Goal: Information Seeking & Learning: Learn about a topic

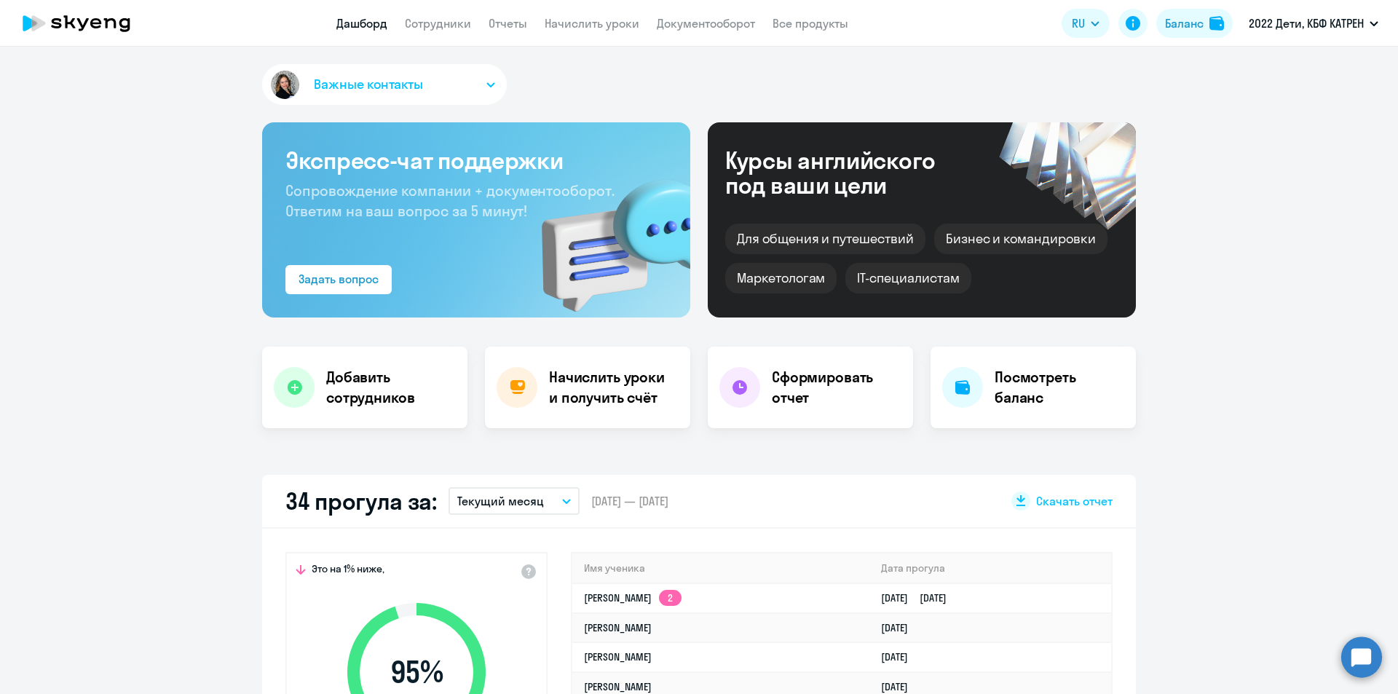
click at [1351, 650] on circle at bounding box center [1361, 656] width 41 height 41
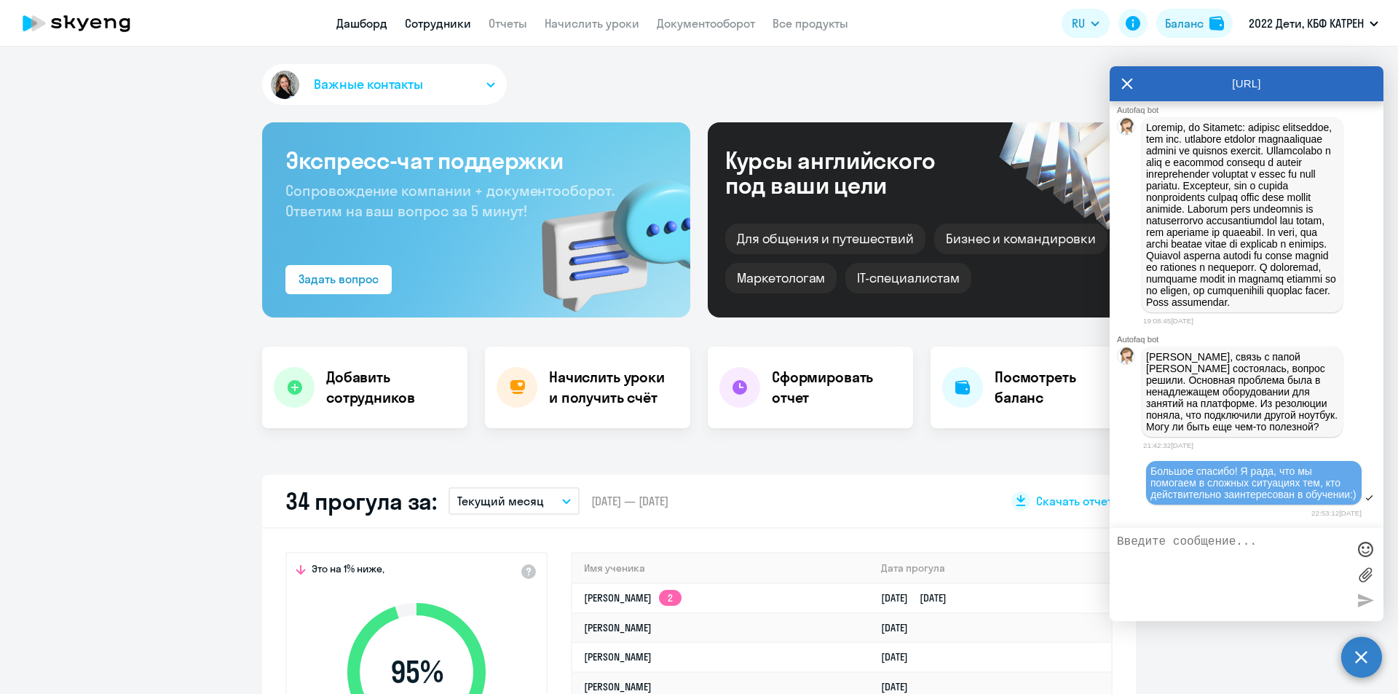
click at [440, 25] on link "Сотрудники" at bounding box center [438, 23] width 66 height 15
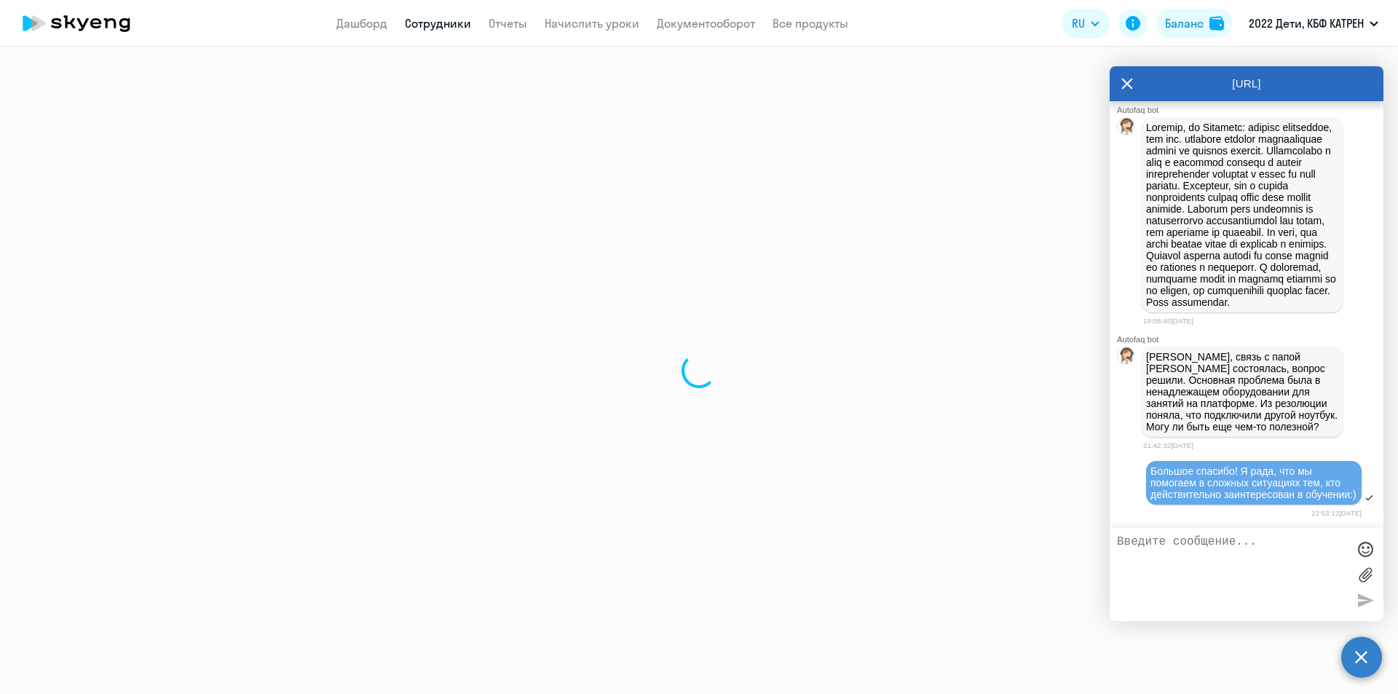
select select "30"
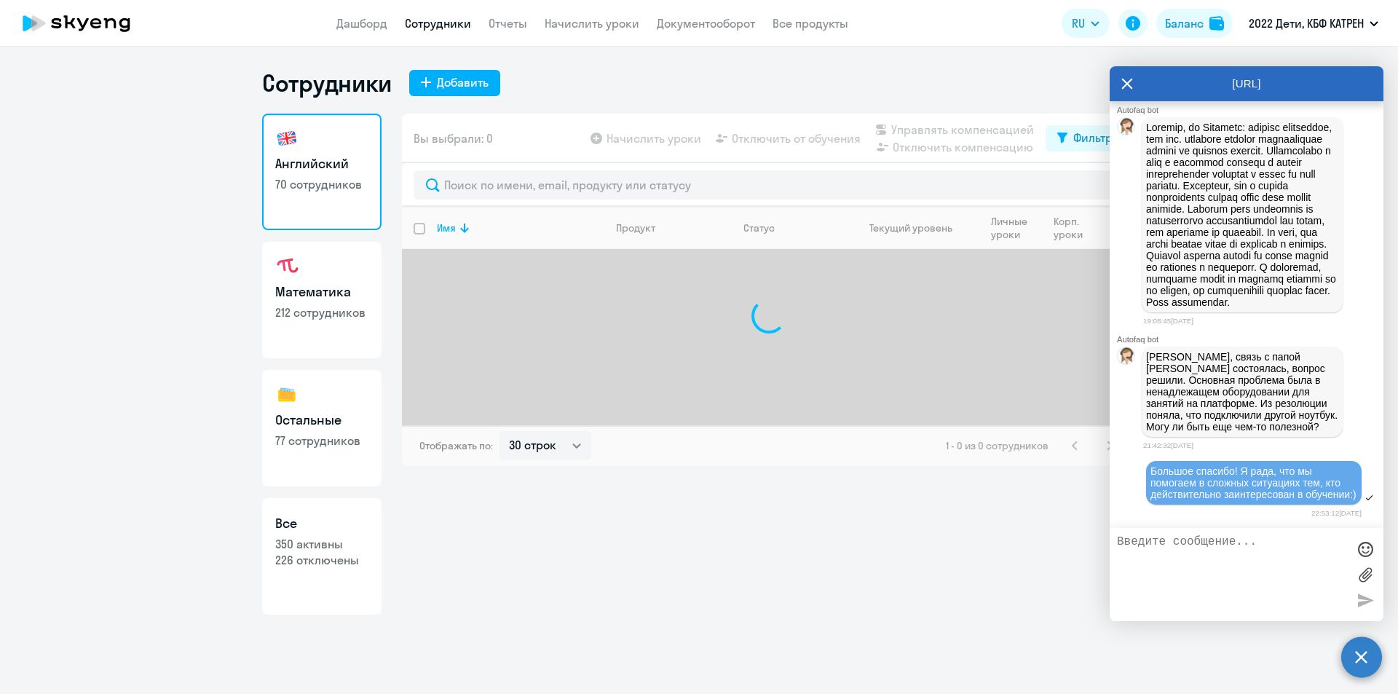
click at [326, 555] on p "226 отключены" at bounding box center [321, 560] width 93 height 16
select select "30"
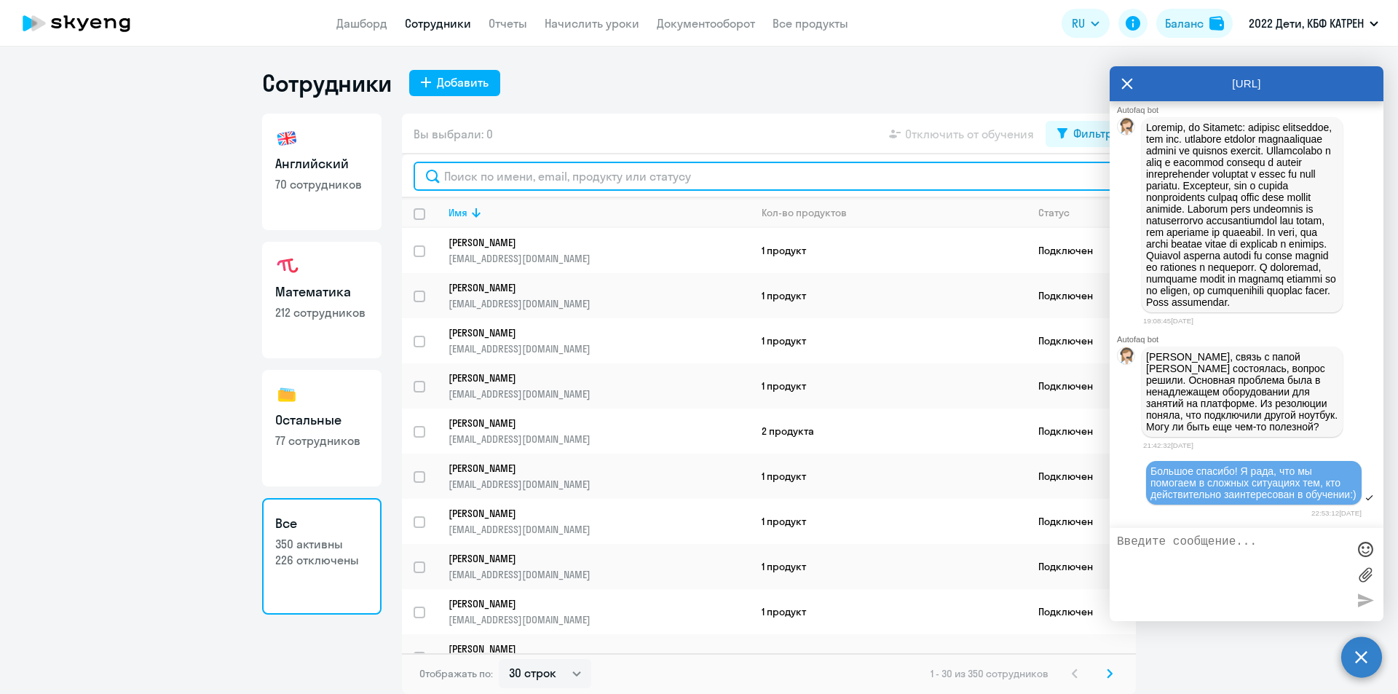
drag, startPoint x: 521, startPoint y: 180, endPoint x: 516, endPoint y: 171, distance: 9.8
click at [521, 179] on input "text" at bounding box center [769, 176] width 711 height 29
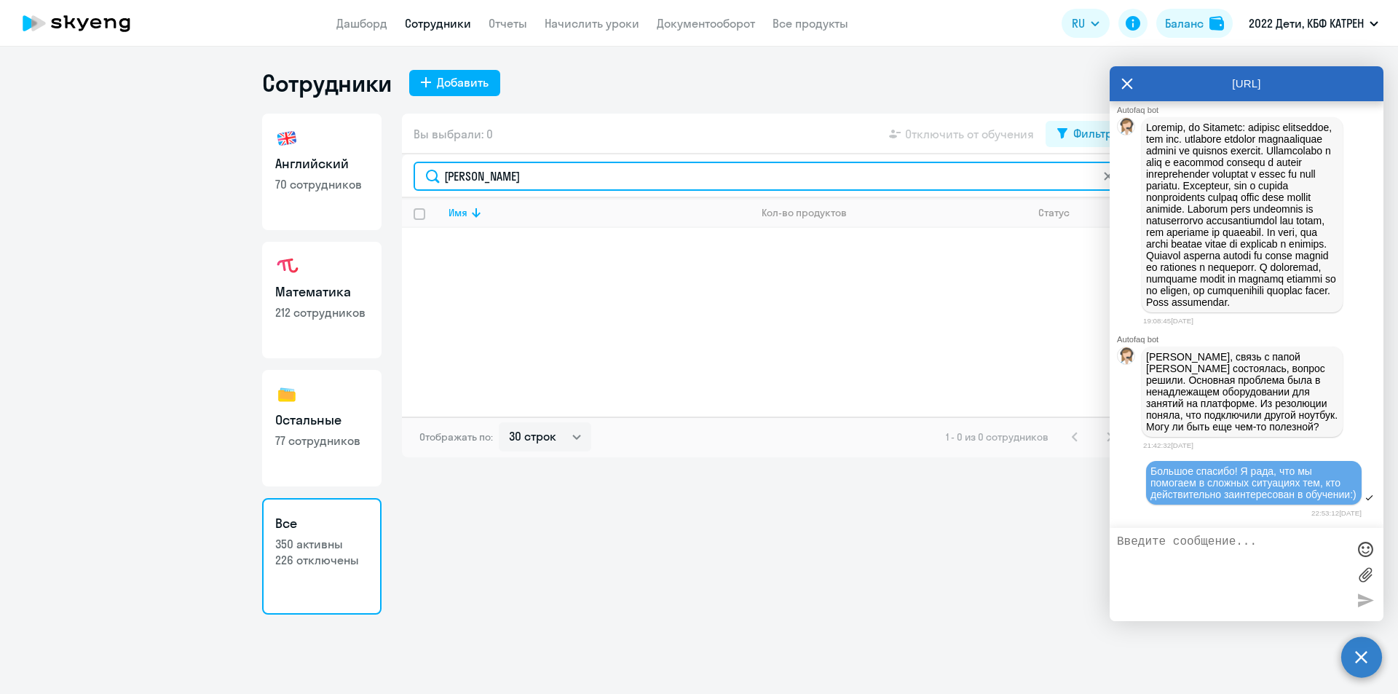
type input "[PERSON_NAME]"
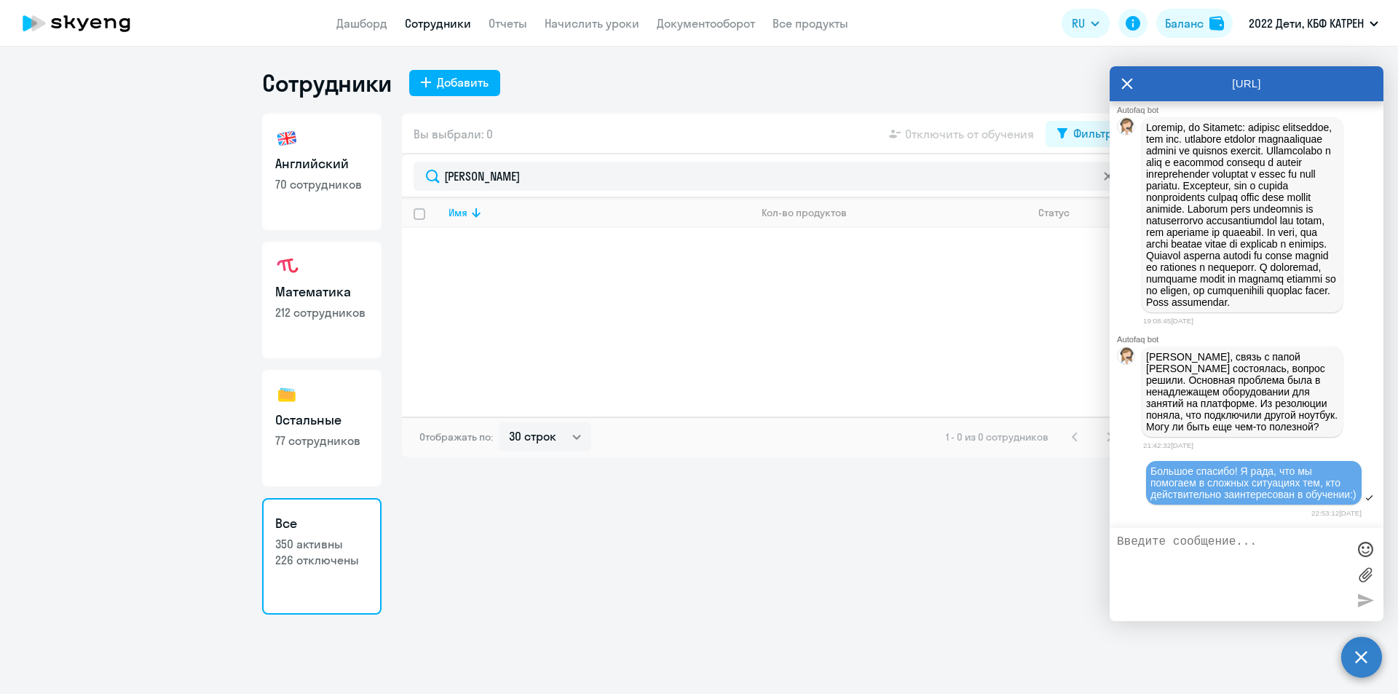
click at [1124, 81] on icon at bounding box center [1127, 83] width 11 height 11
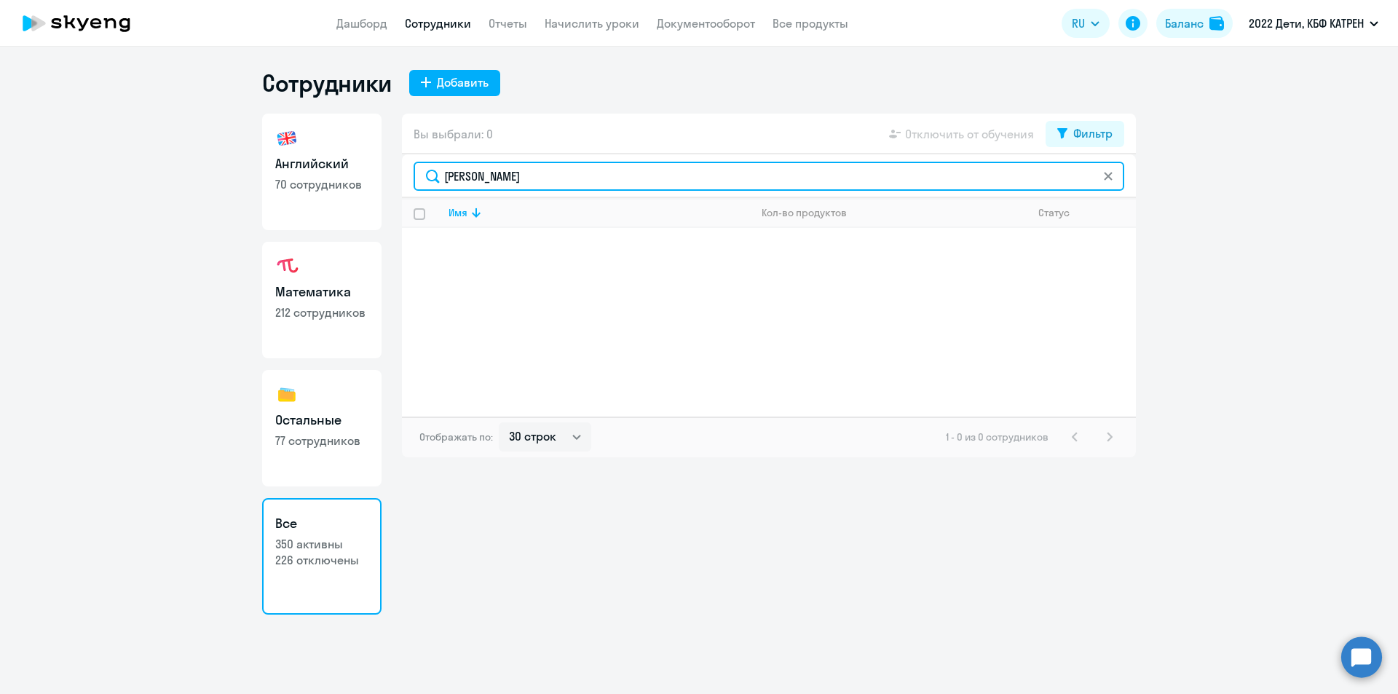
drag, startPoint x: 446, startPoint y: 178, endPoint x: 431, endPoint y: 178, distance: 14.6
click at [431, 178] on input "[PERSON_NAME]" at bounding box center [769, 176] width 711 height 29
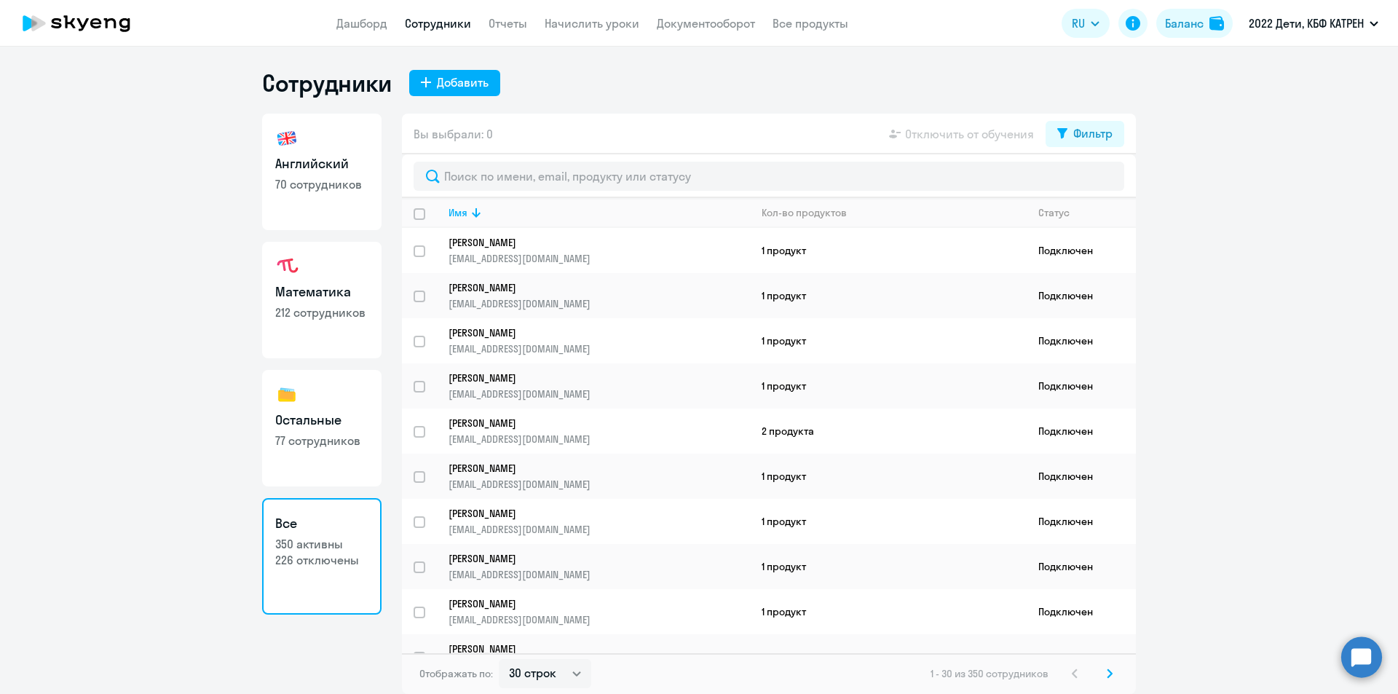
click at [329, 279] on link "Математика 212 сотрудников" at bounding box center [321, 300] width 119 height 117
select select "30"
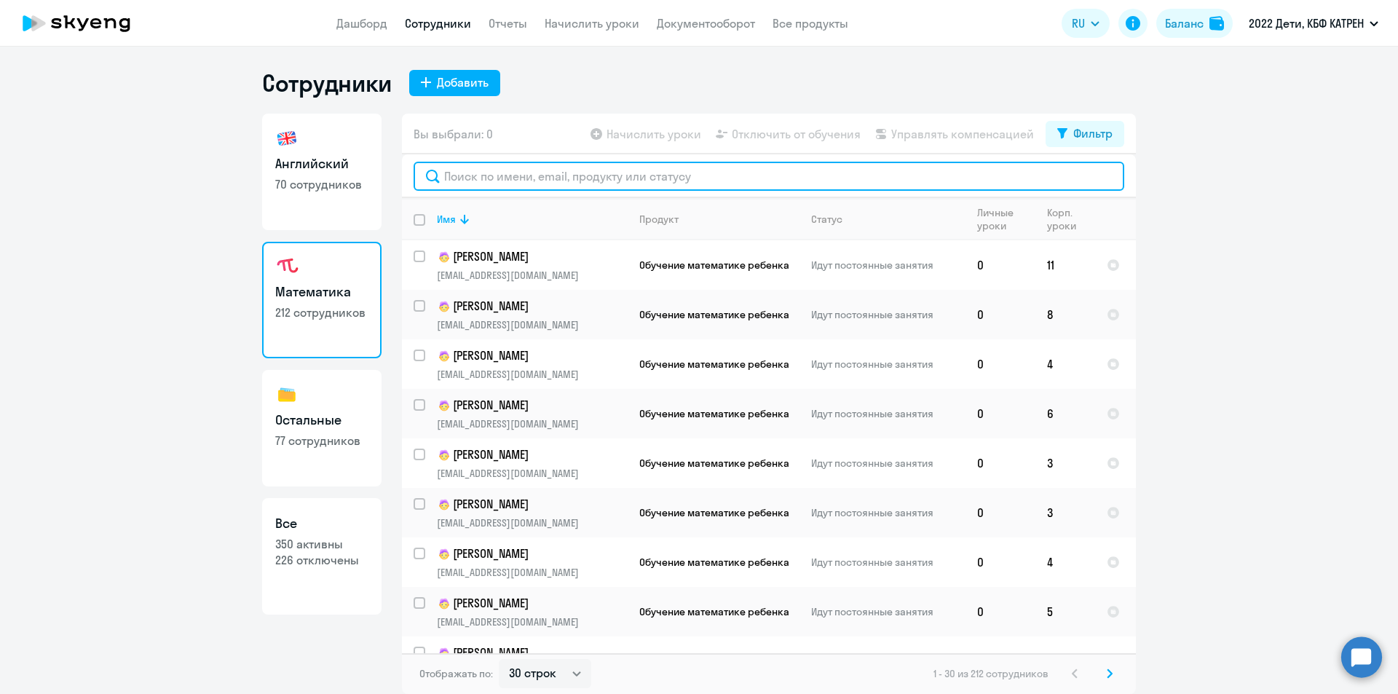
click at [562, 178] on input "text" at bounding box center [769, 176] width 711 height 29
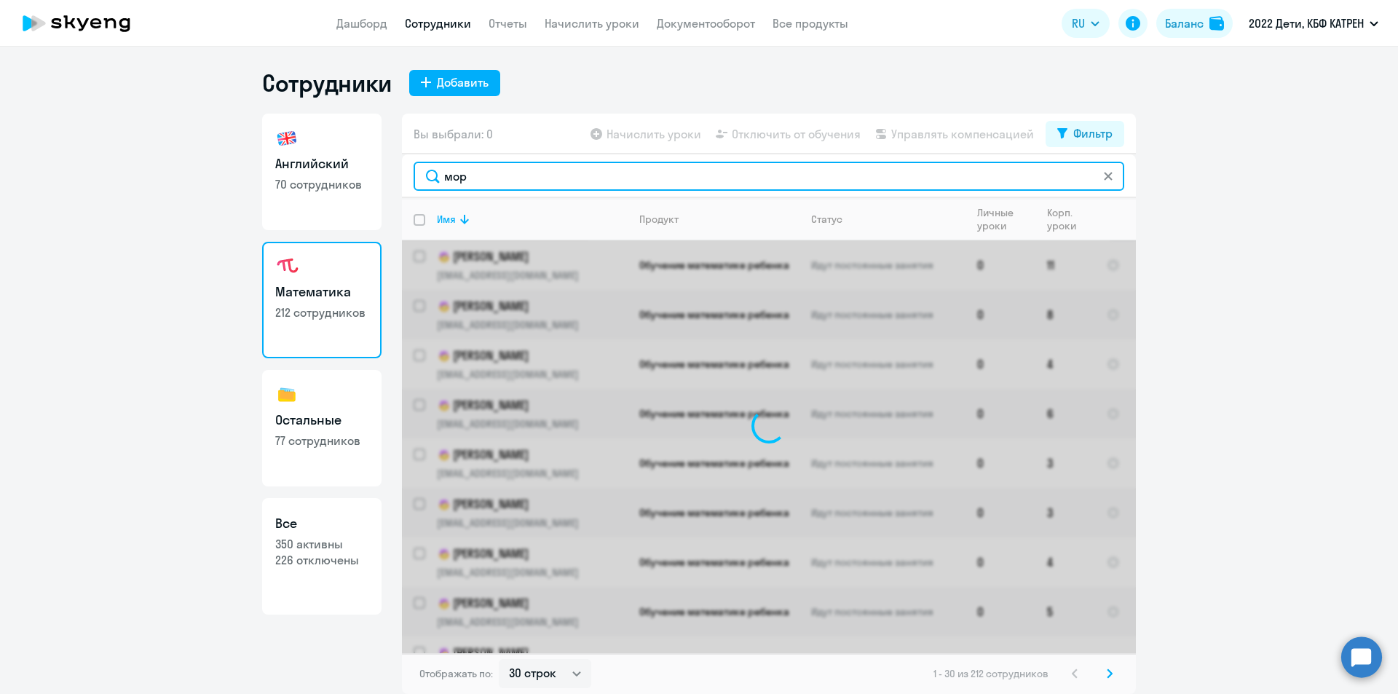
type input "[PERSON_NAME]"
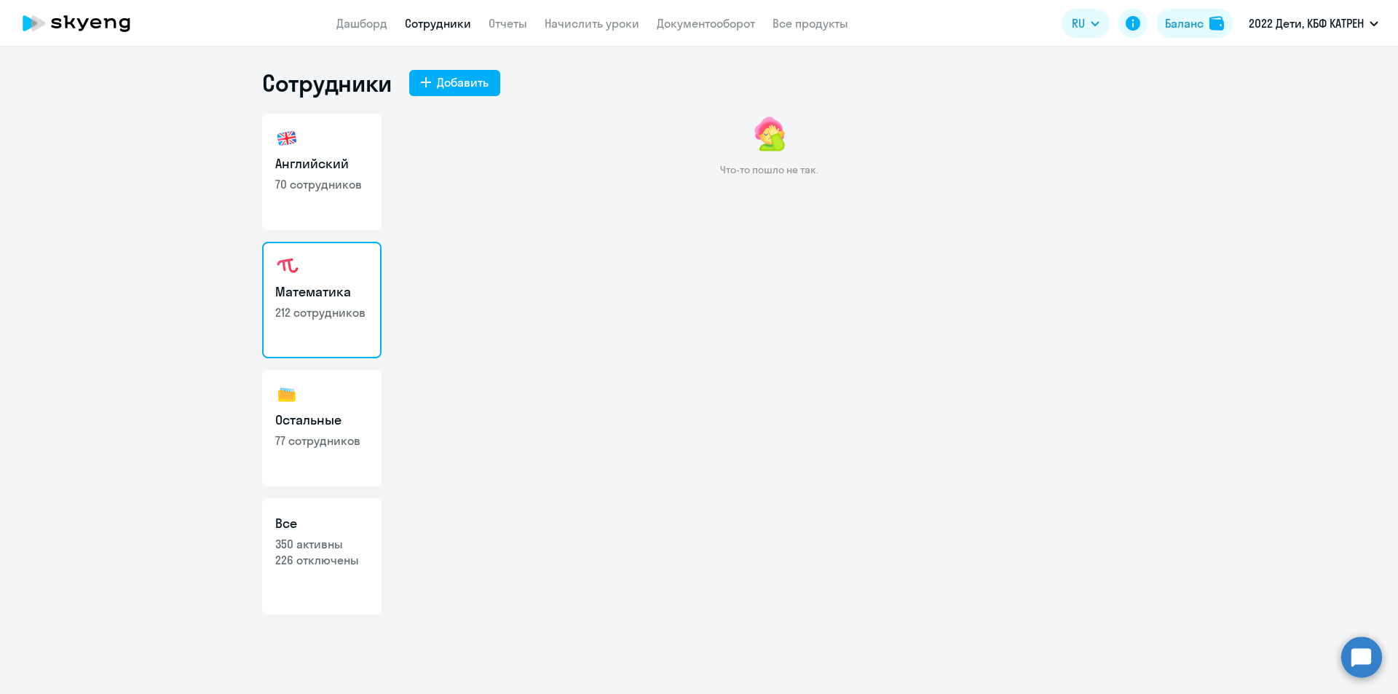
click at [313, 548] on p "350 активны" at bounding box center [321, 544] width 93 height 16
select select "30"
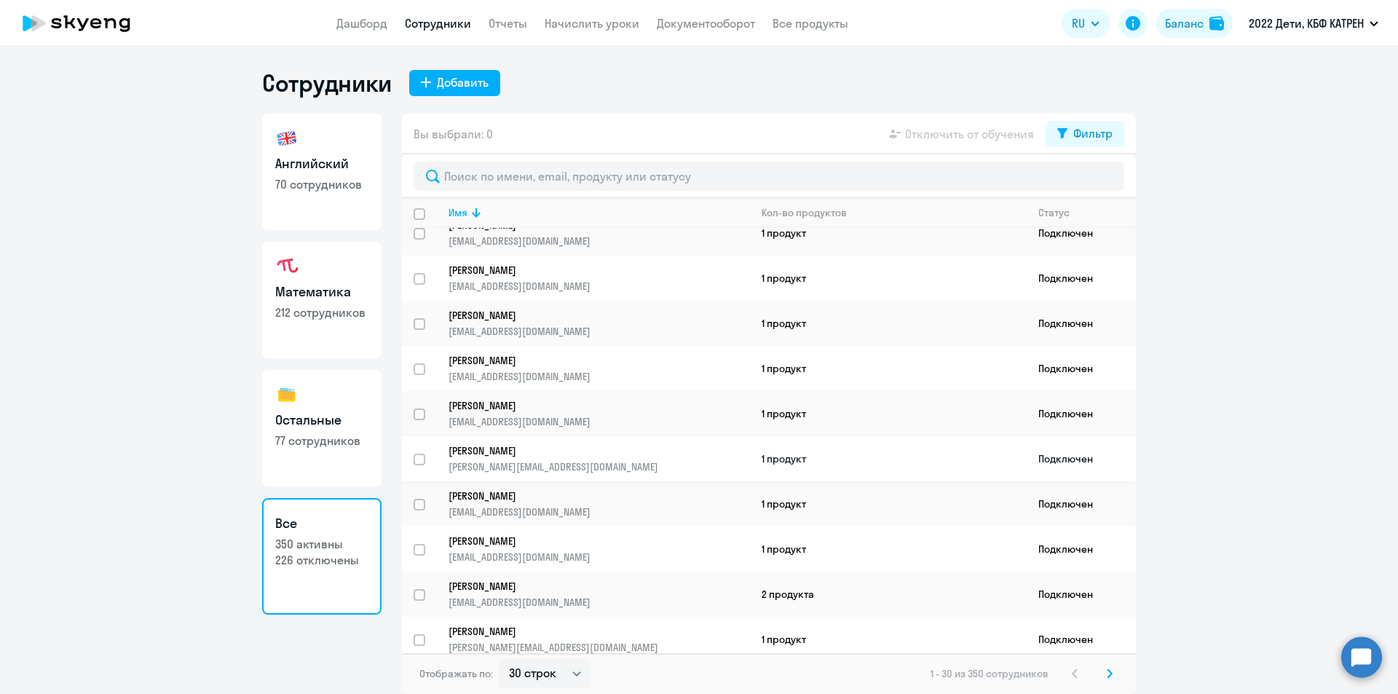
scroll to position [929, 0]
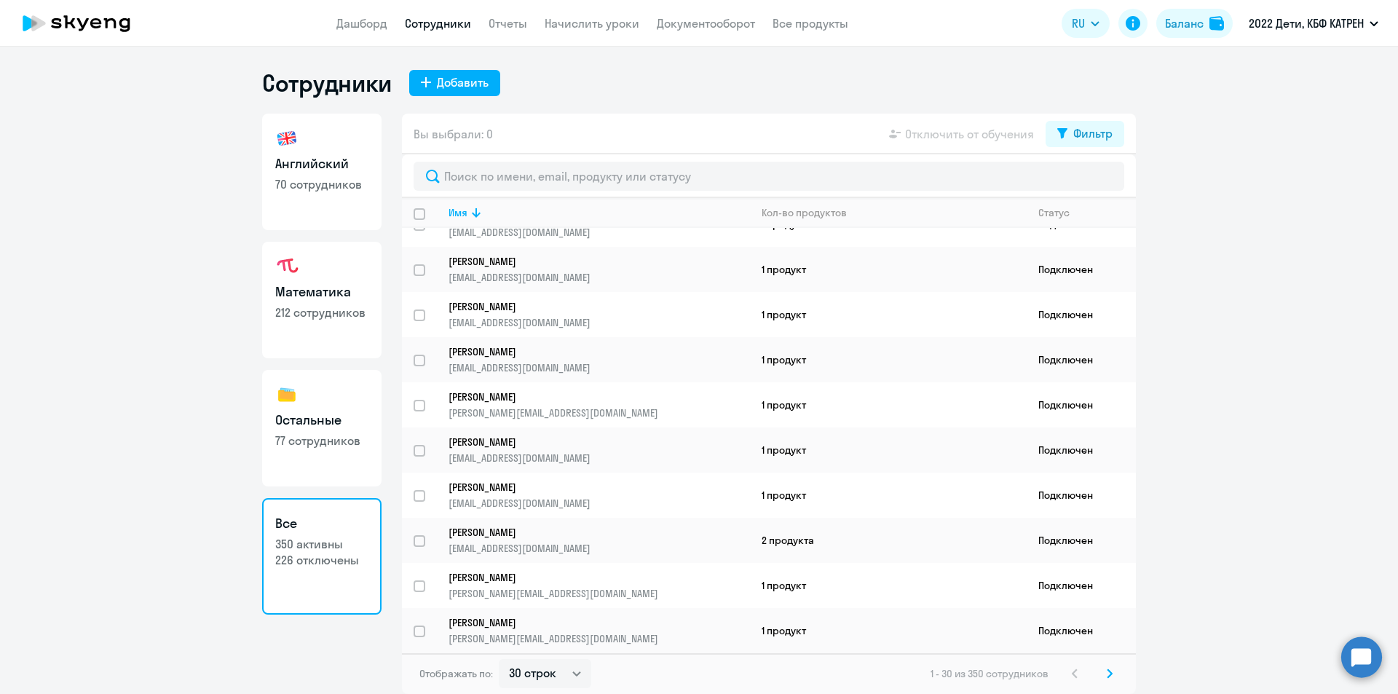
click at [305, 300] on h3 "Математика" at bounding box center [321, 292] width 93 height 19
select select "30"
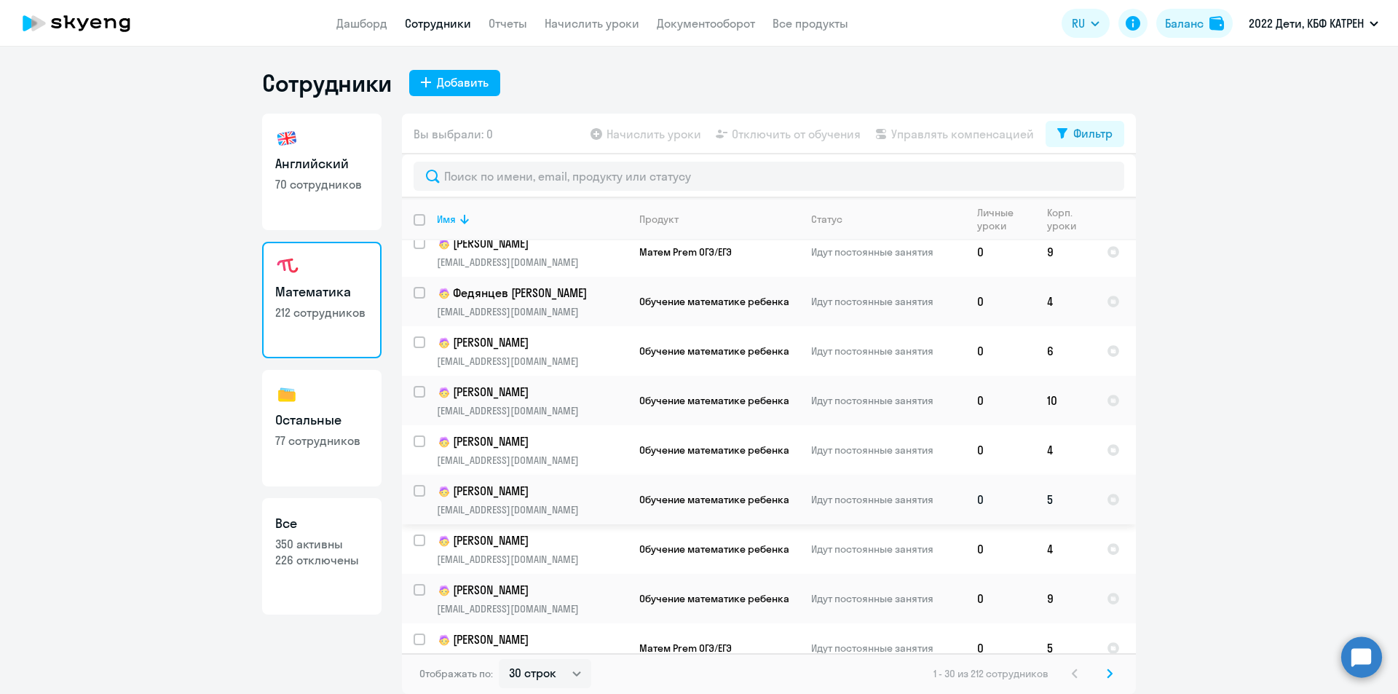
scroll to position [1073, 0]
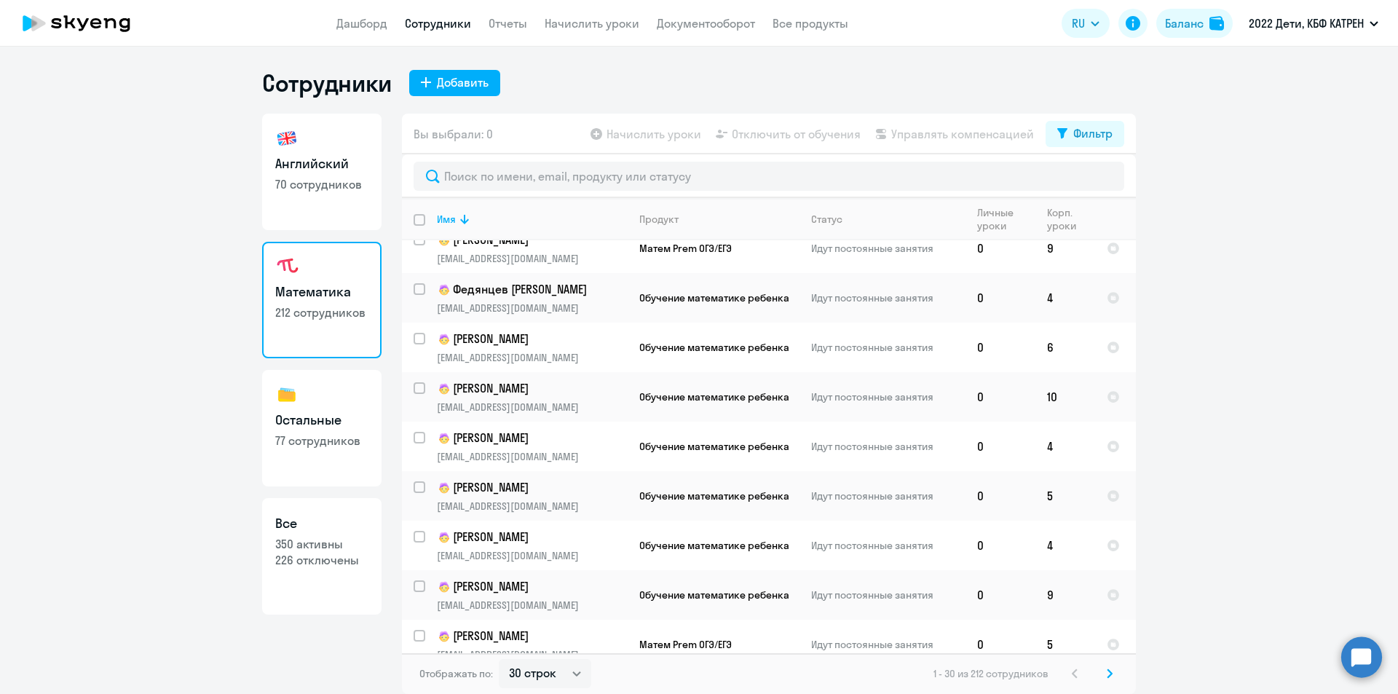
click at [1108, 671] on icon at bounding box center [1110, 673] width 4 height 8
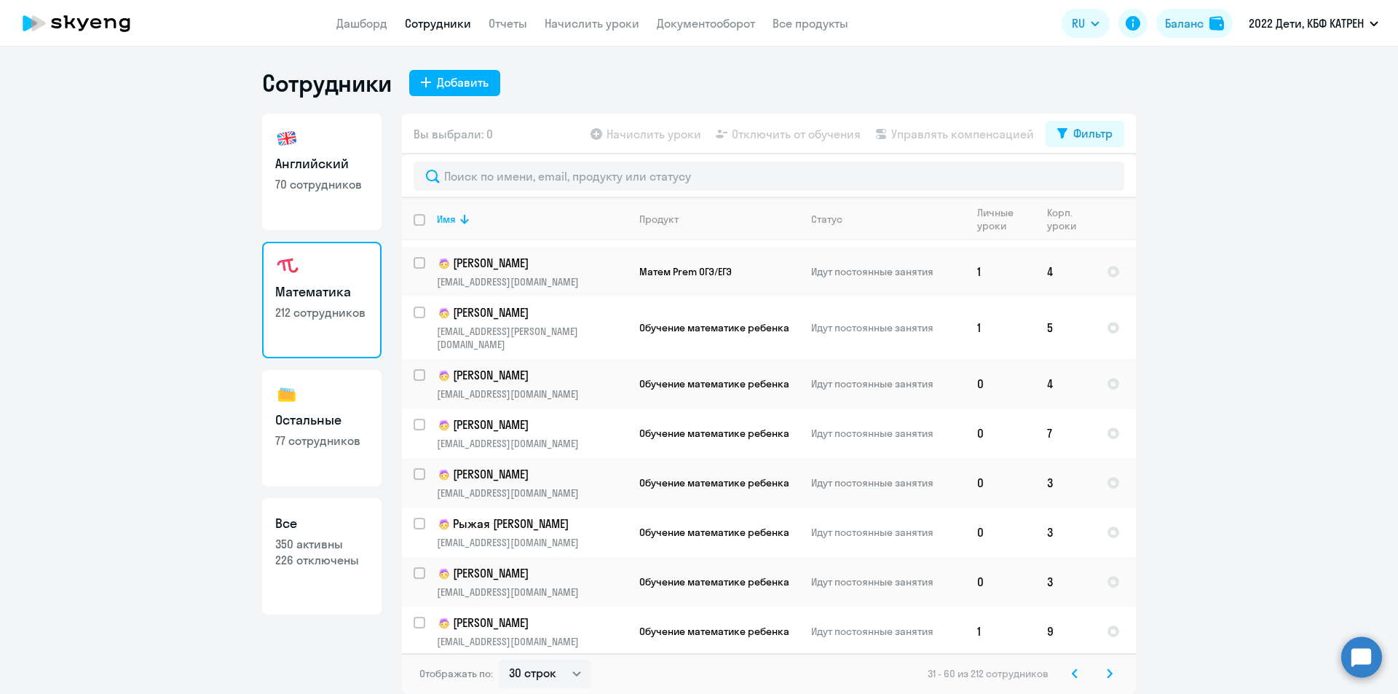
click at [1110, 679] on svg-icon at bounding box center [1109, 673] width 17 height 17
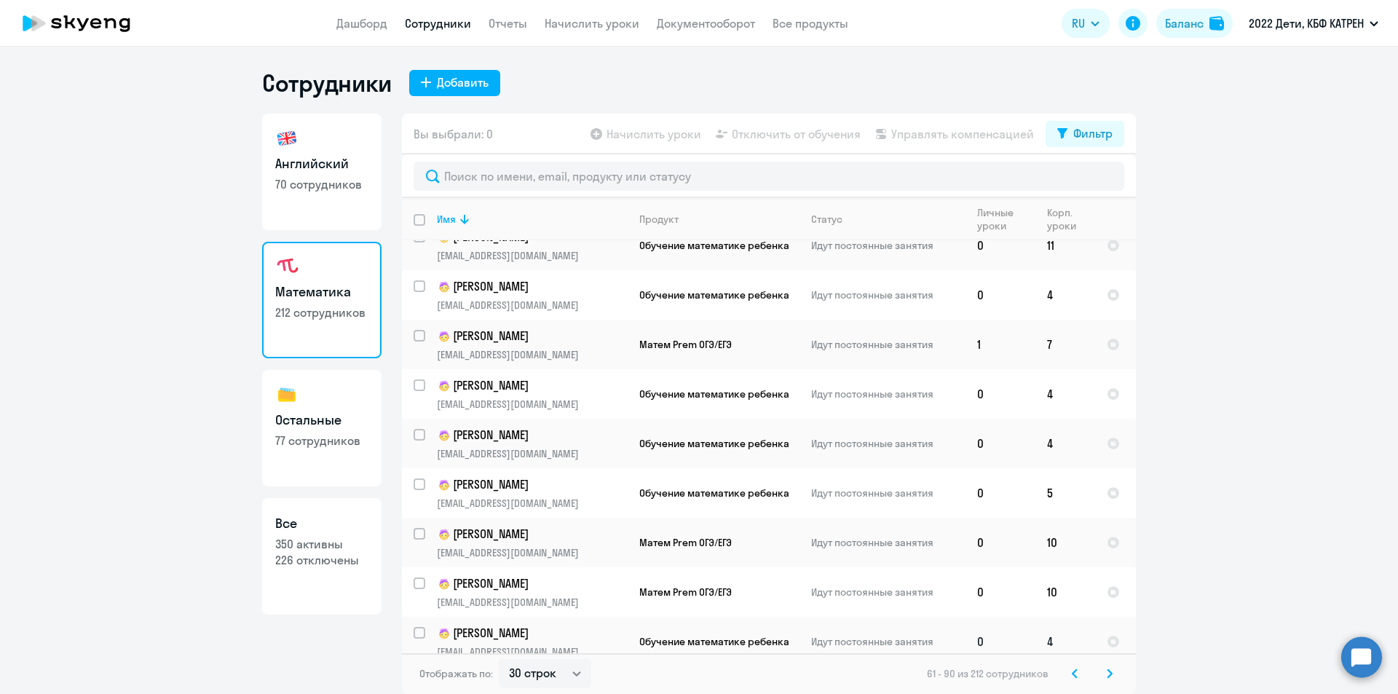
click at [588, 625] on p "[PERSON_NAME]" at bounding box center [532, 633] width 190 height 17
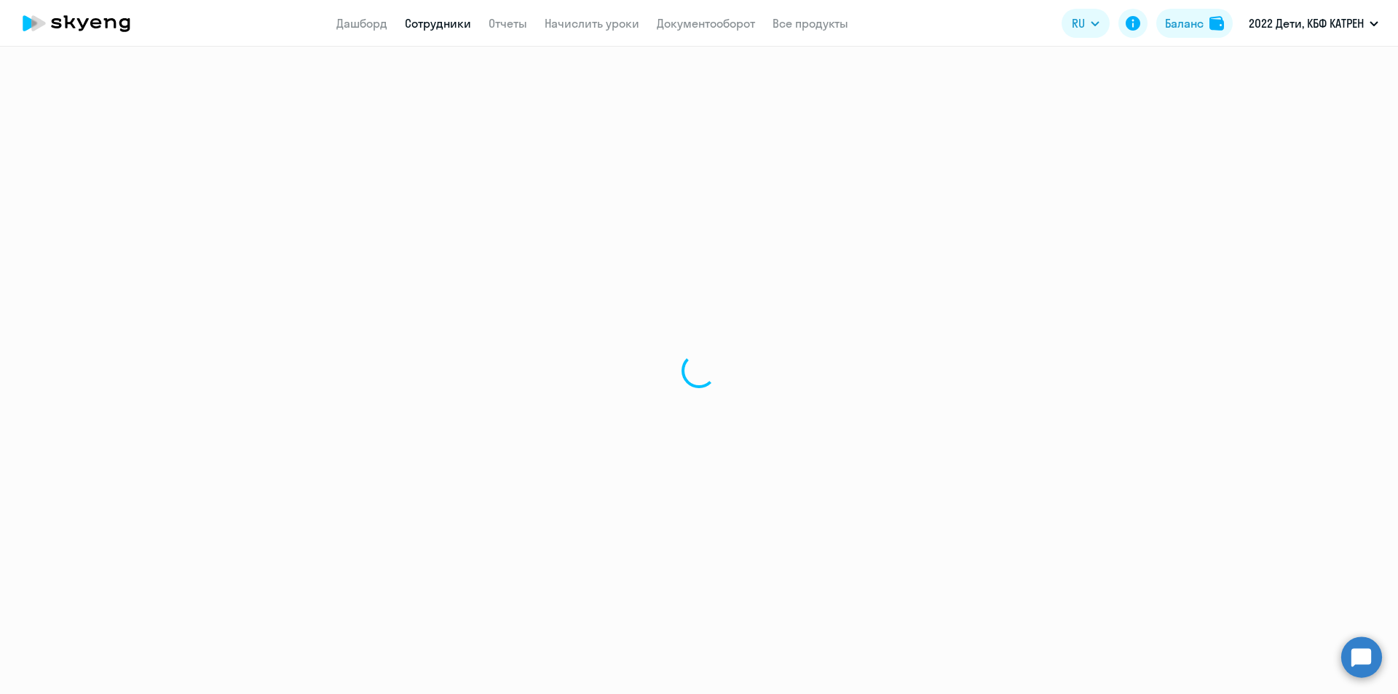
select select "math"
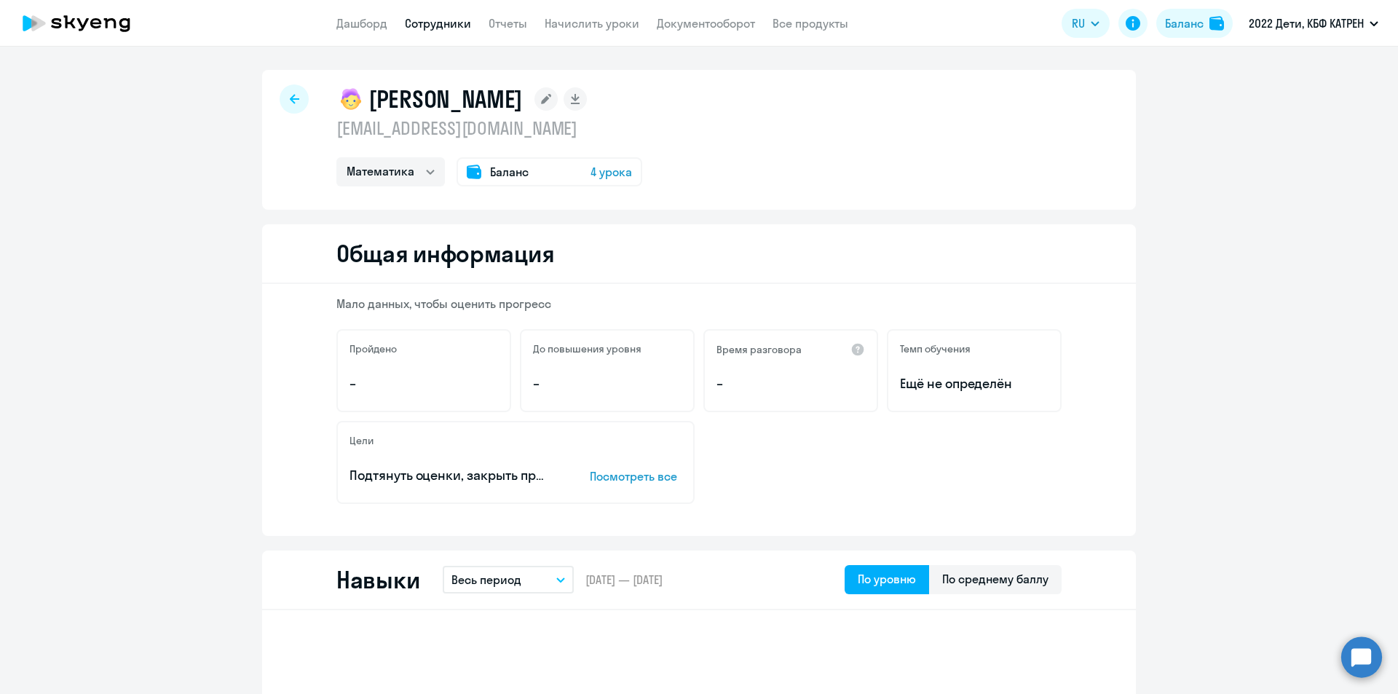
click at [1366, 657] on circle at bounding box center [1361, 656] width 41 height 41
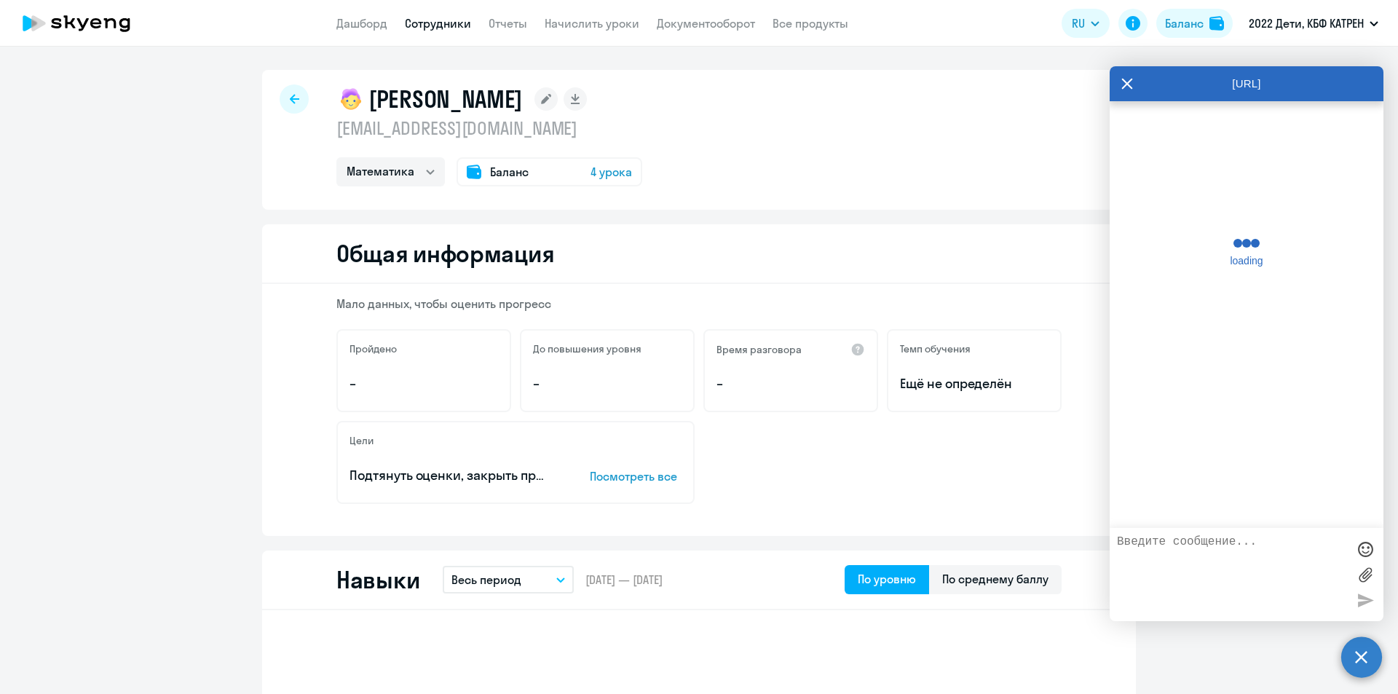
scroll to position [35829, 0]
click at [1207, 553] on textarea at bounding box center [1232, 574] width 230 height 79
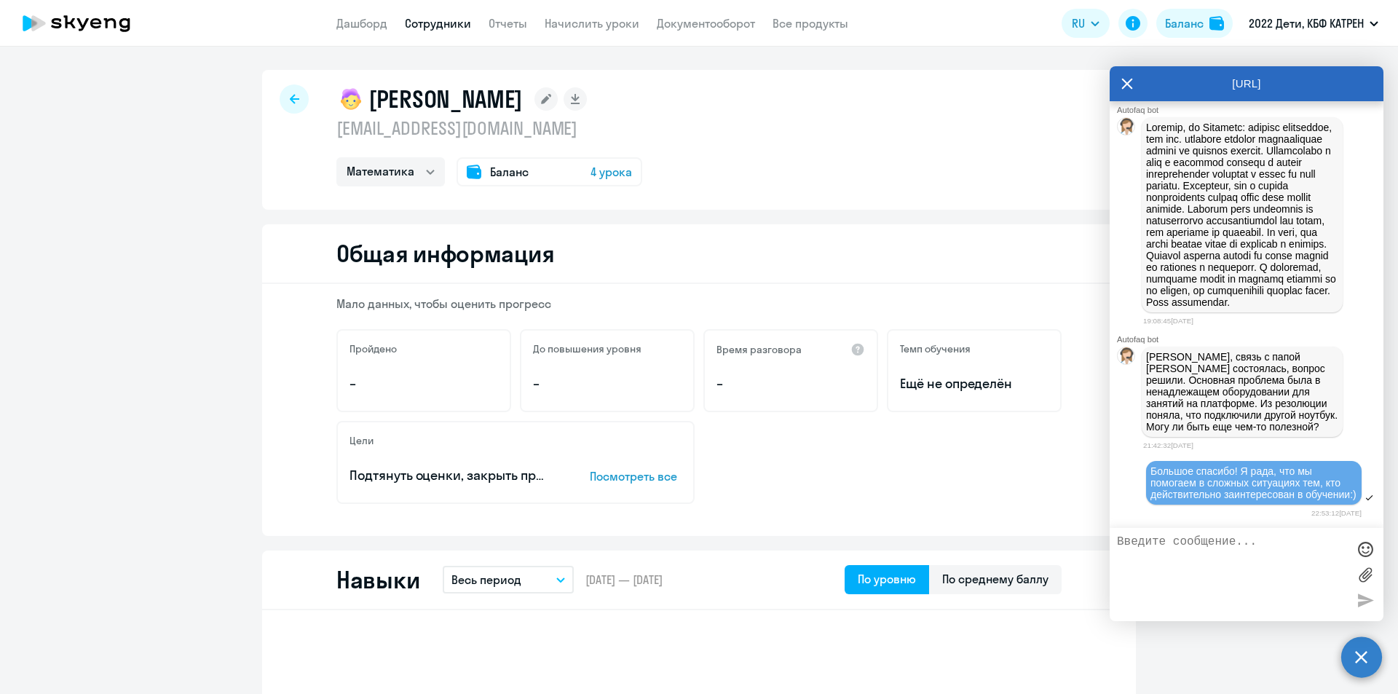
paste textarea "ВЫБРАТЬ ВРУЧНУЮ: [DATE] или [DATE] с 15.00 до 18.00 и [DATE] или [DATE] с 12.00…"
click at [1119, 544] on textarea "ВЫБРАТЬ ВРУЧНУЮ: [DATE] или [DATE] с 15.00 до 18.00 и [DATE] или [DATE] с 12.00…" at bounding box center [1232, 574] width 230 height 79
paste textarea "42399531"
click at [1118, 539] on textarea "42399531 [PERSON_NAME] ВЫБРАТЬ ВРУЧНУЮ: [DATE] или [DATE] с 15.00 до 18.00 и [D…" at bounding box center [1232, 574] width 230 height 79
click at [1174, 609] on textarea "Доброе утро! 42399531 [PERSON_NAME] ВЫБРАТЬ ВРУЧНУЮ: [DATE] или [DATE] с 15.00 …" at bounding box center [1232, 574] width 230 height 79
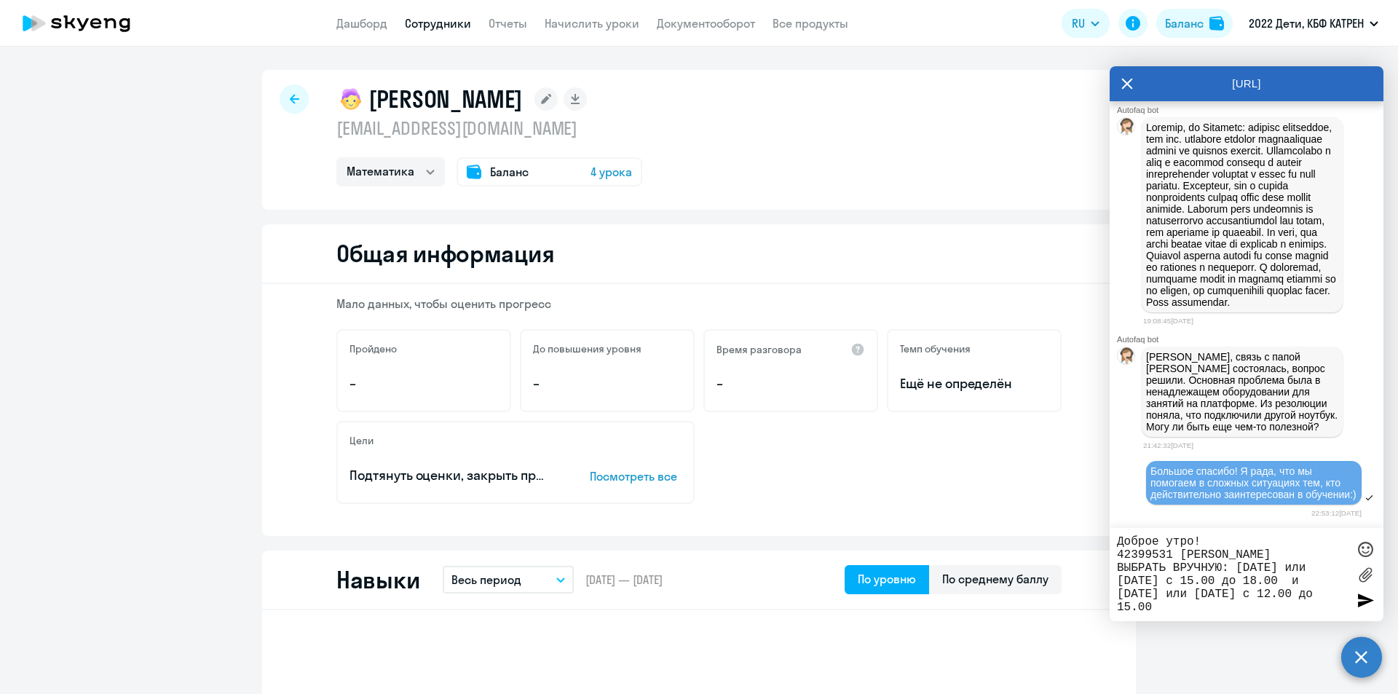
type textarea "Доброе утро! 42399531 [PERSON_NAME] ВЫБРАТЬ ВРУЧНУЮ: [DATE] или [DATE] с 15.00 …"
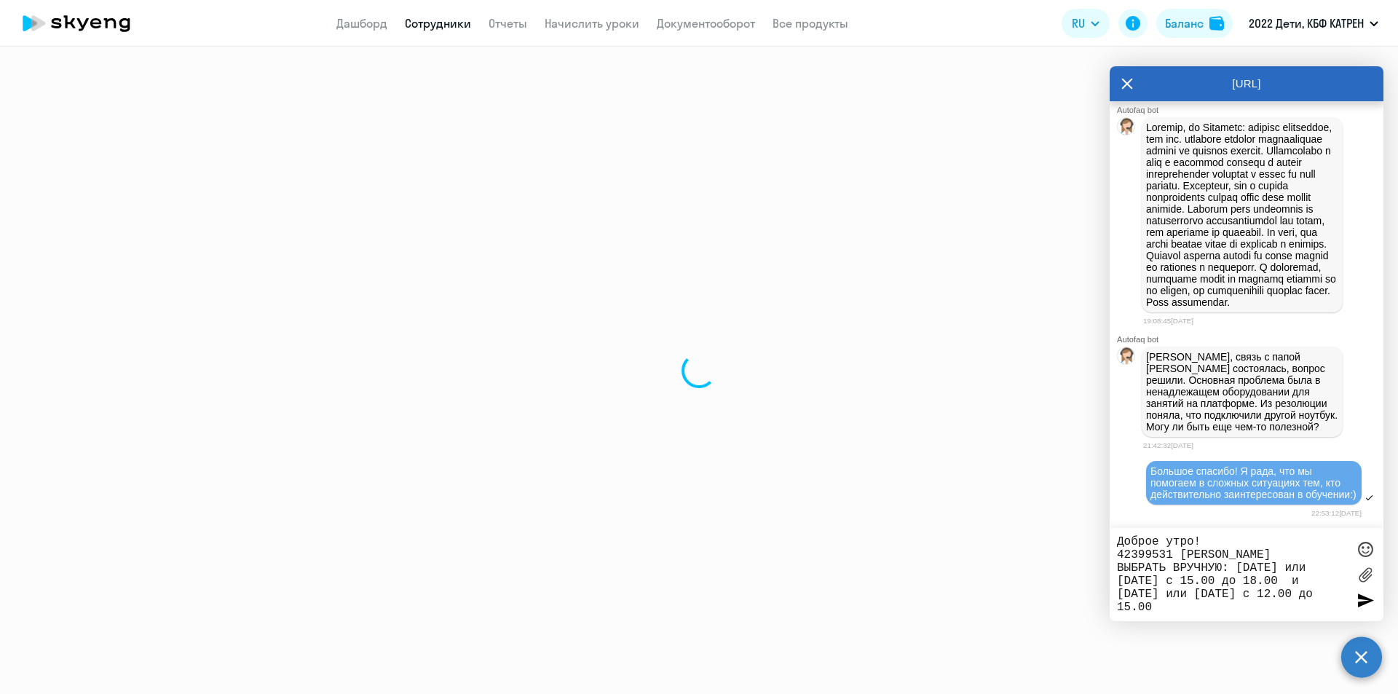
select select "30"
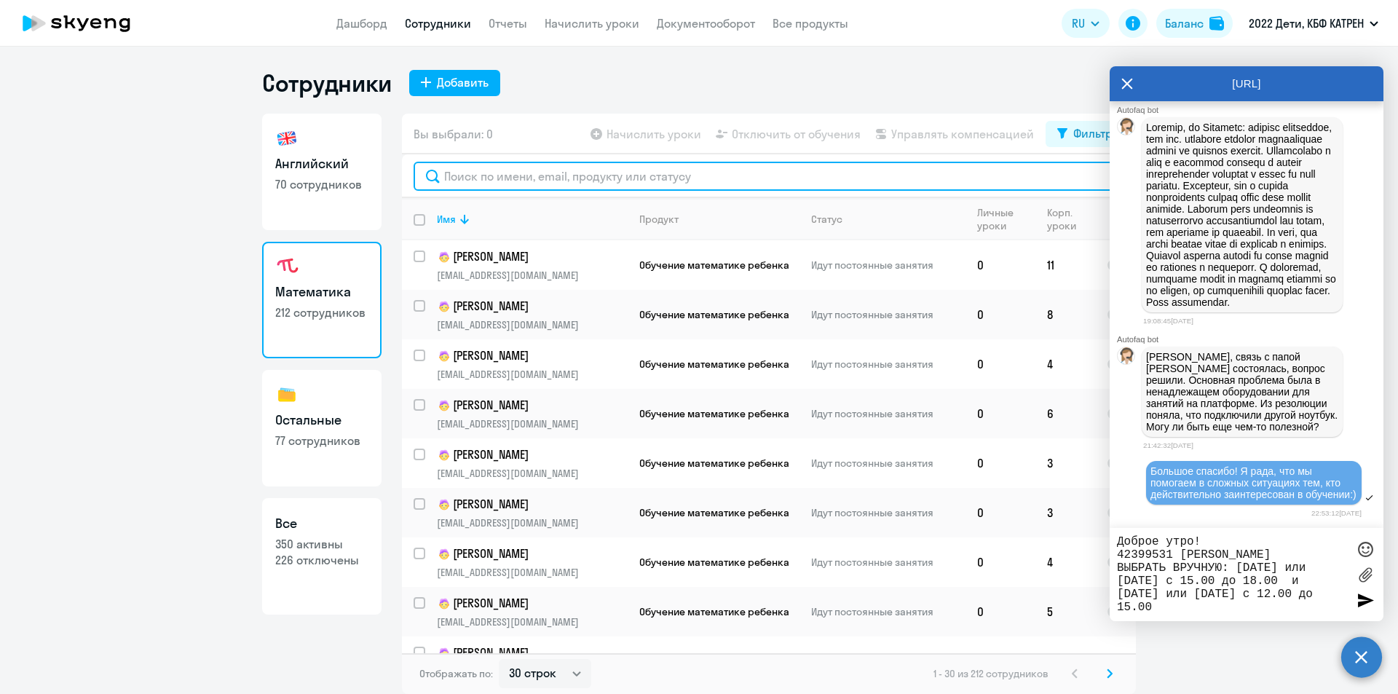
click at [531, 173] on input "text" at bounding box center [769, 176] width 711 height 29
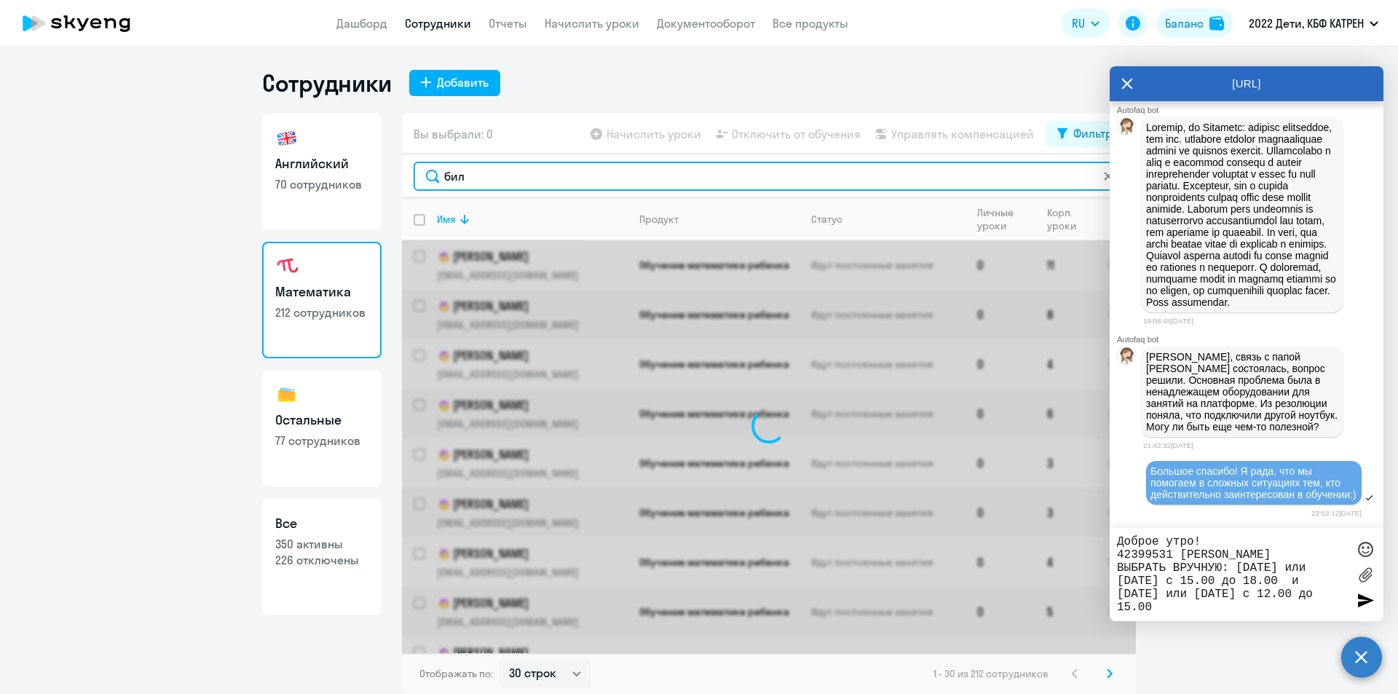
type input "биль"
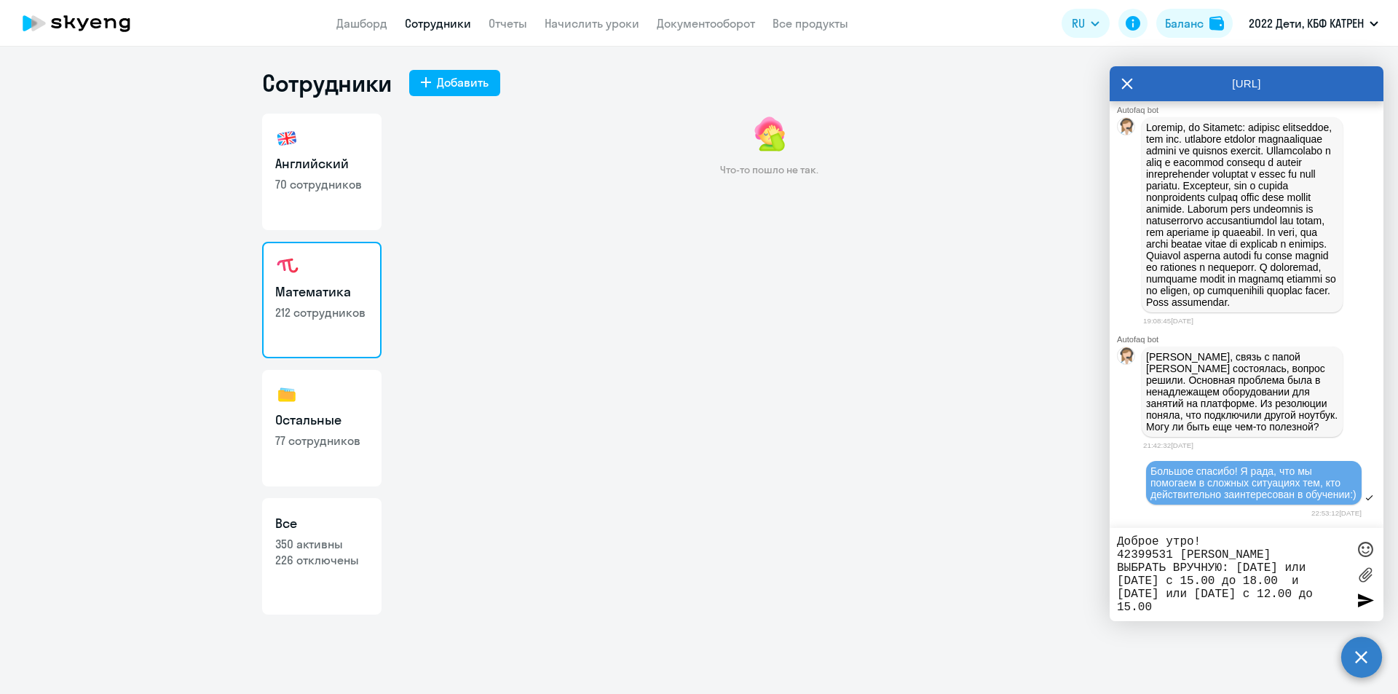
click at [335, 279] on link "Математика 212 сотрудников" at bounding box center [321, 300] width 119 height 117
click at [183, 308] on ng-component "Сотрудники Добавить Английский 70 сотрудников Математика 212 сотрудников Осталь…" at bounding box center [699, 341] width 1398 height 546
click at [311, 163] on h3 "Английский" at bounding box center [321, 163] width 93 height 19
select select "30"
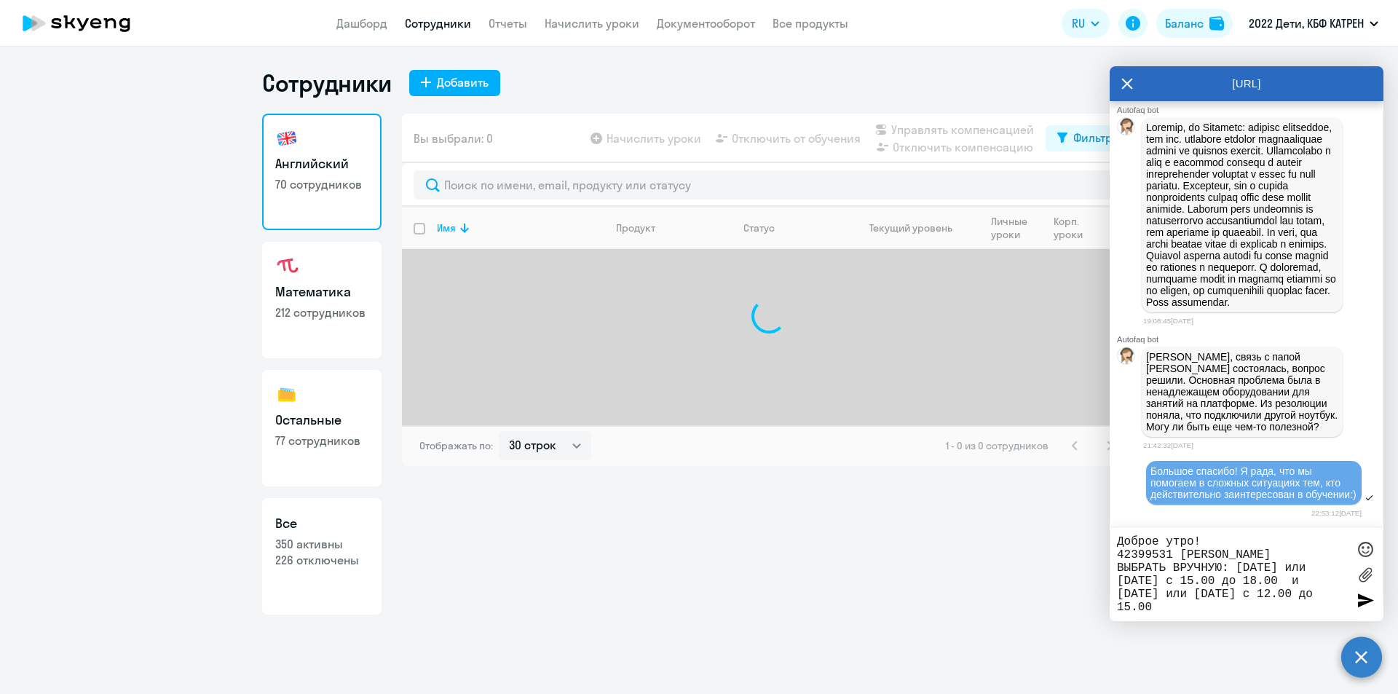
click at [332, 299] on h3 "Математика" at bounding box center [321, 292] width 93 height 19
select select "30"
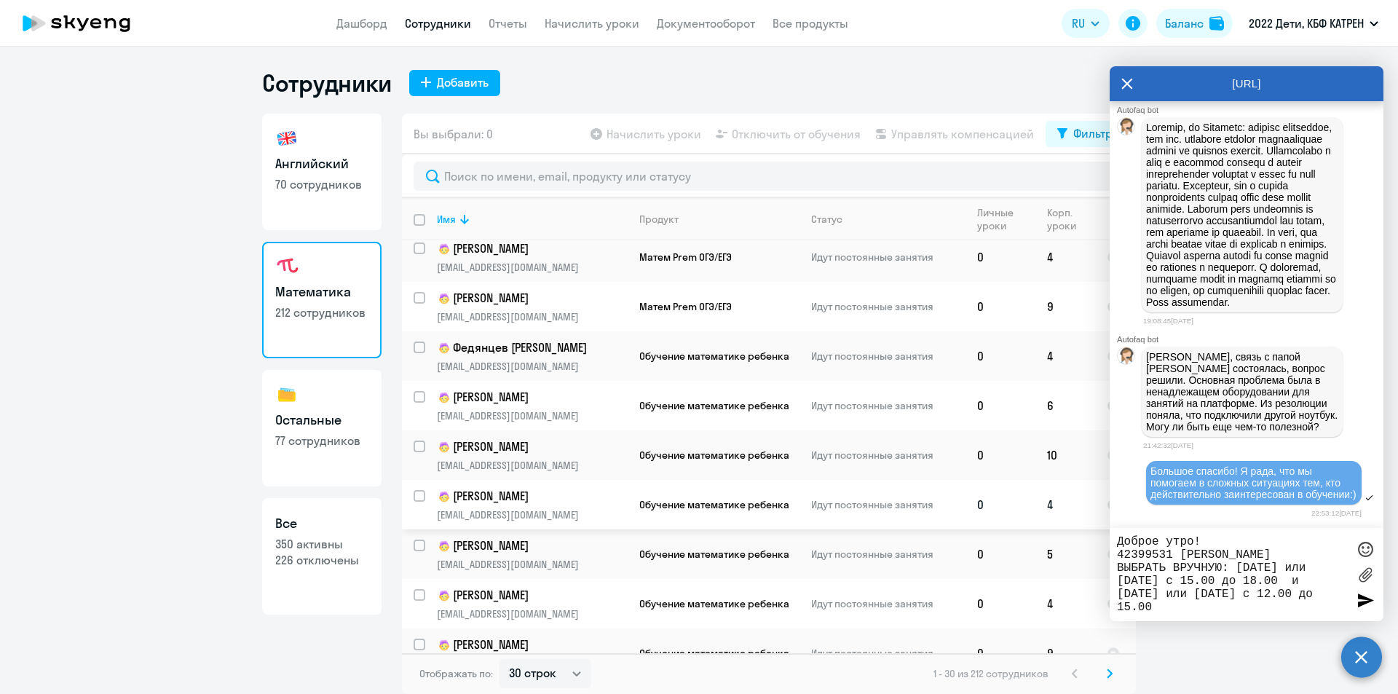
scroll to position [1073, 0]
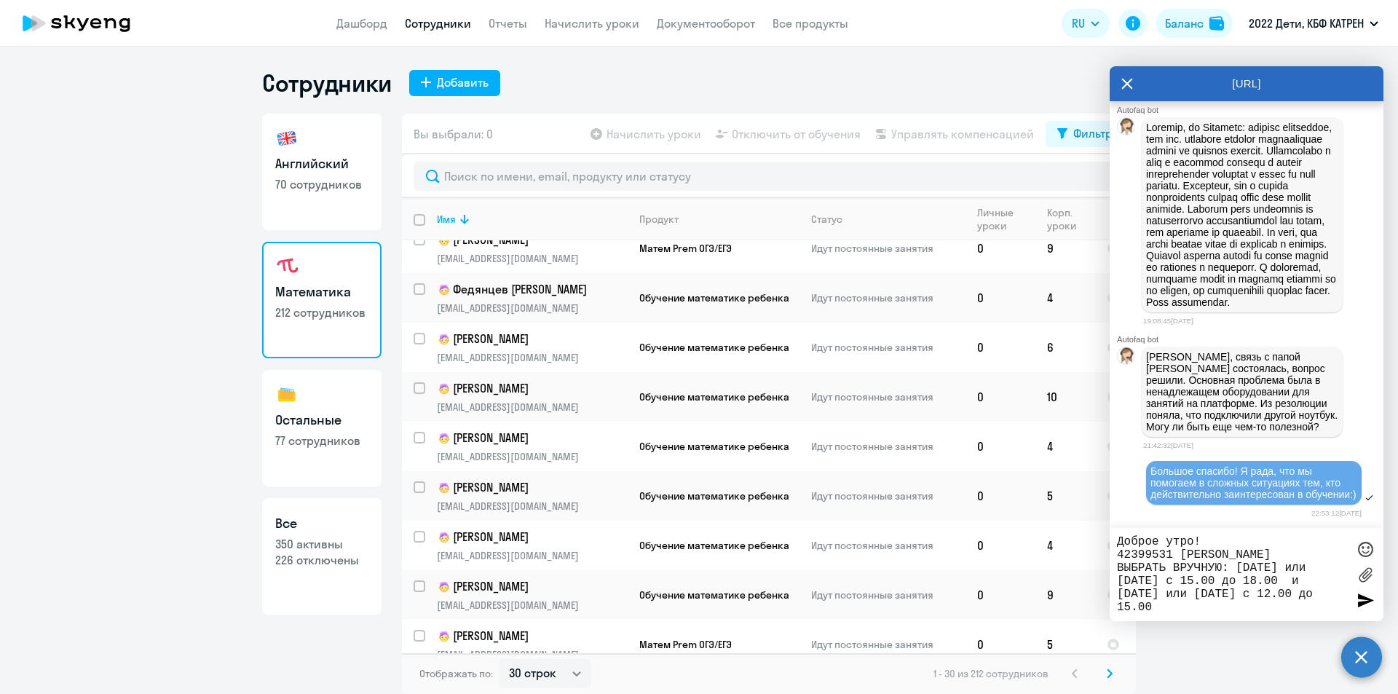
click at [1108, 680] on svg-icon at bounding box center [1109, 673] width 17 height 17
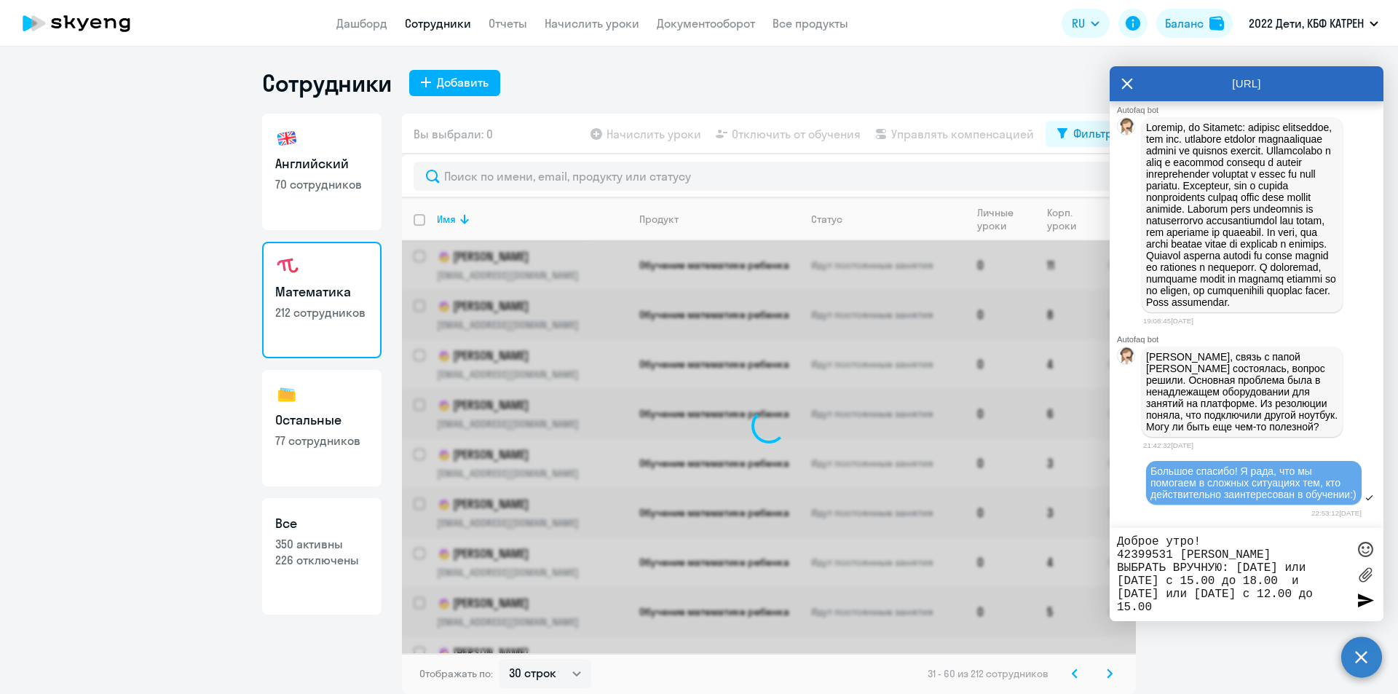
click at [1109, 675] on icon at bounding box center [1110, 673] width 6 height 10
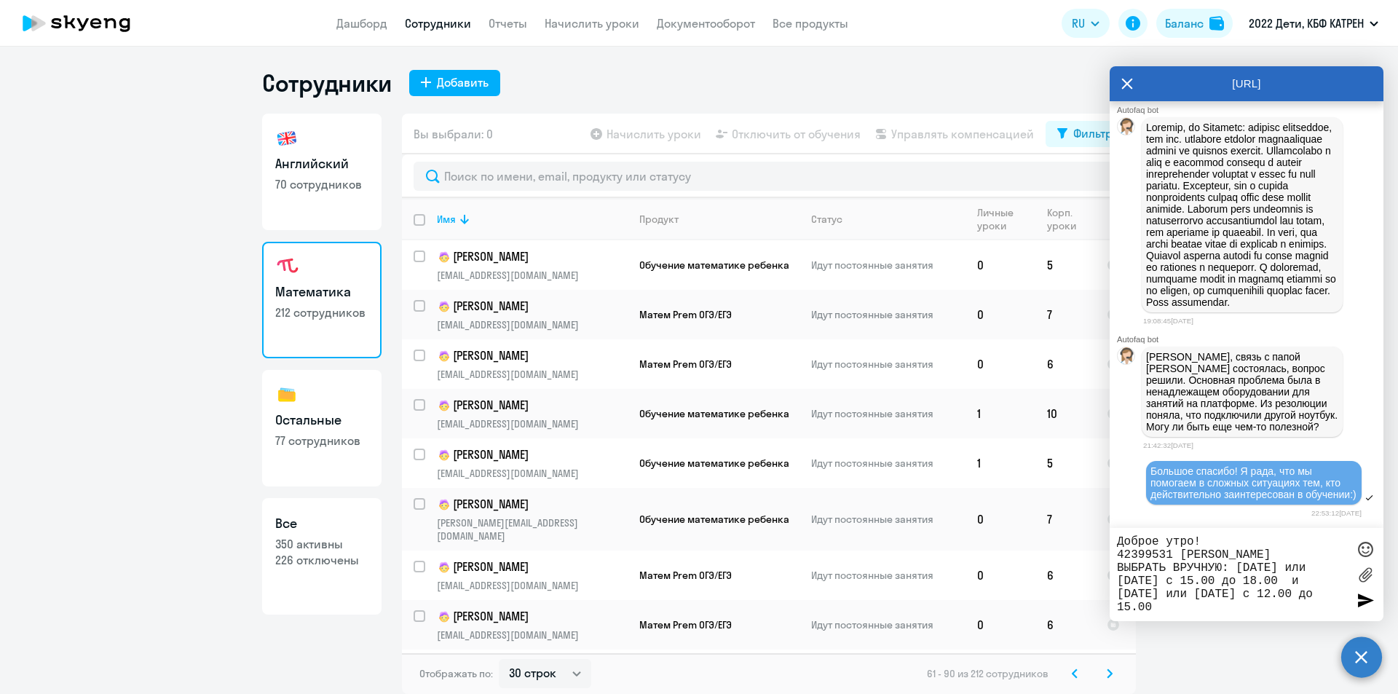
click at [1109, 675] on icon at bounding box center [1110, 673] width 6 height 10
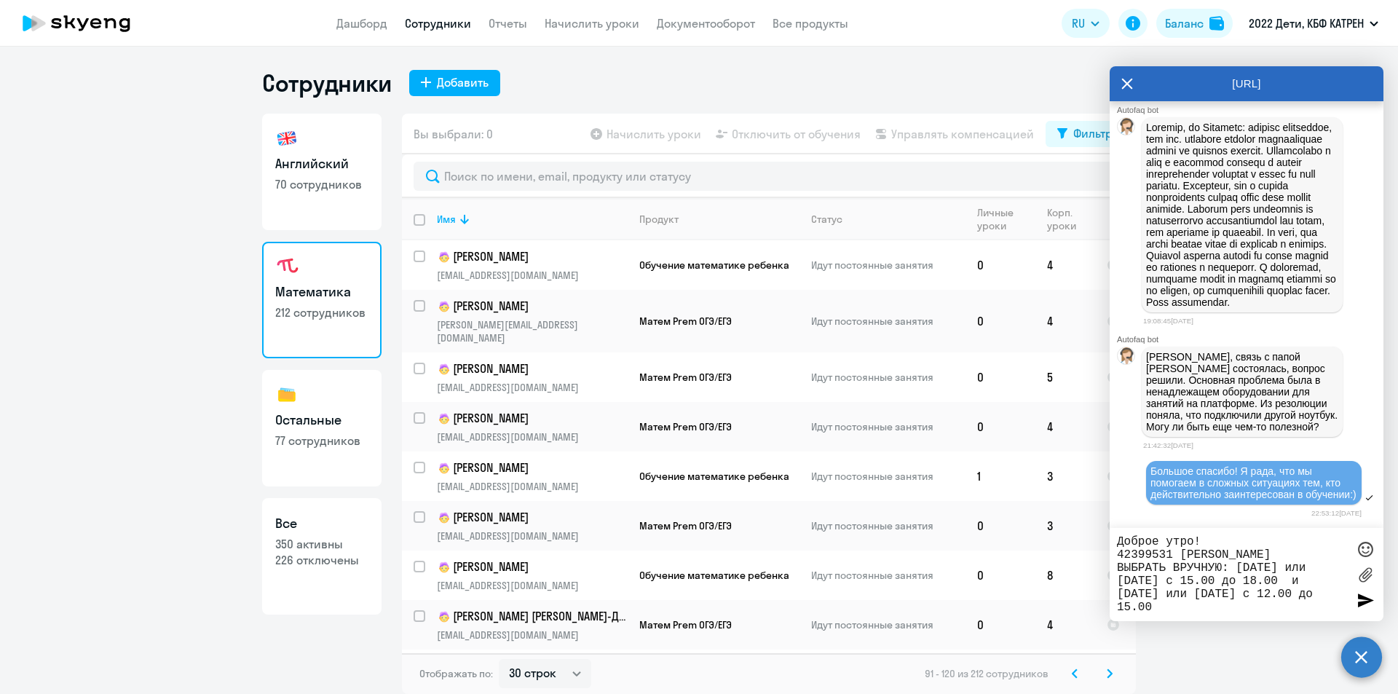
click at [1109, 675] on icon at bounding box center [1110, 673] width 6 height 10
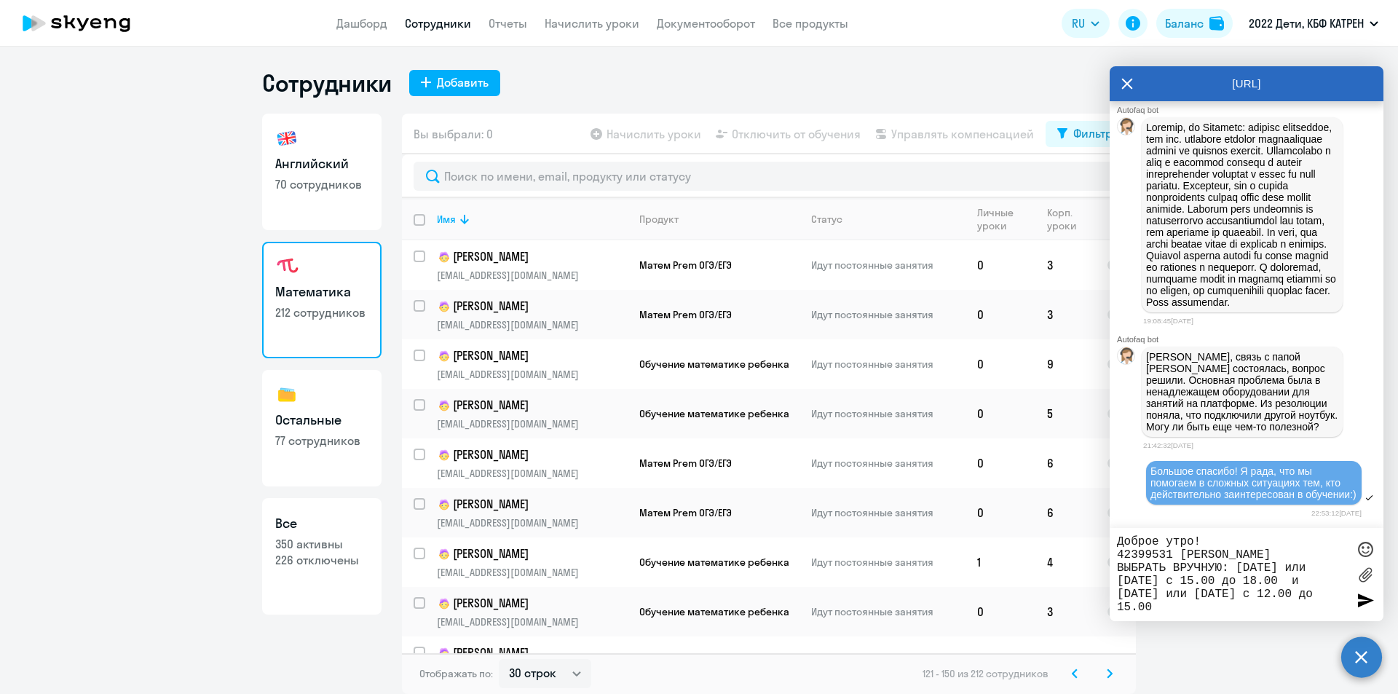
click at [1109, 675] on icon at bounding box center [1110, 673] width 6 height 10
click at [1109, 673] on icon at bounding box center [1110, 673] width 6 height 10
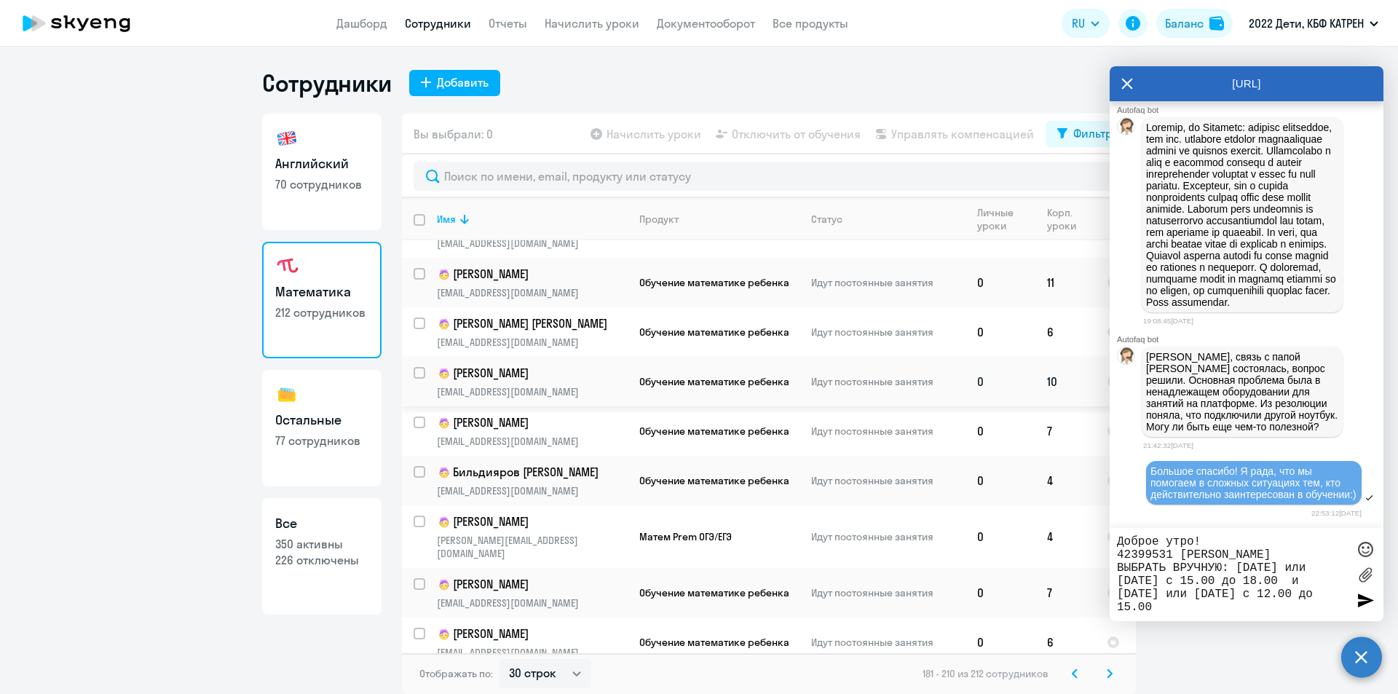
scroll to position [146, 0]
click at [558, 462] on p "Бильдияров [PERSON_NAME]" at bounding box center [532, 470] width 190 height 17
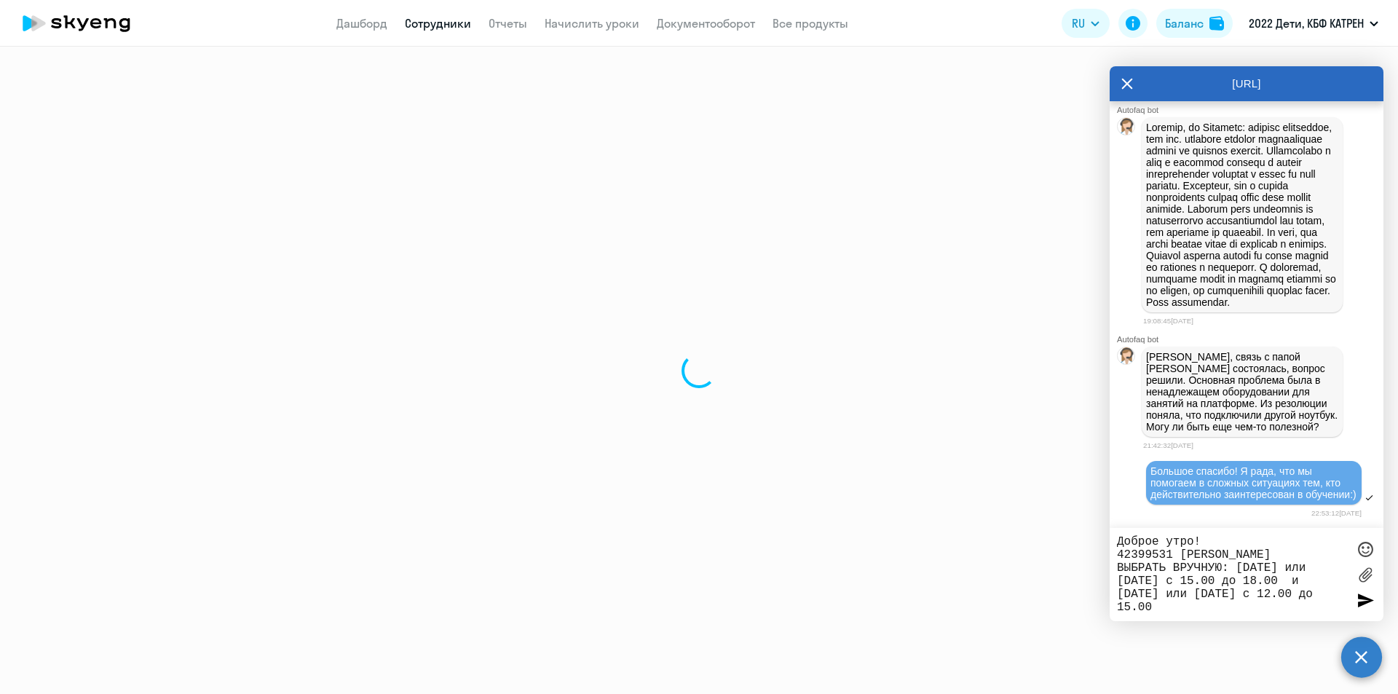
select select "math"
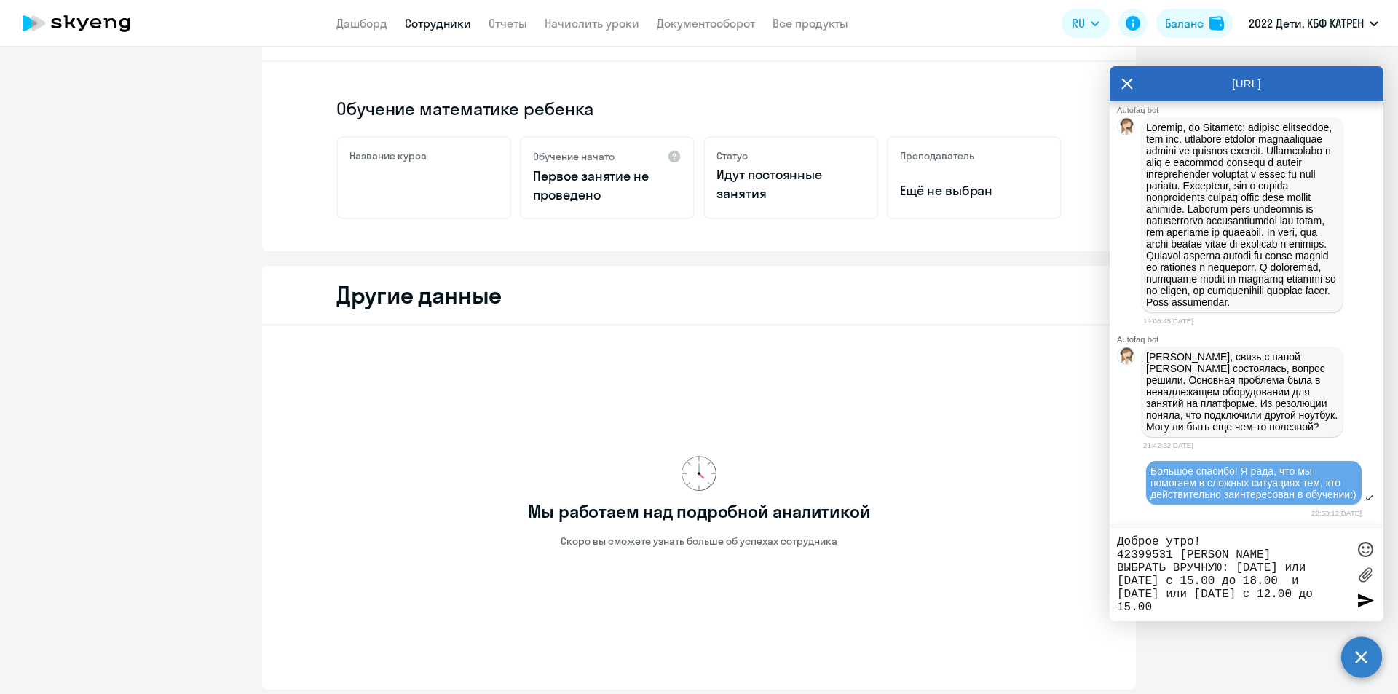
scroll to position [73, 0]
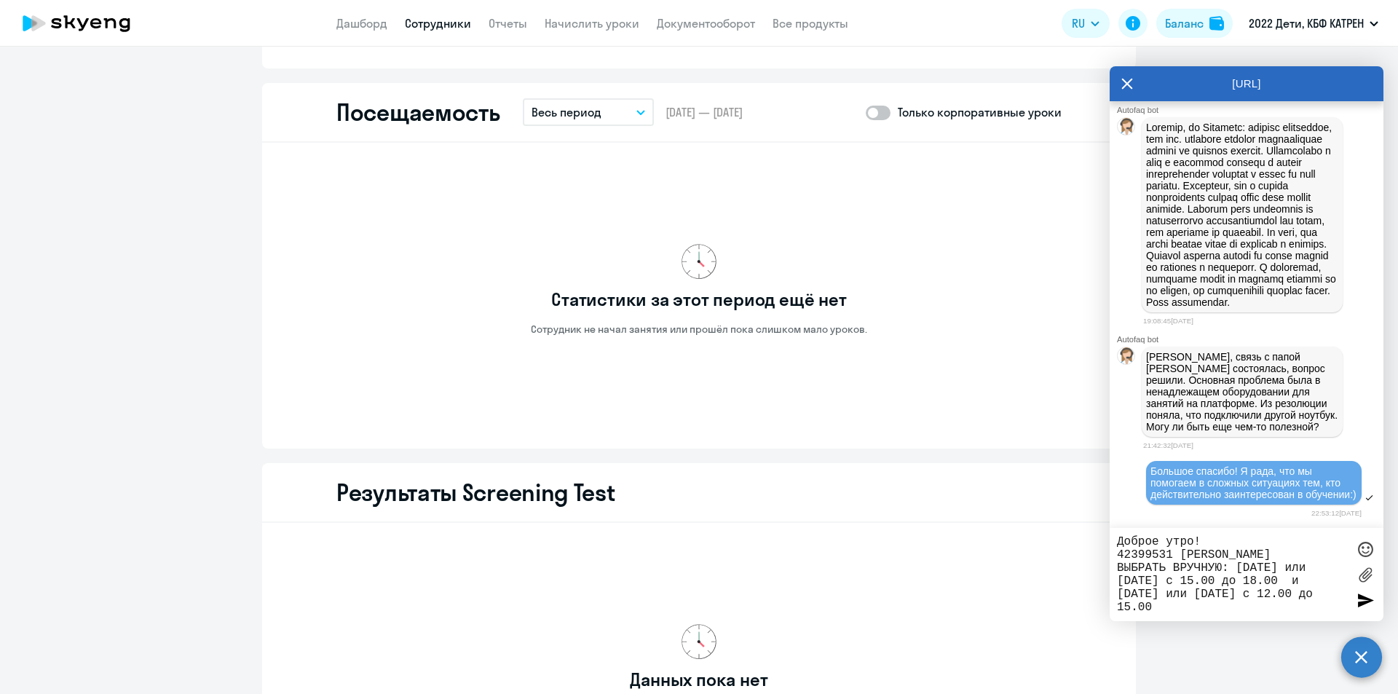
scroll to position [1105, 0]
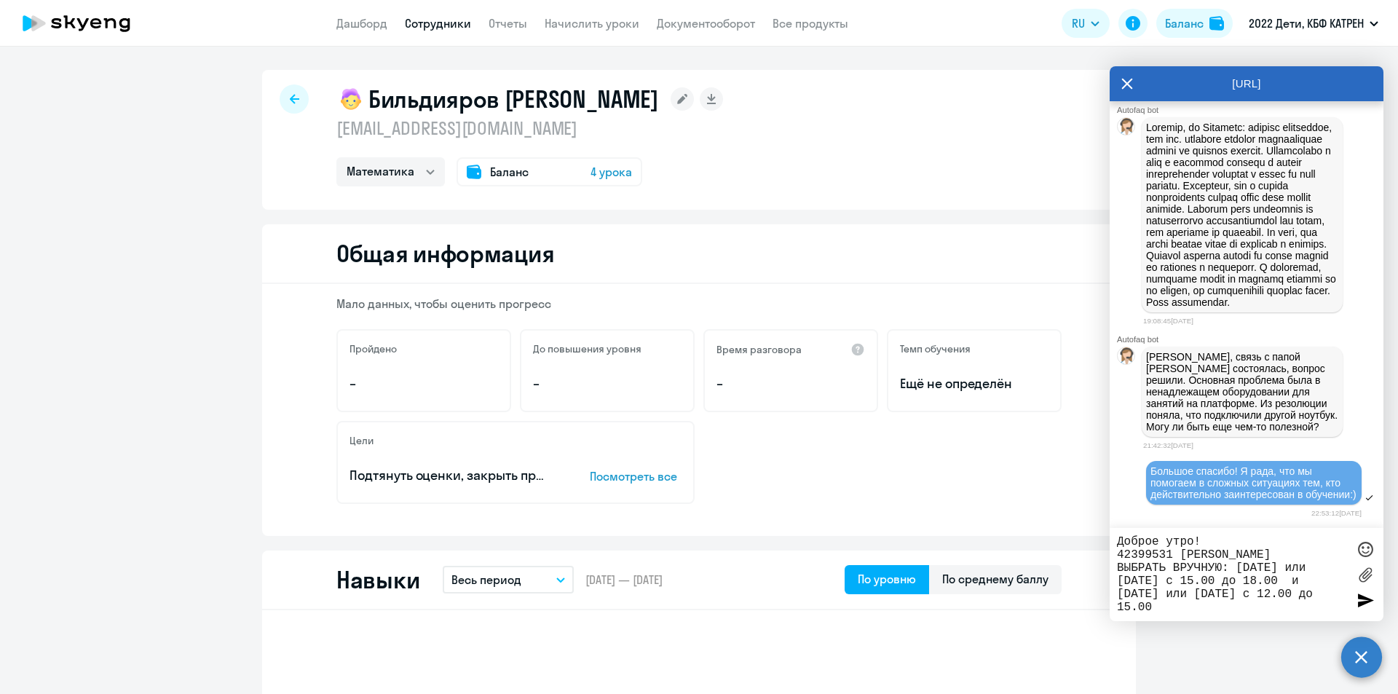
select select "30"
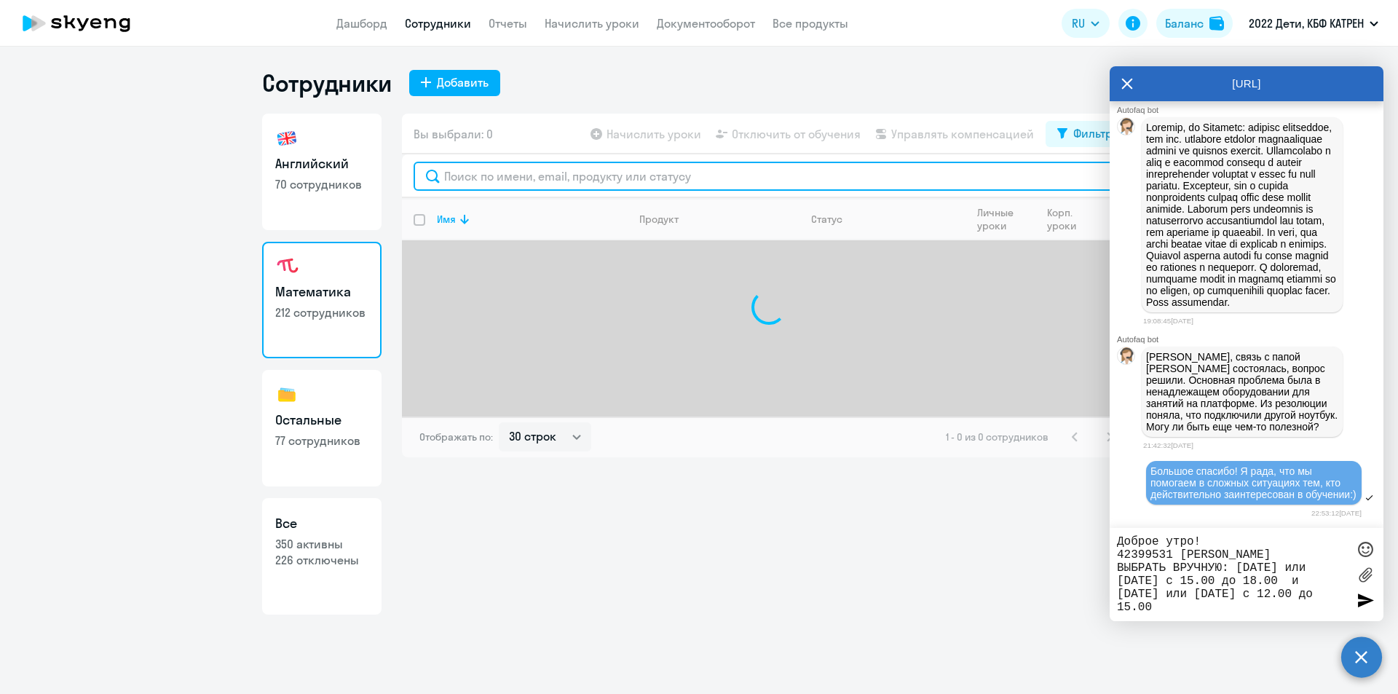
click at [498, 181] on input "text" at bounding box center [769, 176] width 711 height 29
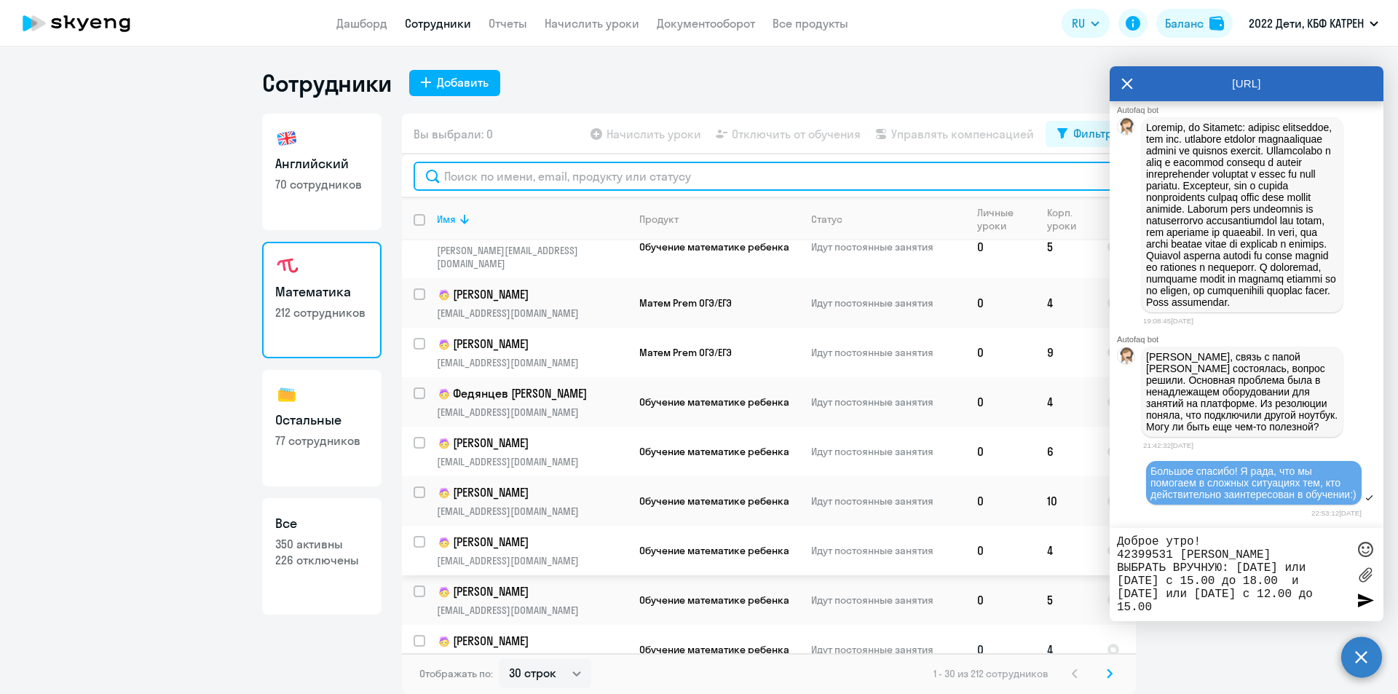
scroll to position [1073, 0]
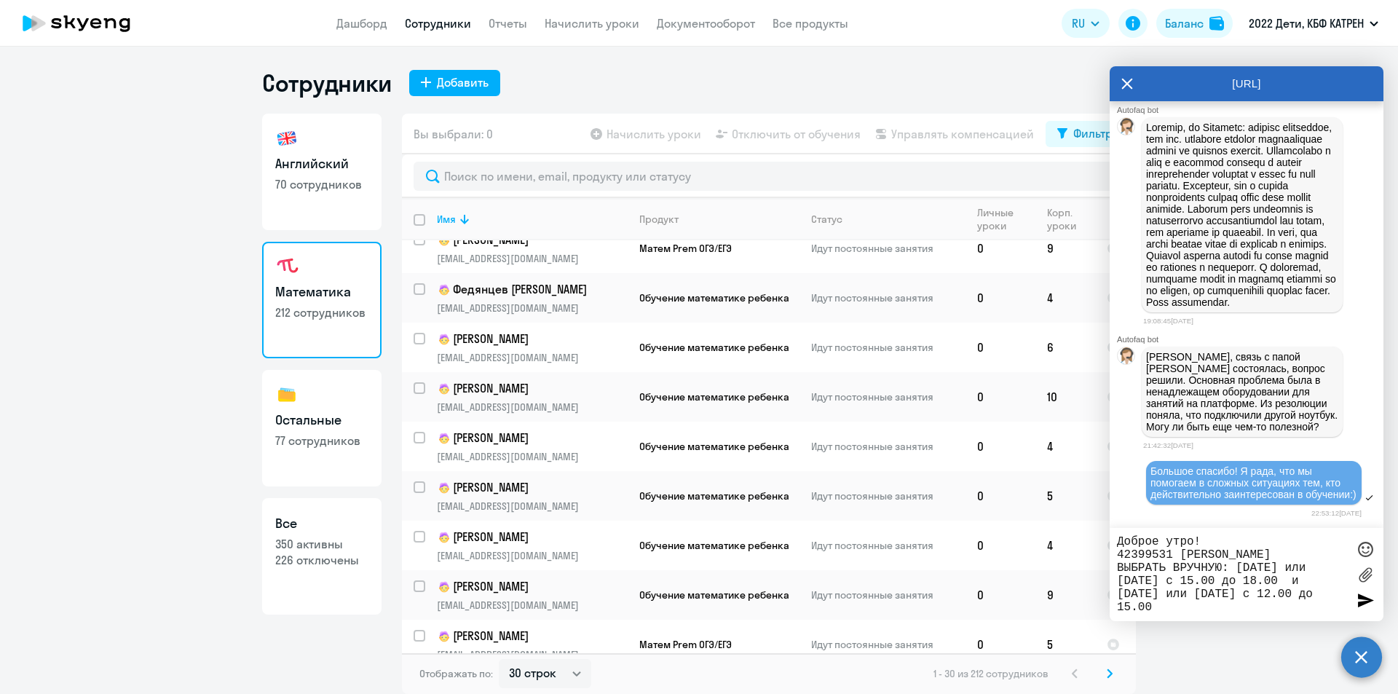
click at [1110, 681] on svg-icon at bounding box center [1109, 673] width 17 height 17
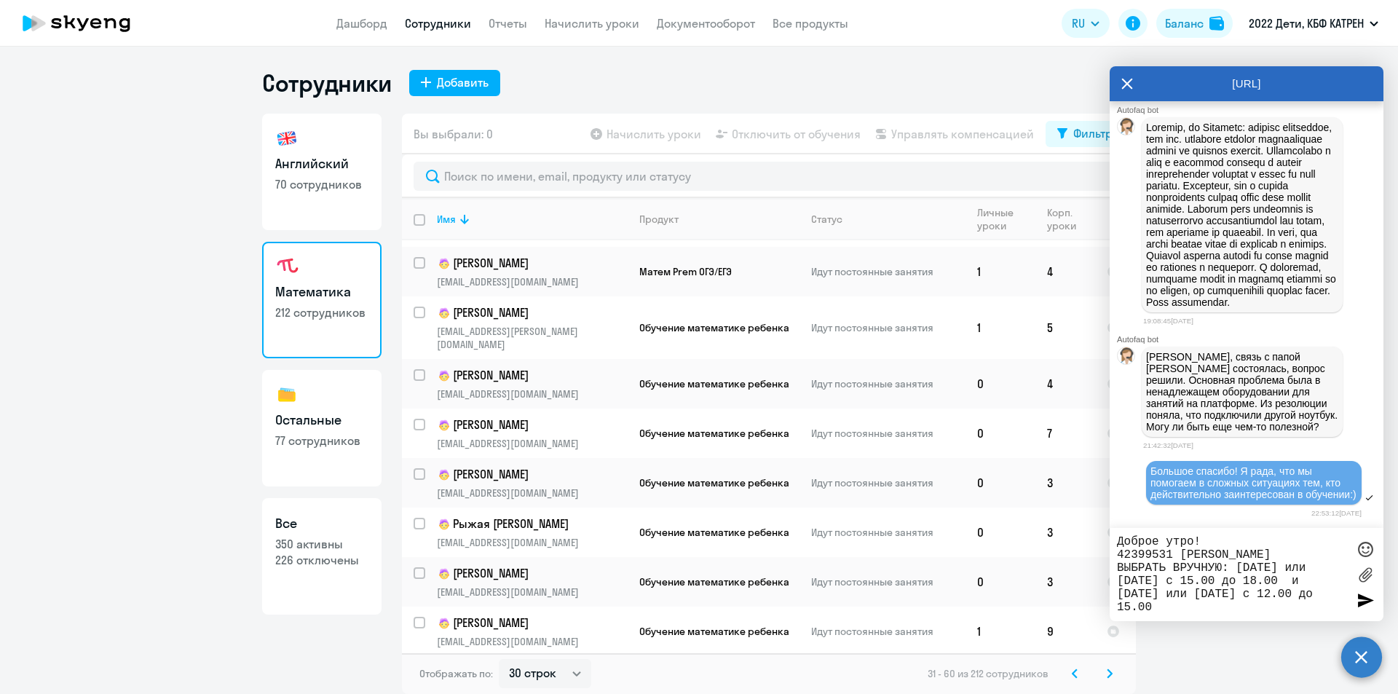
click at [1110, 674] on icon at bounding box center [1110, 673] width 6 height 10
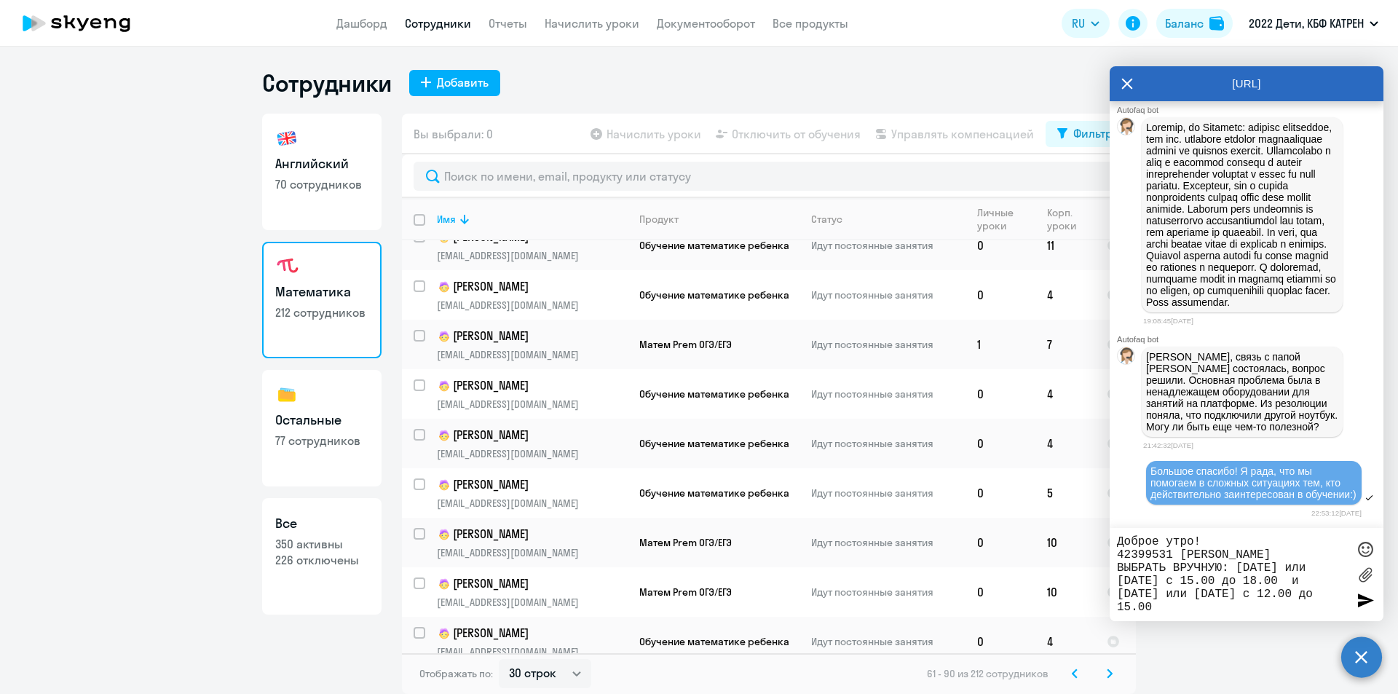
click at [1110, 671] on icon at bounding box center [1110, 673] width 6 height 10
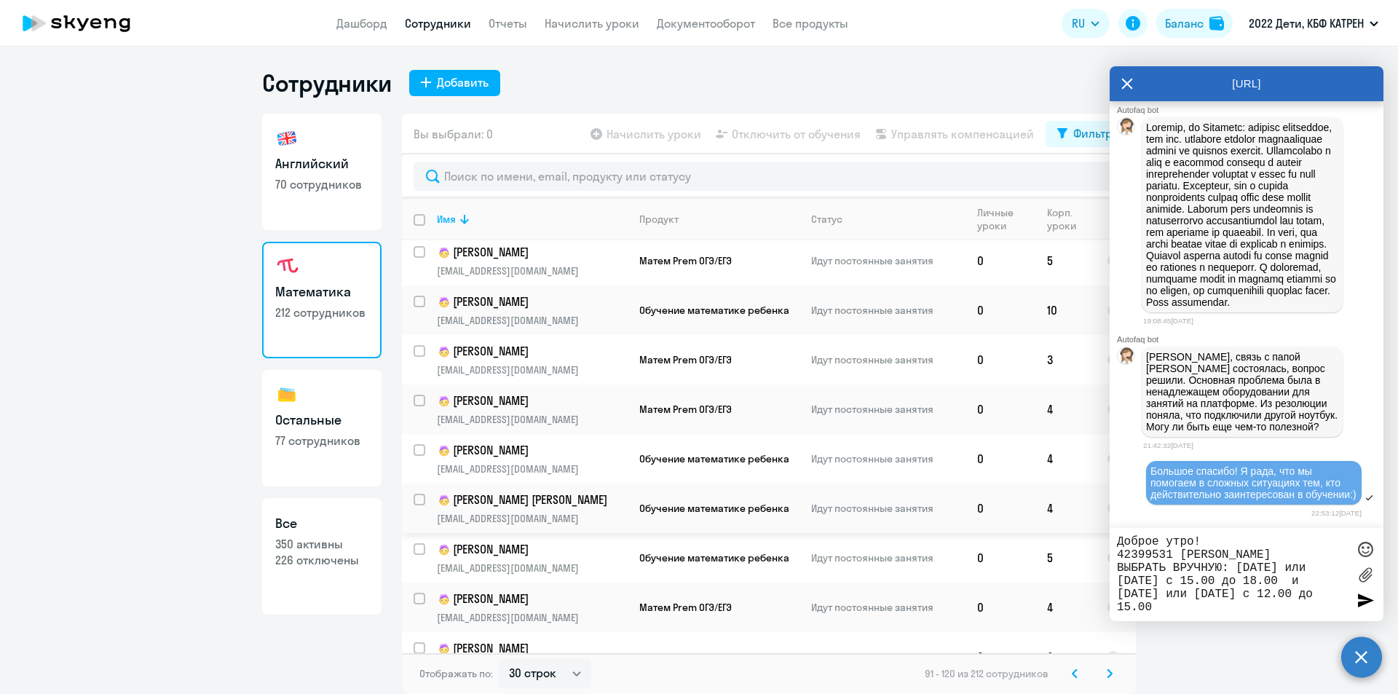
scroll to position [874, 0]
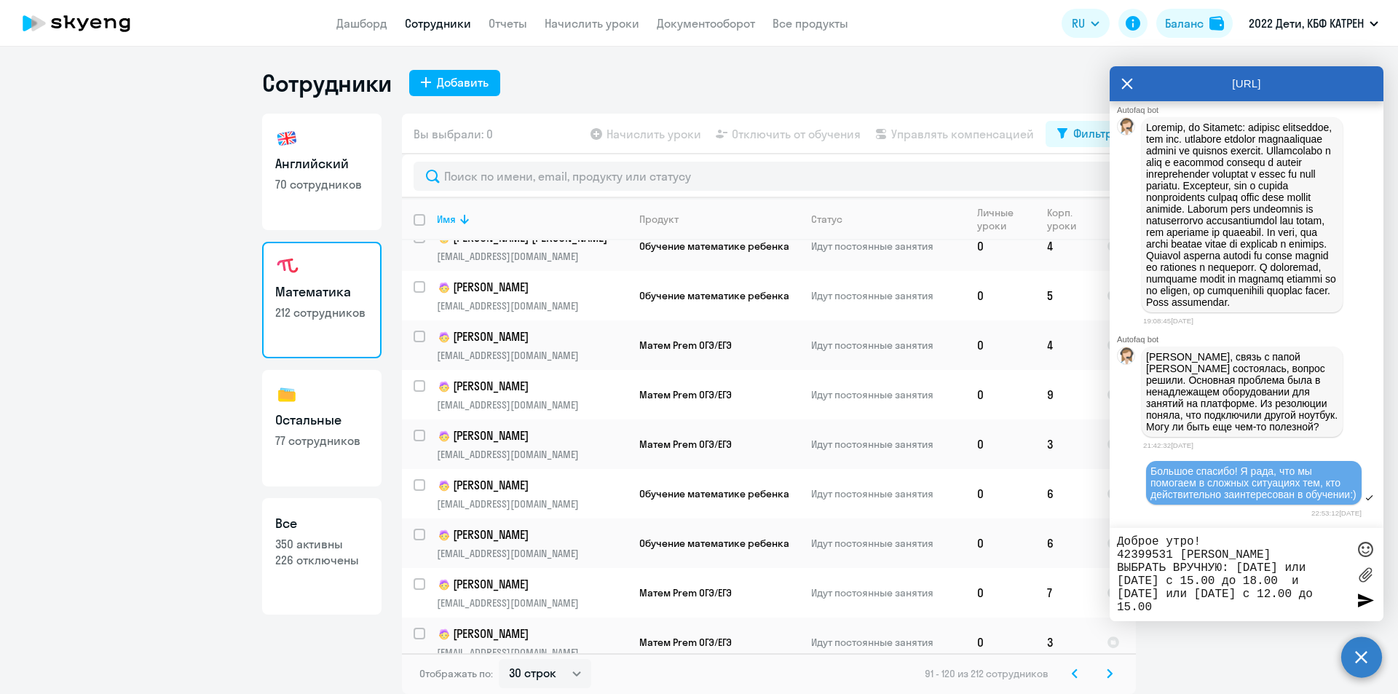
click at [1108, 673] on icon at bounding box center [1110, 673] width 6 height 10
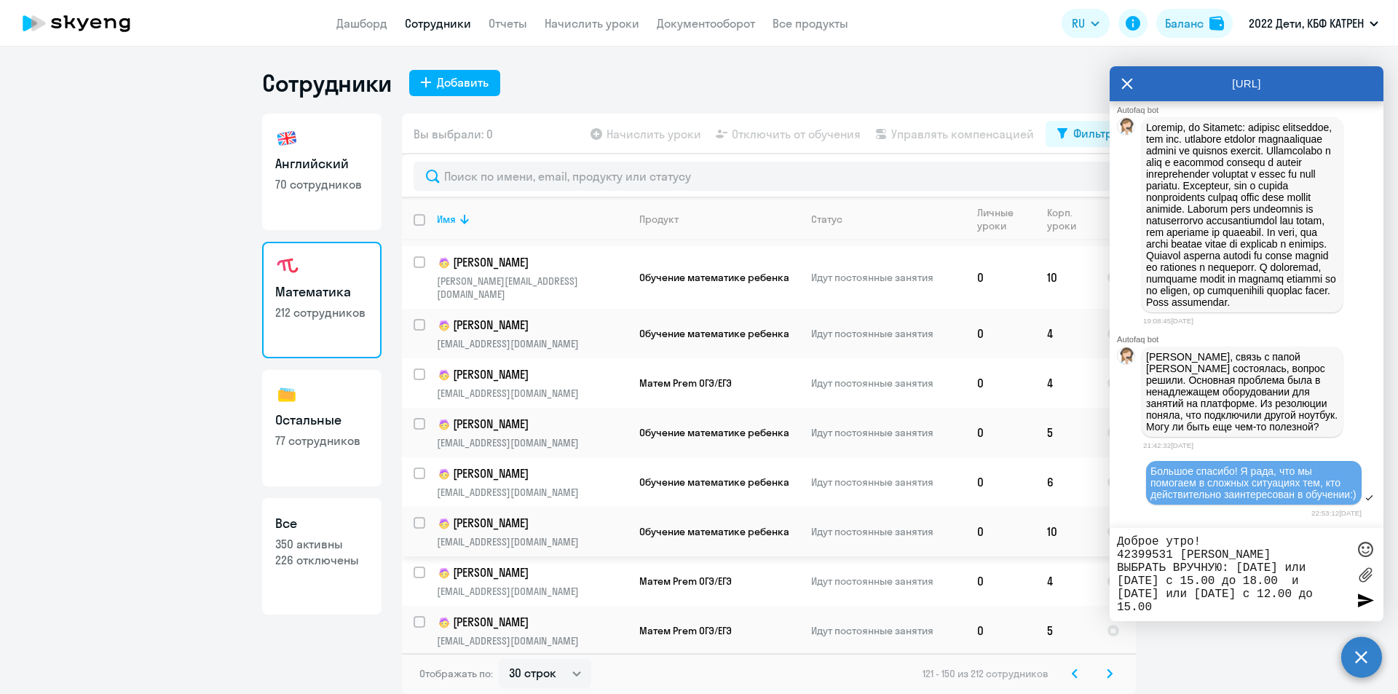
scroll to position [364, 0]
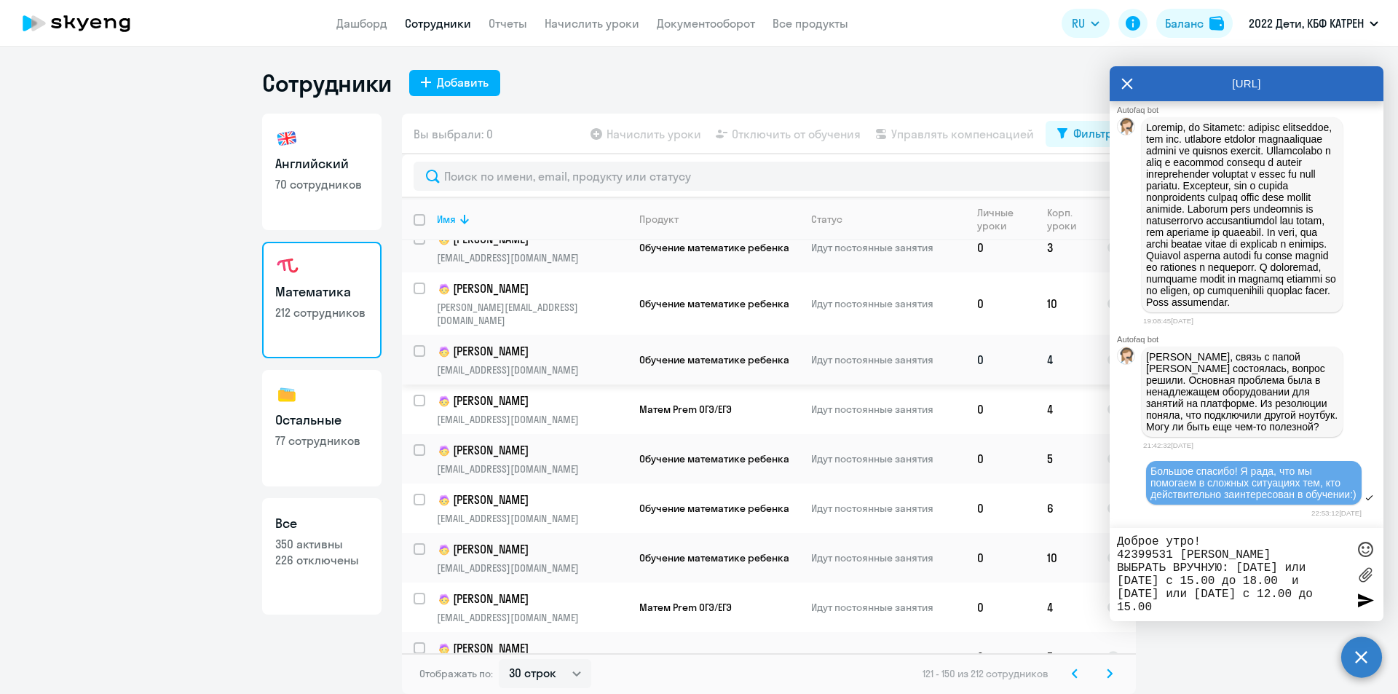
click at [521, 343] on p "[PERSON_NAME]" at bounding box center [532, 351] width 190 height 17
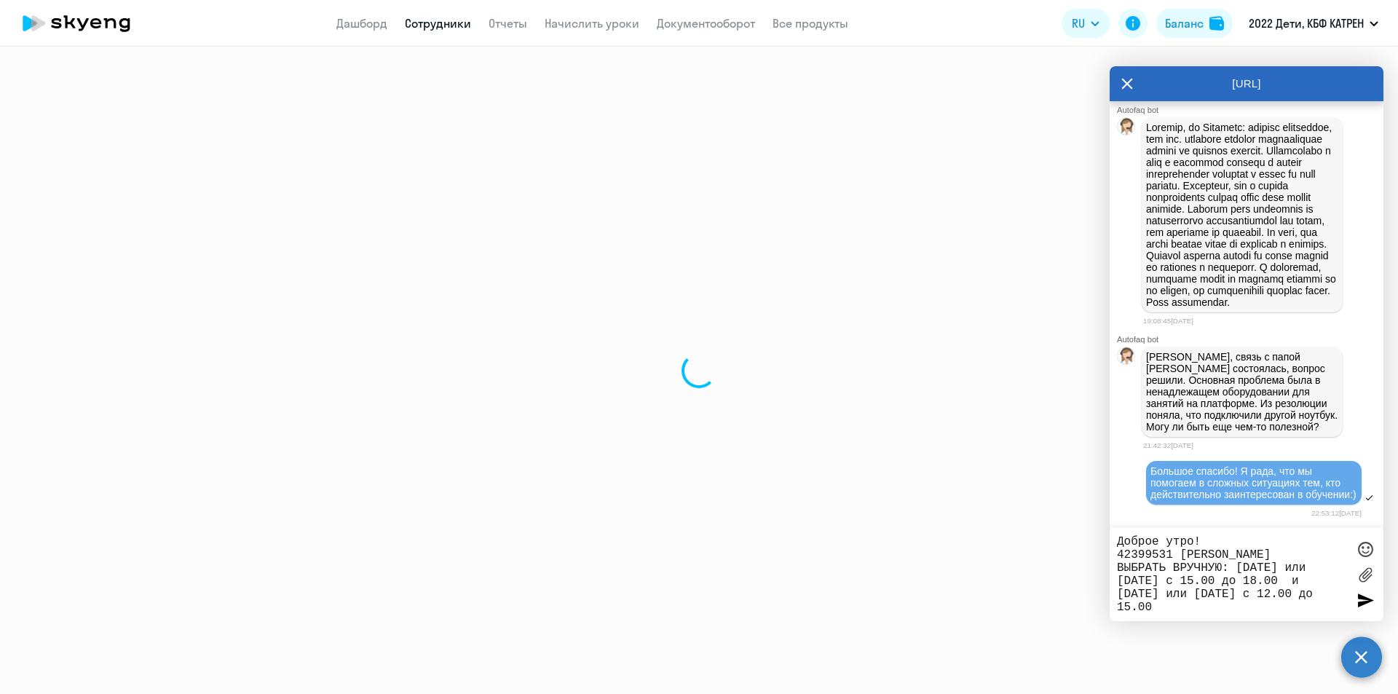
select select "math"
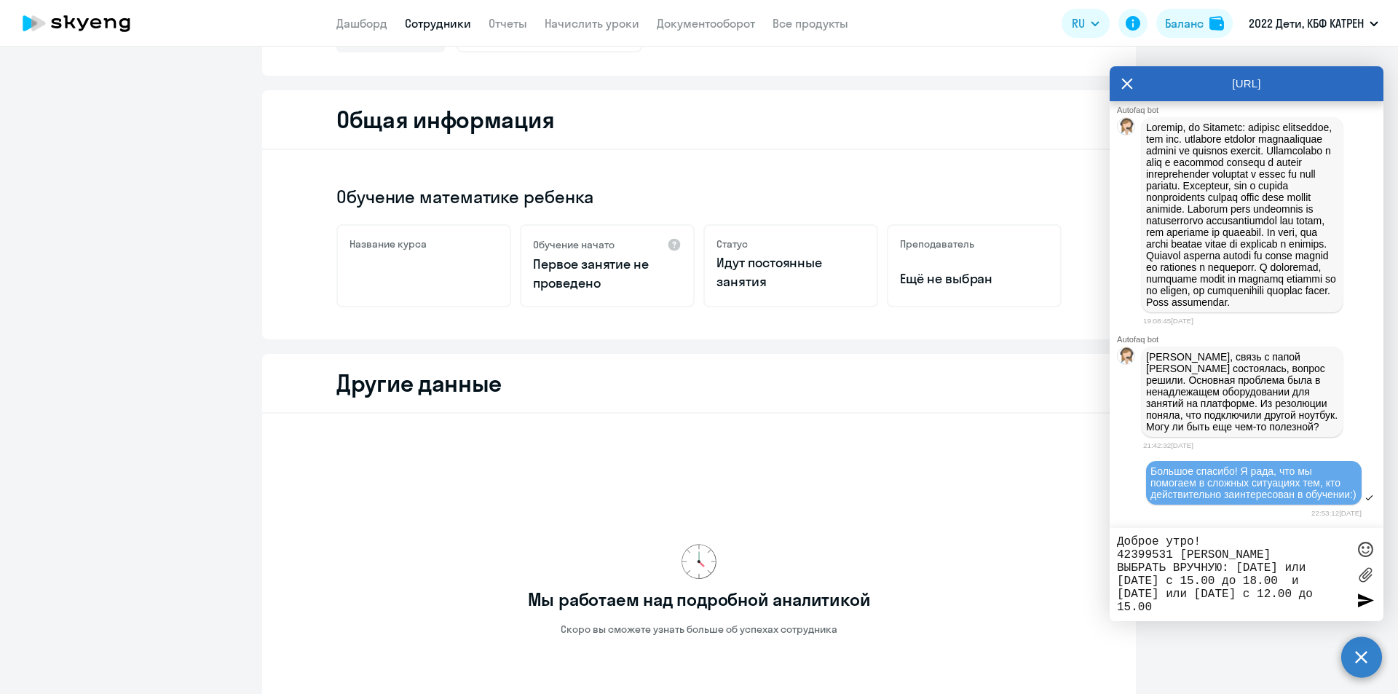
scroll to position [218, 0]
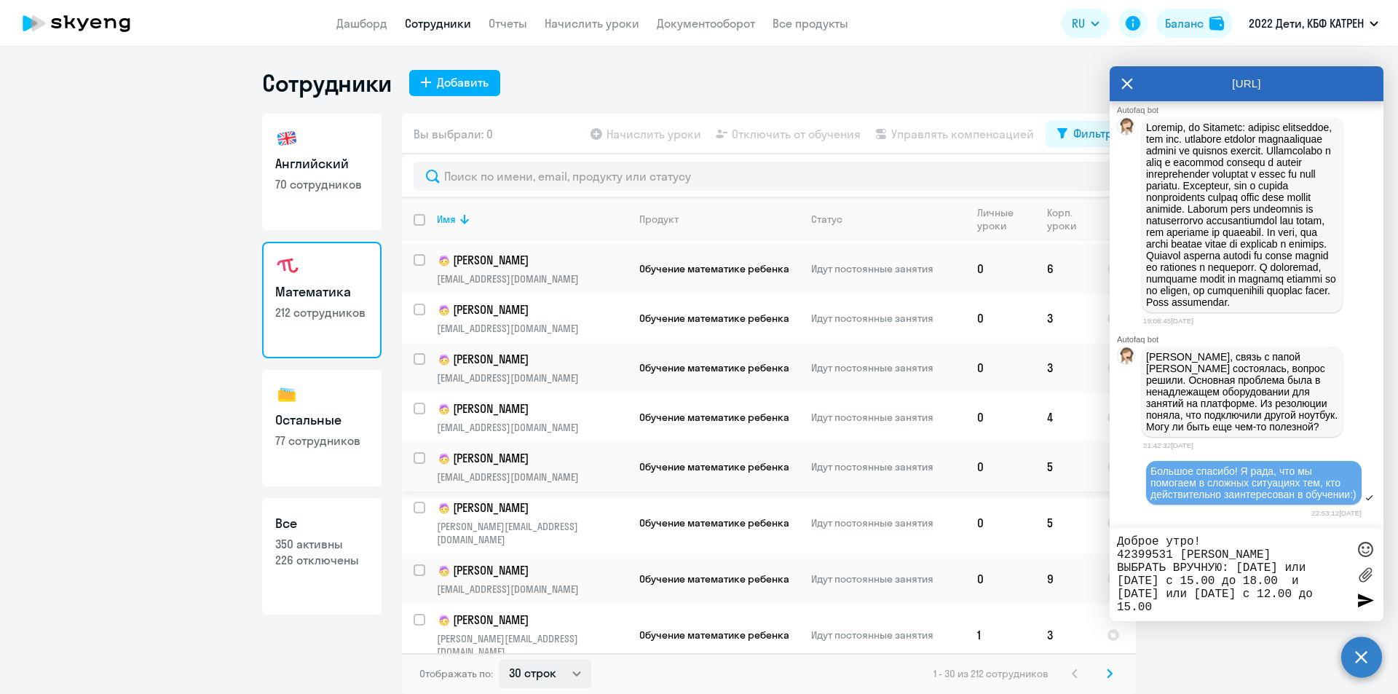
scroll to position [146, 0]
click at [582, 674] on select "30 строк 50 строк 100 строк" at bounding box center [545, 673] width 92 height 29
select select "100"
click at [499, 659] on select "30 строк 50 строк 100 строк" at bounding box center [545, 673] width 92 height 29
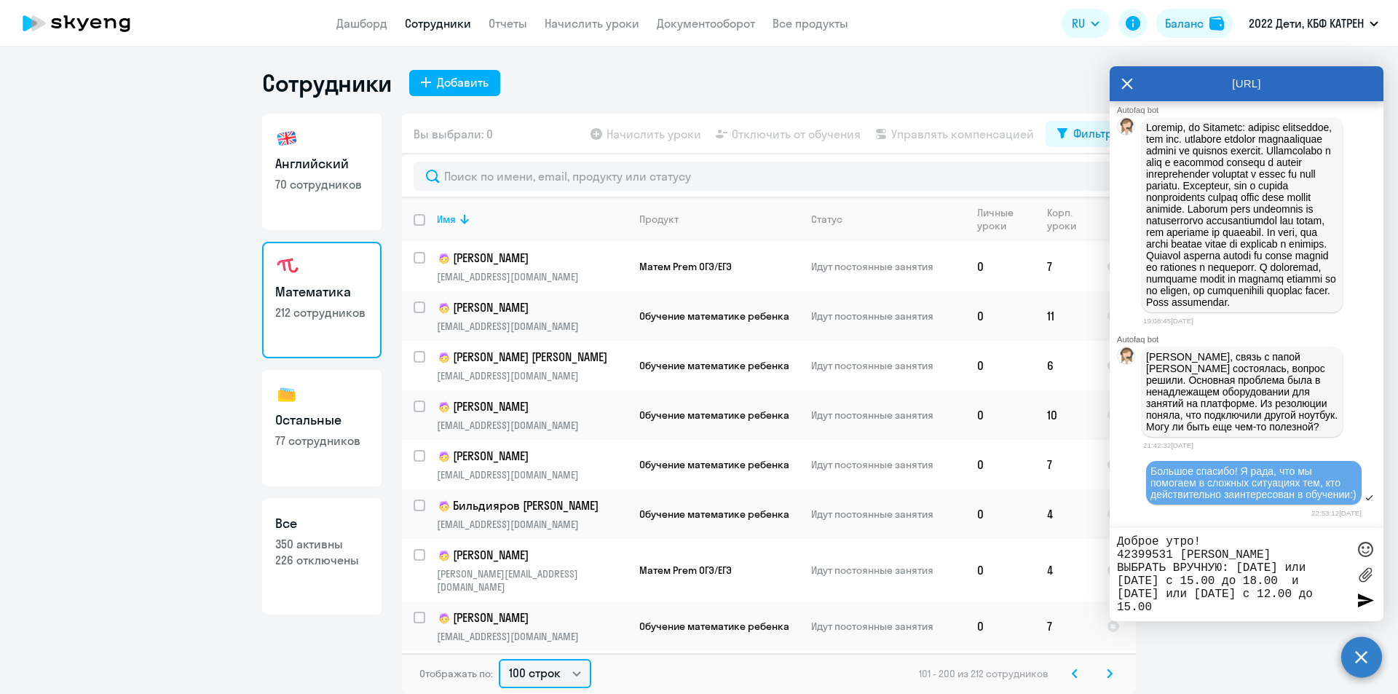
scroll to position [4539, 0]
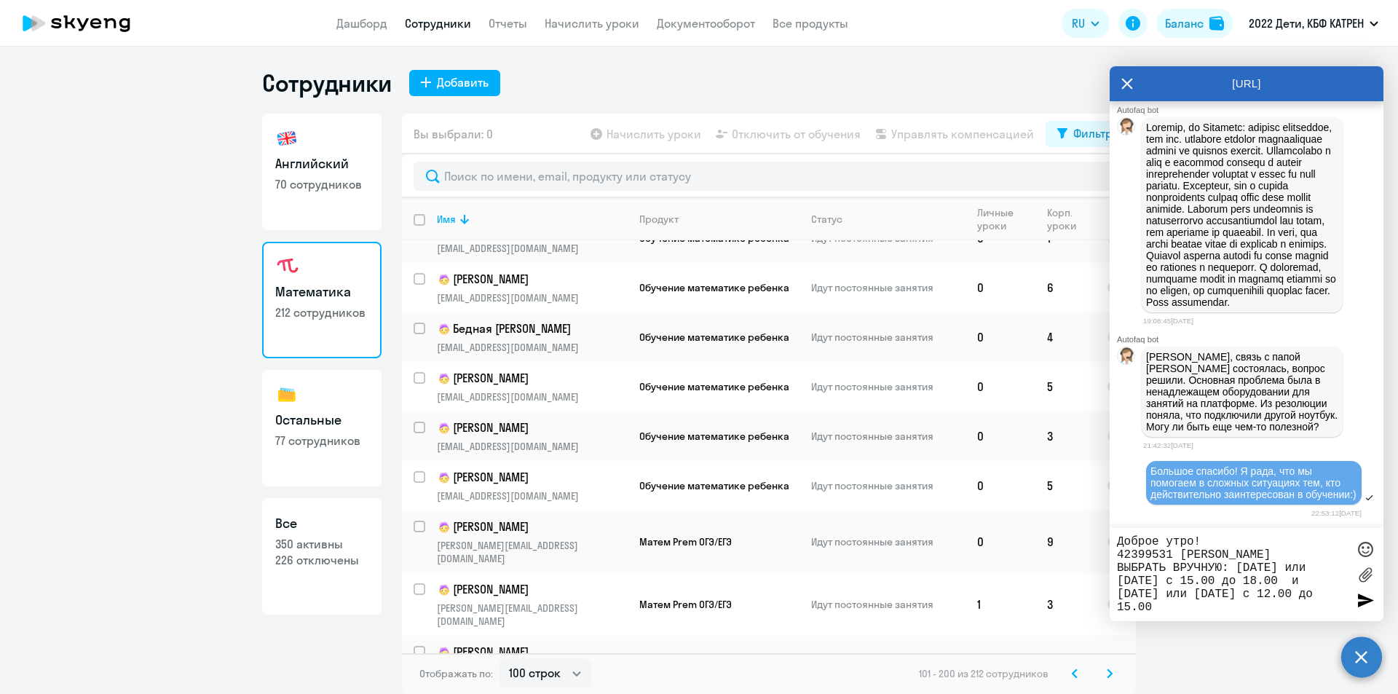
click at [1108, 672] on icon at bounding box center [1110, 673] width 6 height 10
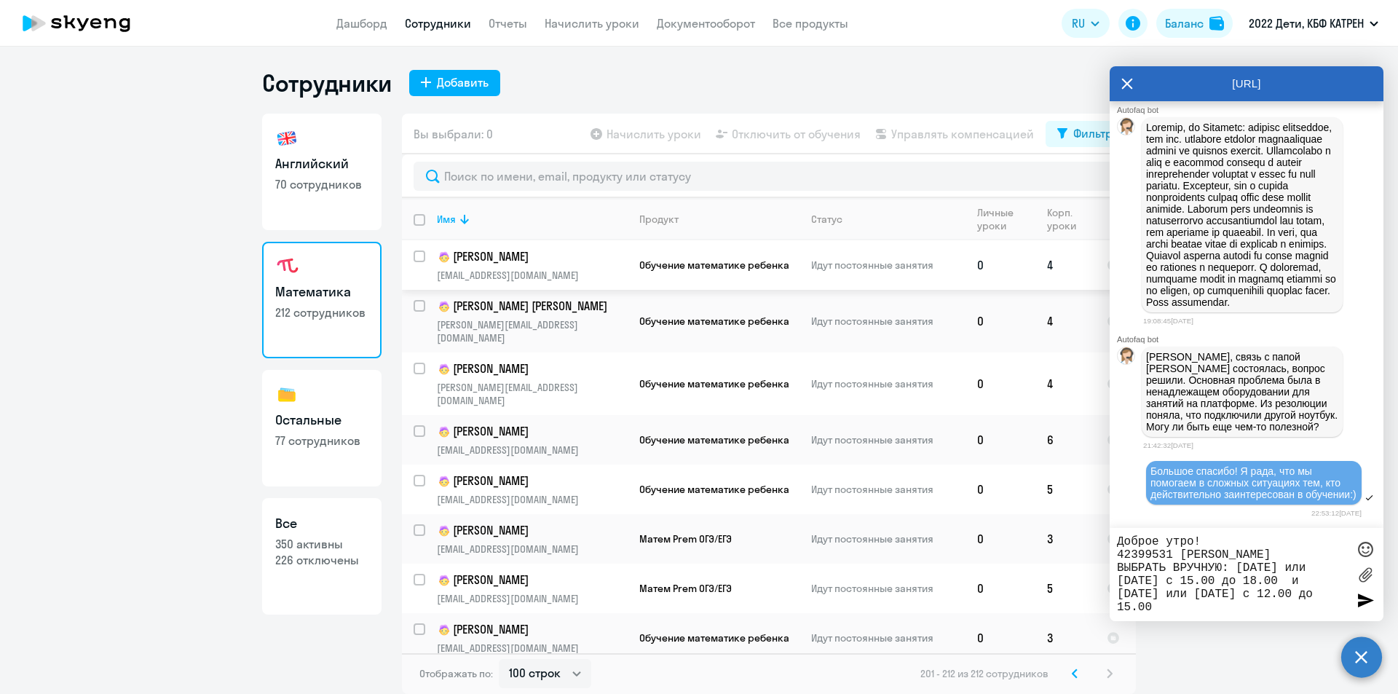
click at [503, 259] on p "[PERSON_NAME]" at bounding box center [532, 256] width 190 height 17
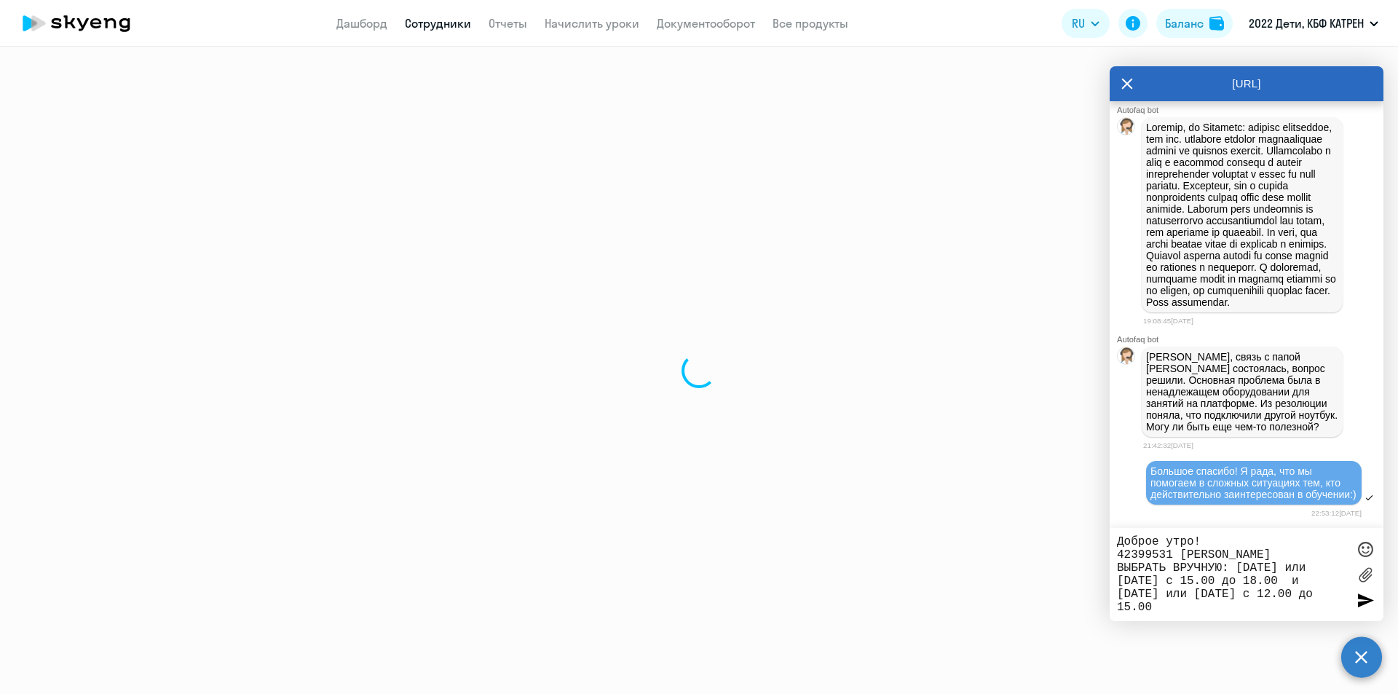
select select "math"
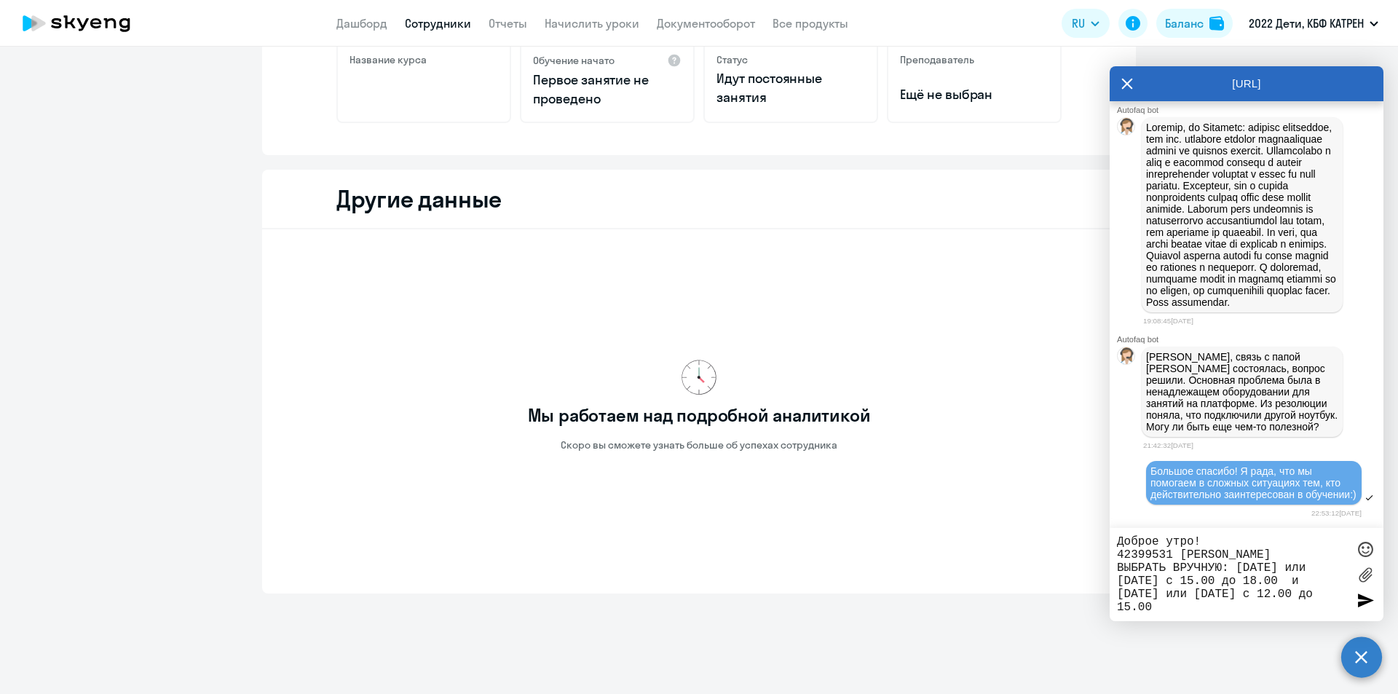
scroll to position [324, 0]
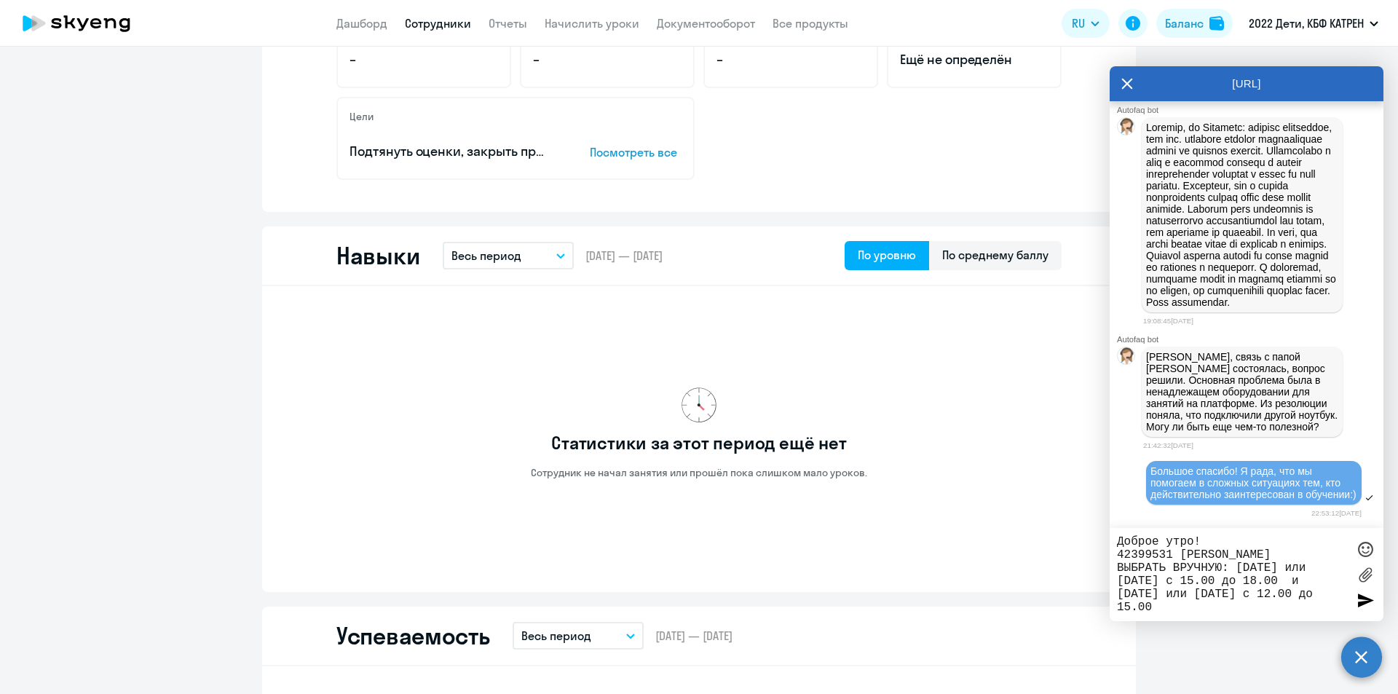
select select "30"
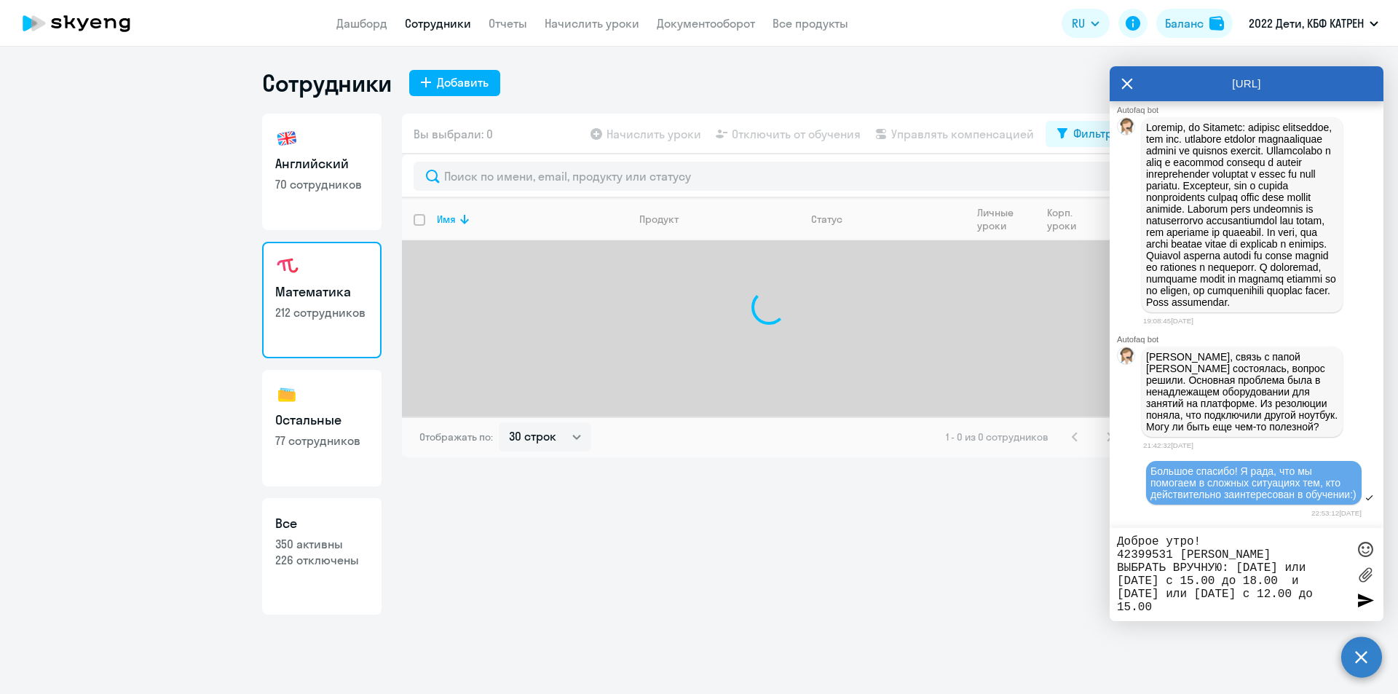
click at [323, 165] on h3 "Английский" at bounding box center [321, 163] width 93 height 19
select select "30"
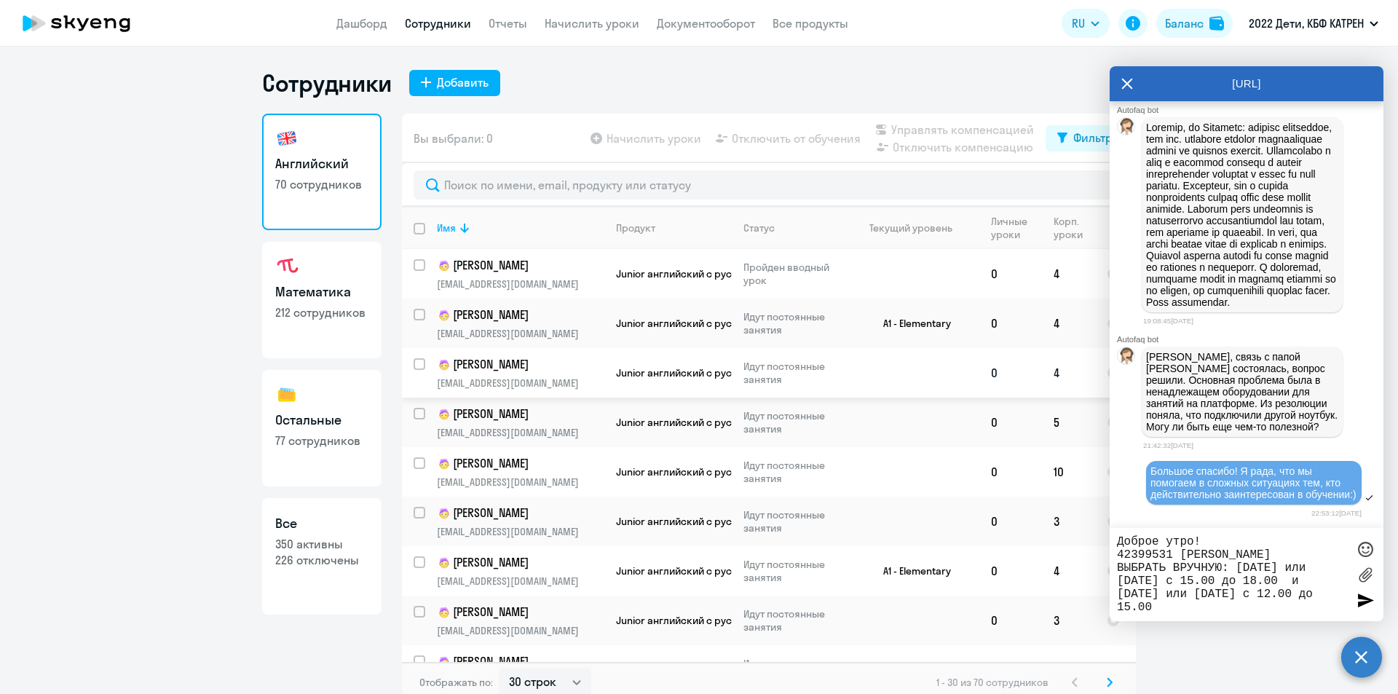
click at [553, 375] on td "[PERSON_NAME] [PERSON_NAME][EMAIL_ADDRESS][DOMAIN_NAME]" at bounding box center [514, 373] width 179 height 50
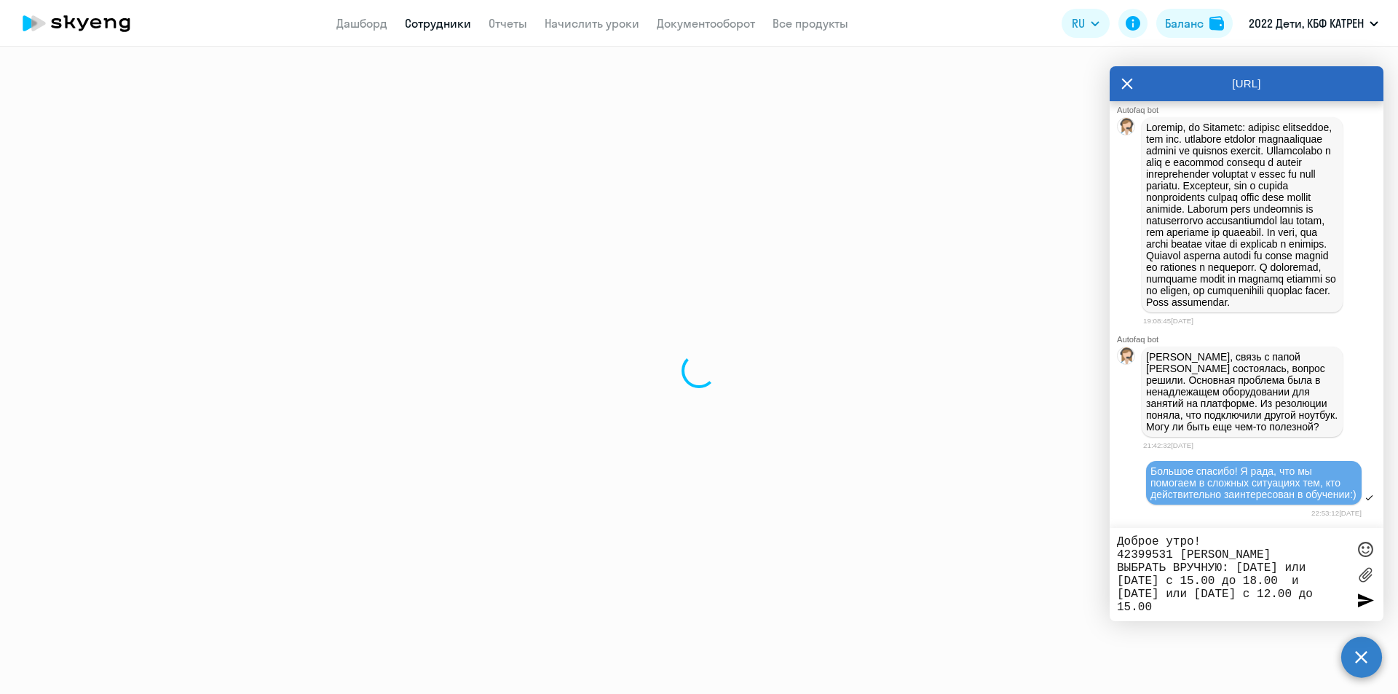
select select "english"
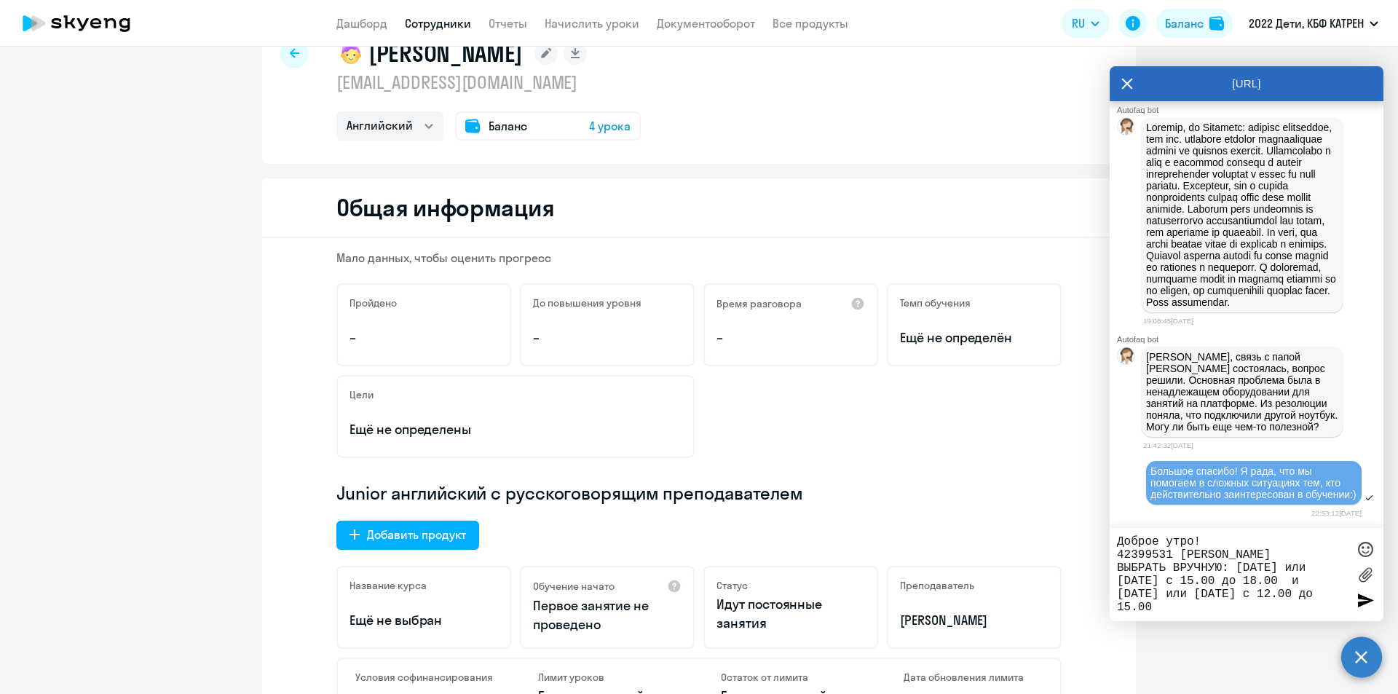
scroll to position [291, 0]
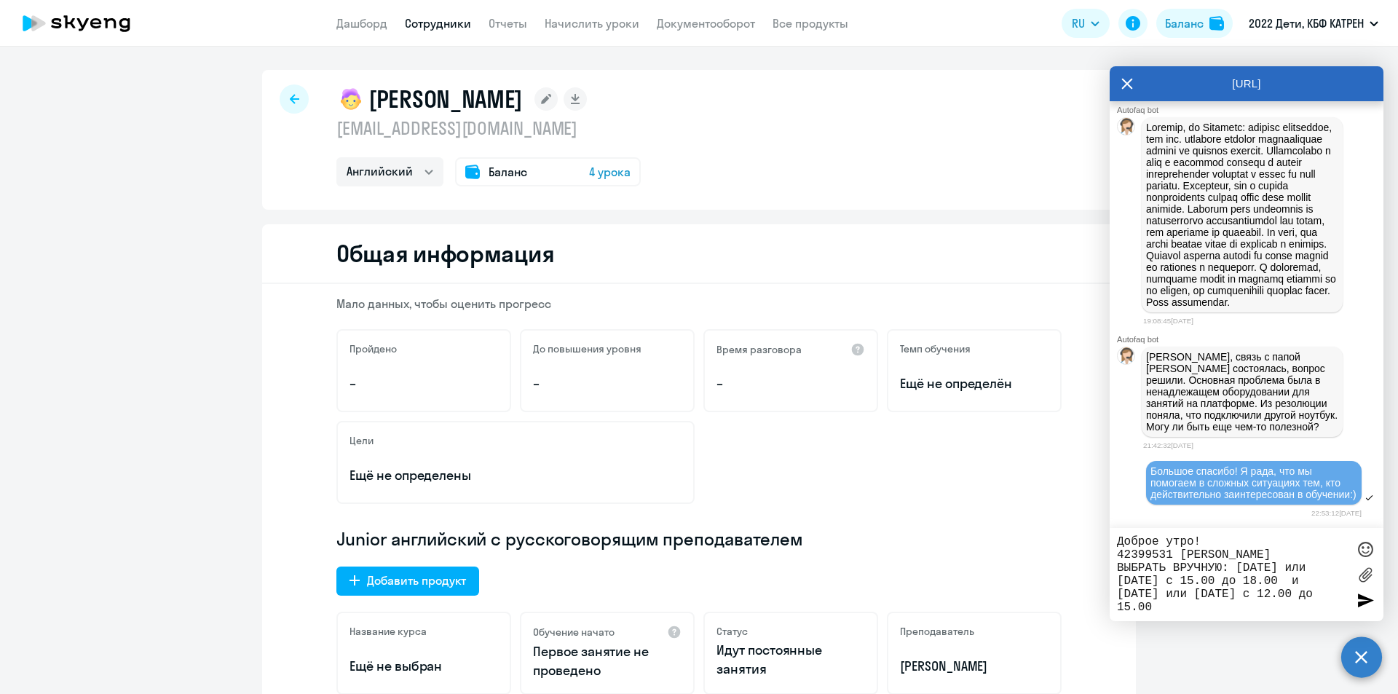
select select "30"
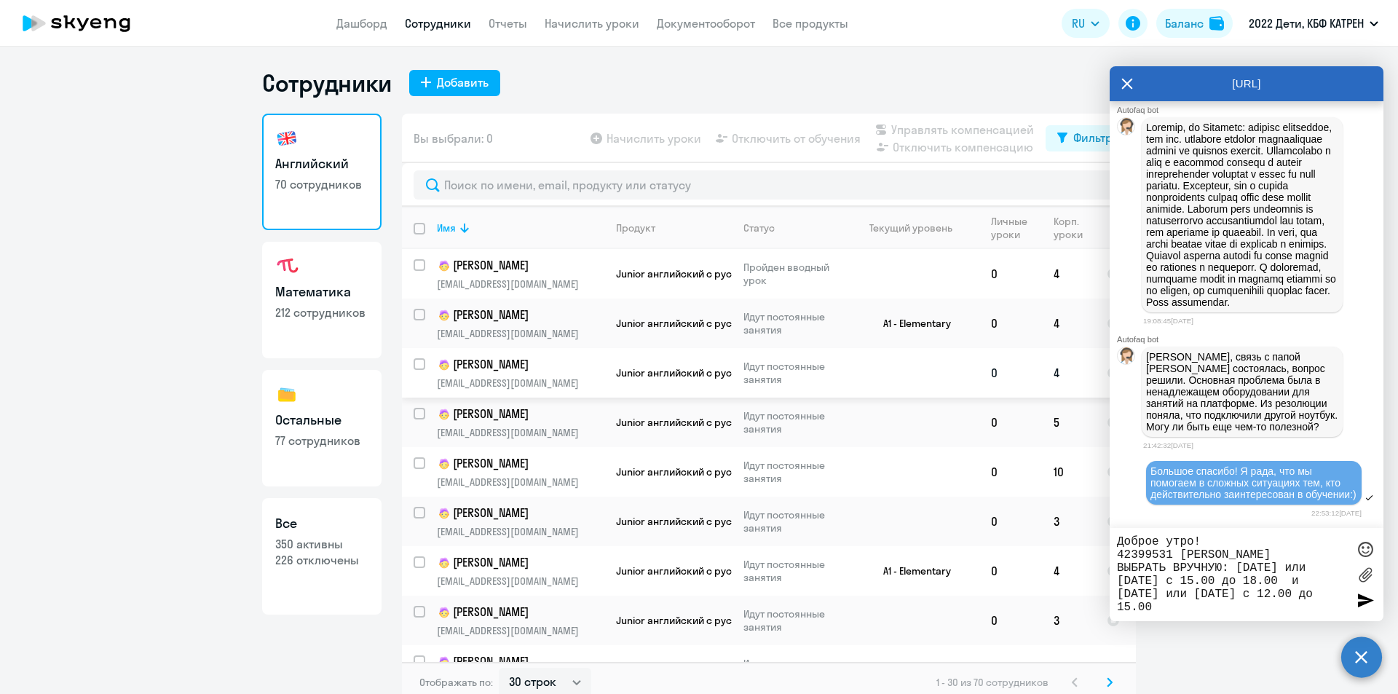
click at [513, 368] on p "[PERSON_NAME]" at bounding box center [519, 364] width 165 height 17
select select "english"
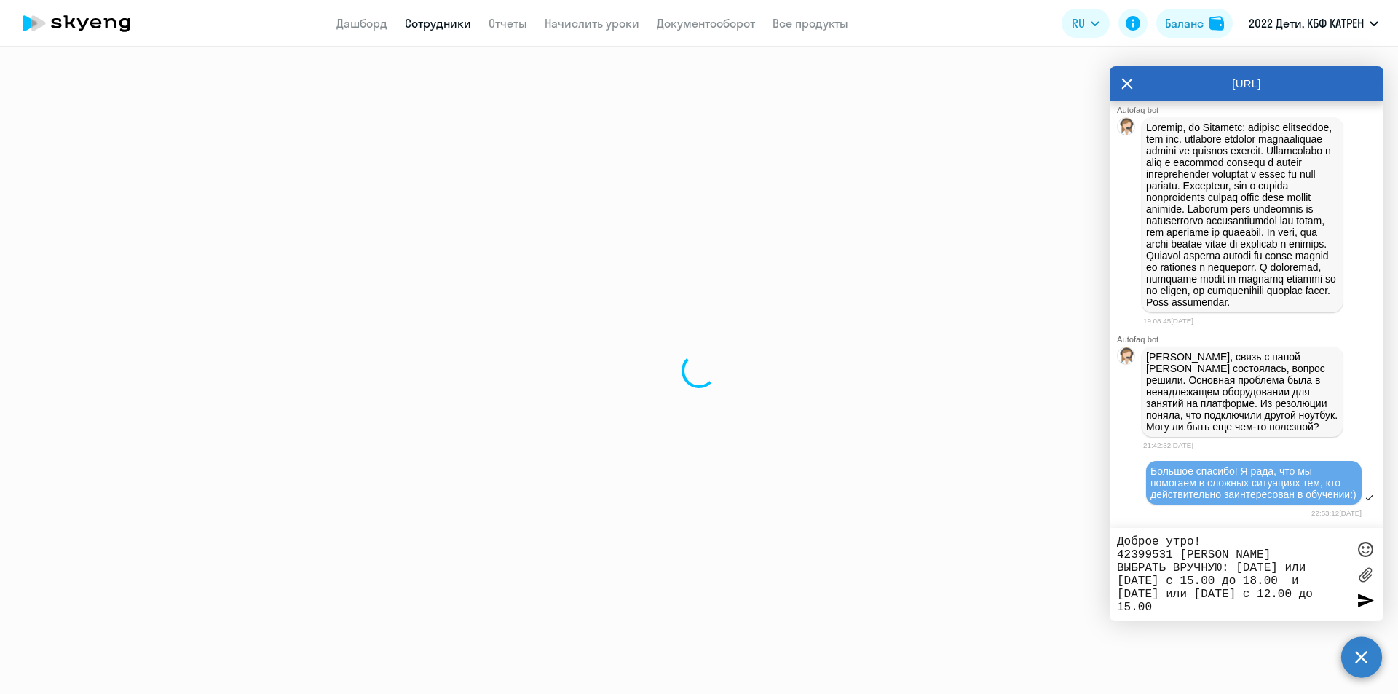
select select "30"
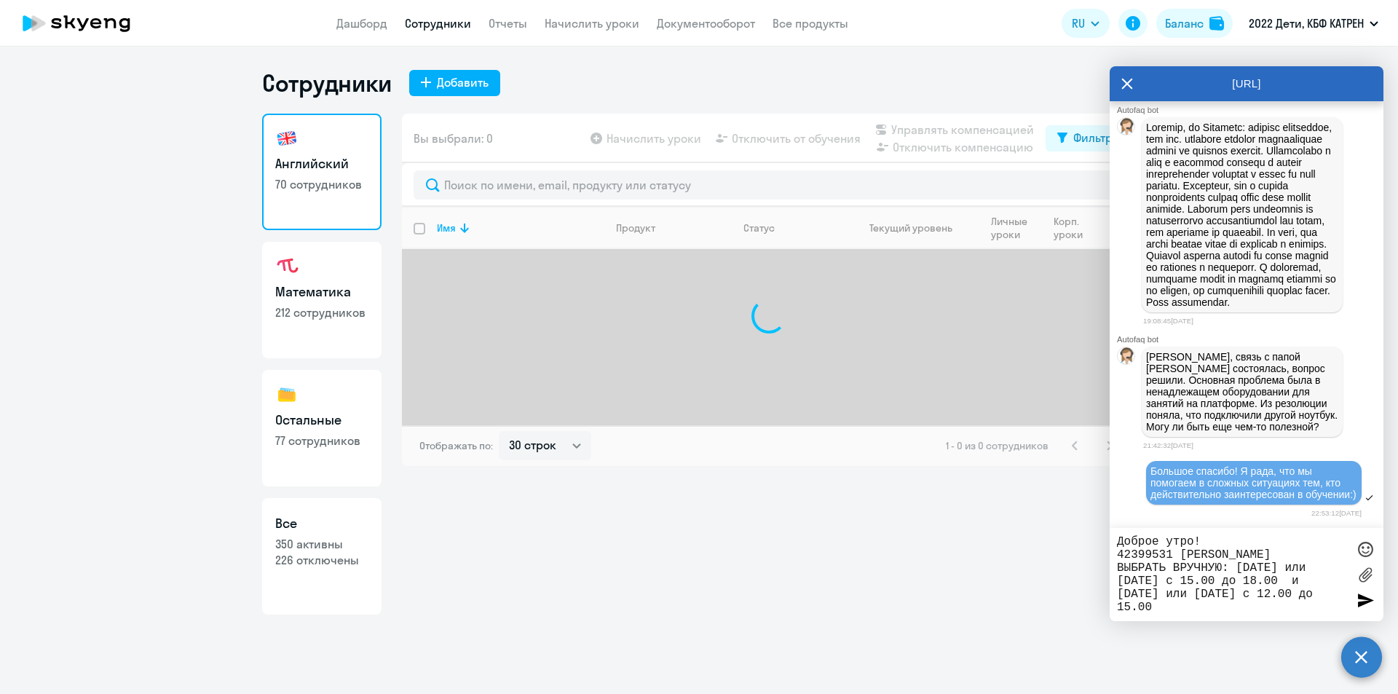
click at [320, 297] on h3 "Математика" at bounding box center [321, 292] width 93 height 19
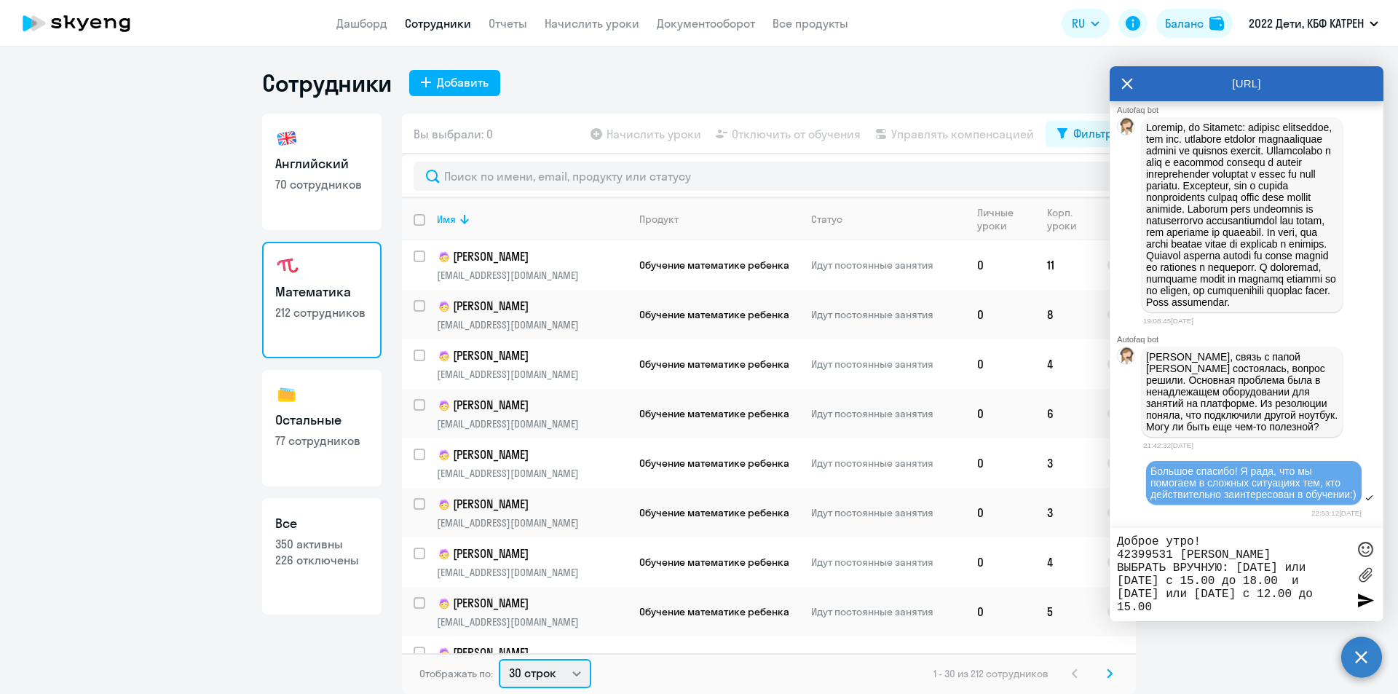
click at [572, 672] on select "30 строк 50 строк 100 строк" at bounding box center [545, 673] width 92 height 29
select select "100"
click at [499, 659] on select "30 строк 50 строк 100 строк" at bounding box center [545, 673] width 92 height 29
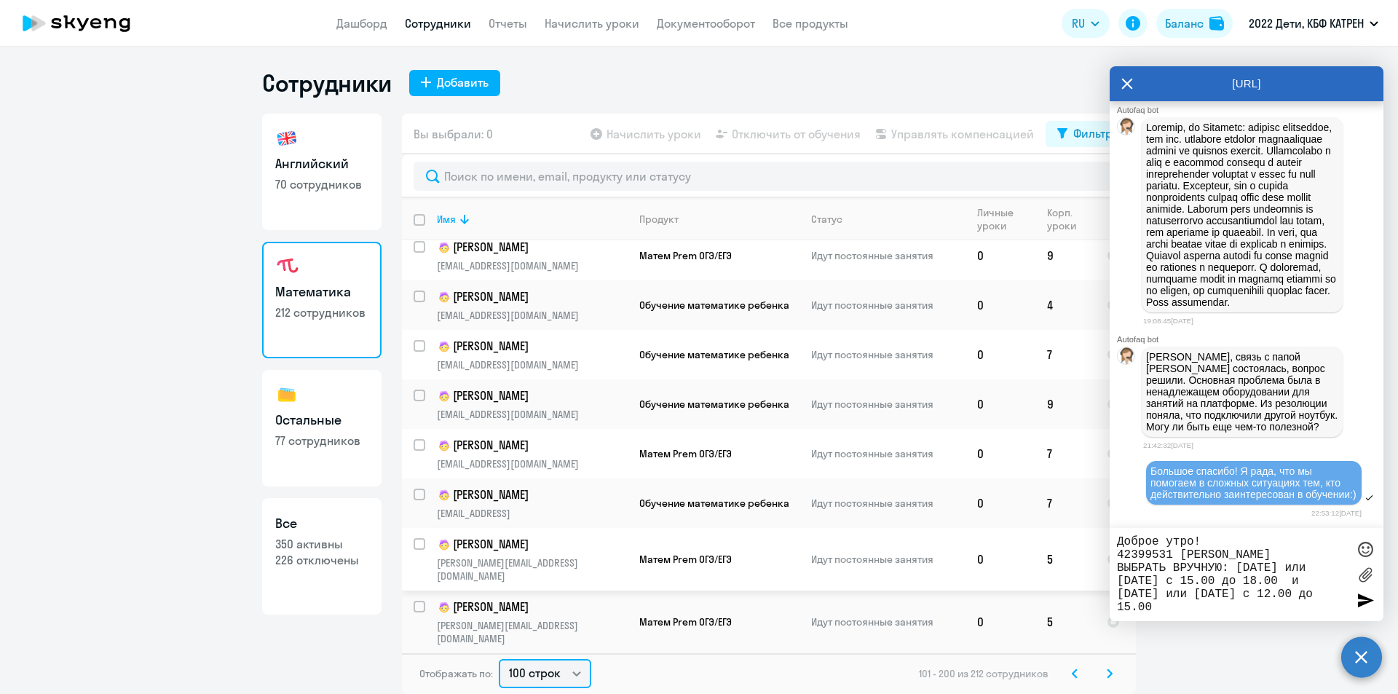
scroll to position [2966, 0]
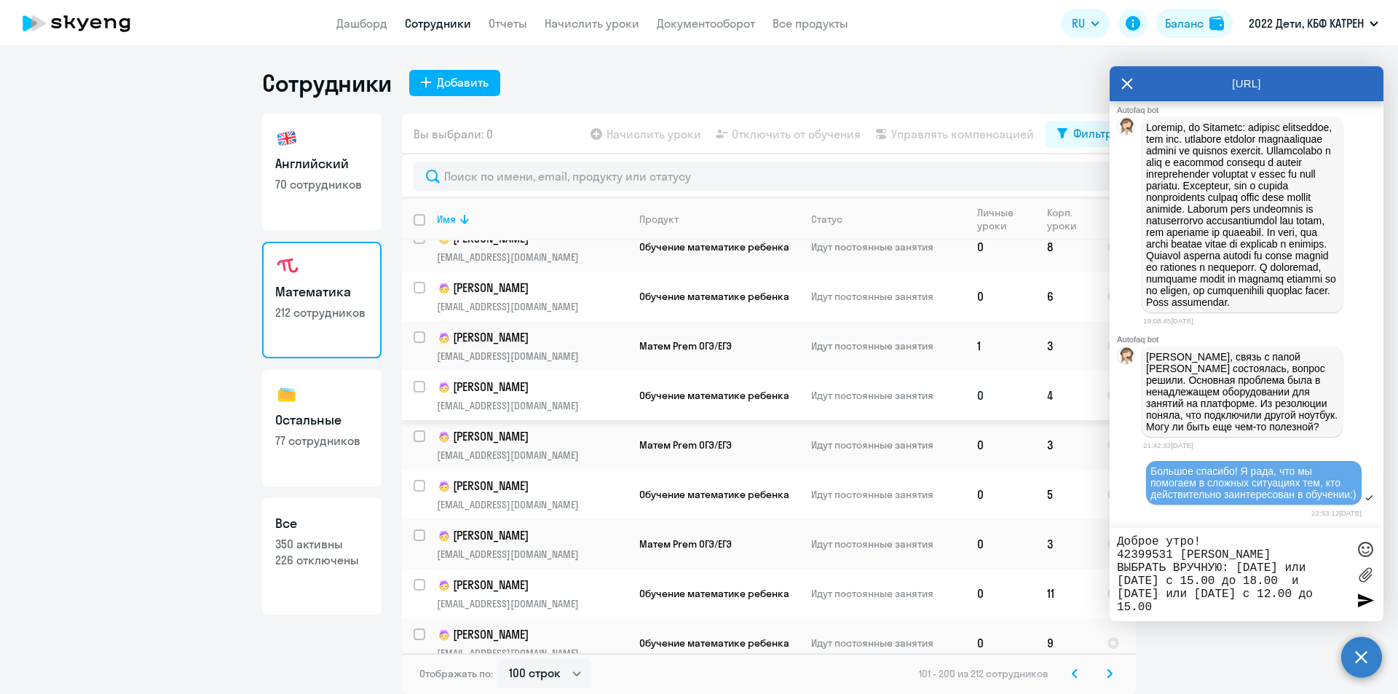
click at [507, 379] on p "[PERSON_NAME]" at bounding box center [532, 387] width 190 height 17
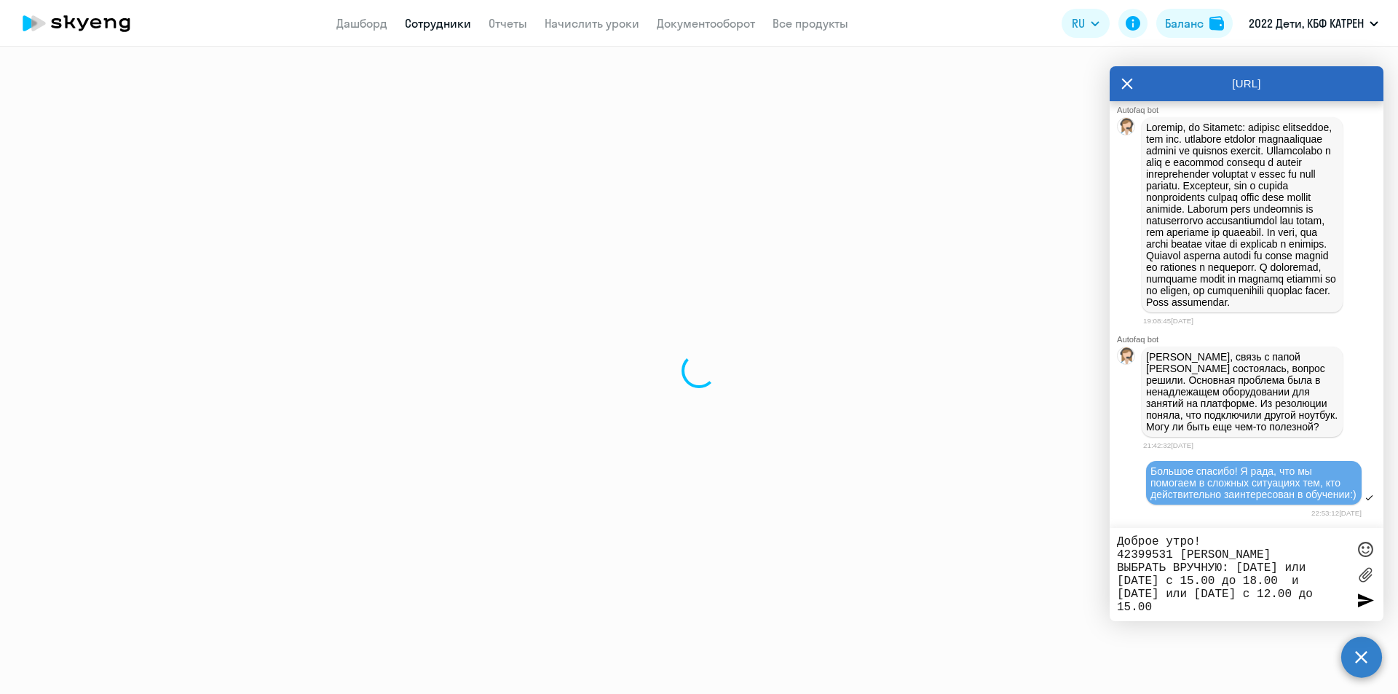
select select "math"
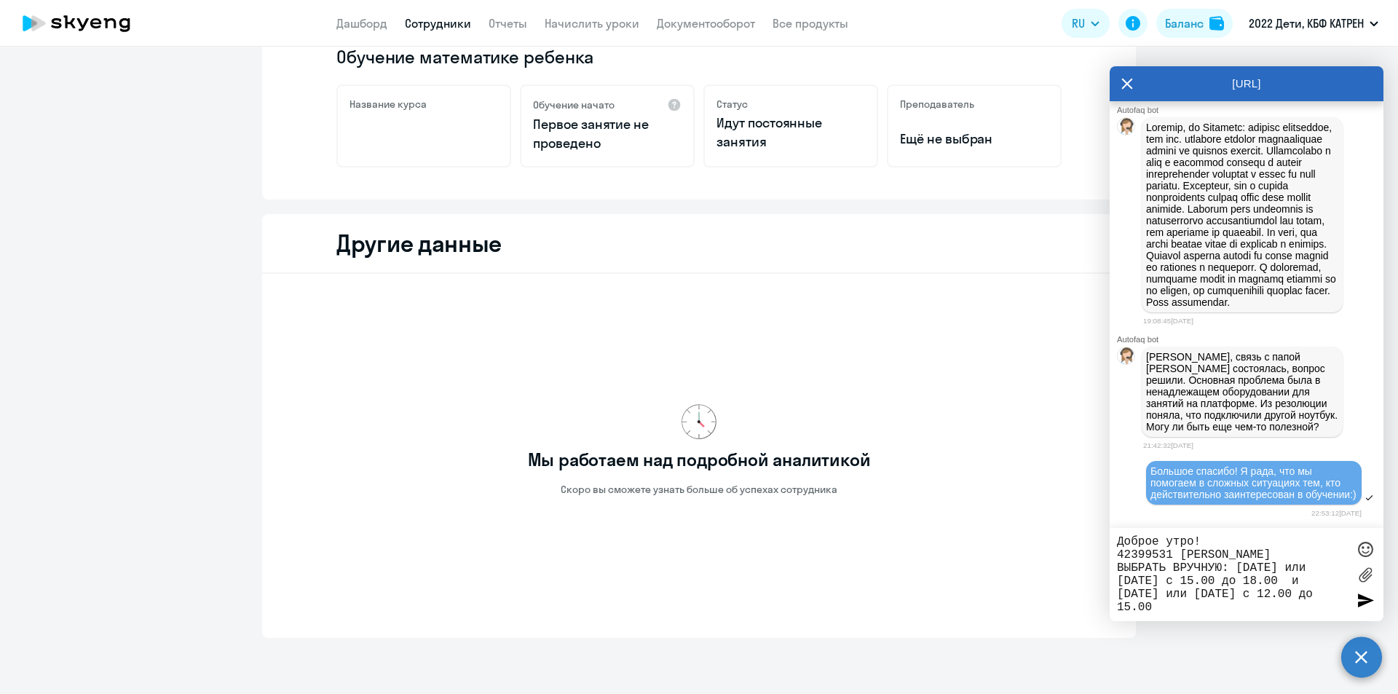
scroll to position [291, 0]
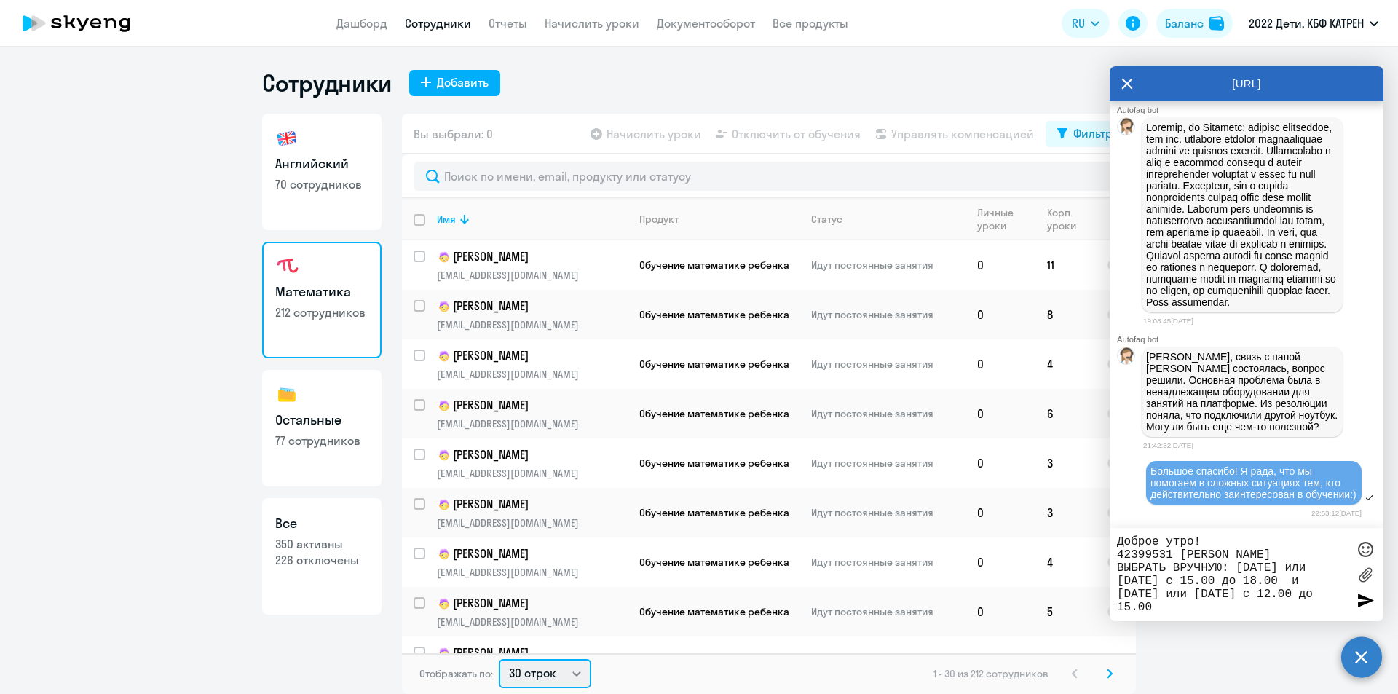
click at [576, 674] on select "30 строк 50 строк 100 строк" at bounding box center [545, 673] width 92 height 29
click at [499, 659] on select "30 строк 50 строк 100 строк" at bounding box center [545, 673] width 92 height 29
click at [585, 670] on select "30 строк 50 строк 100 строк" at bounding box center [545, 673] width 92 height 29
select select "30"
click at [499, 659] on select "30 строк 50 строк 100 строк" at bounding box center [545, 673] width 92 height 29
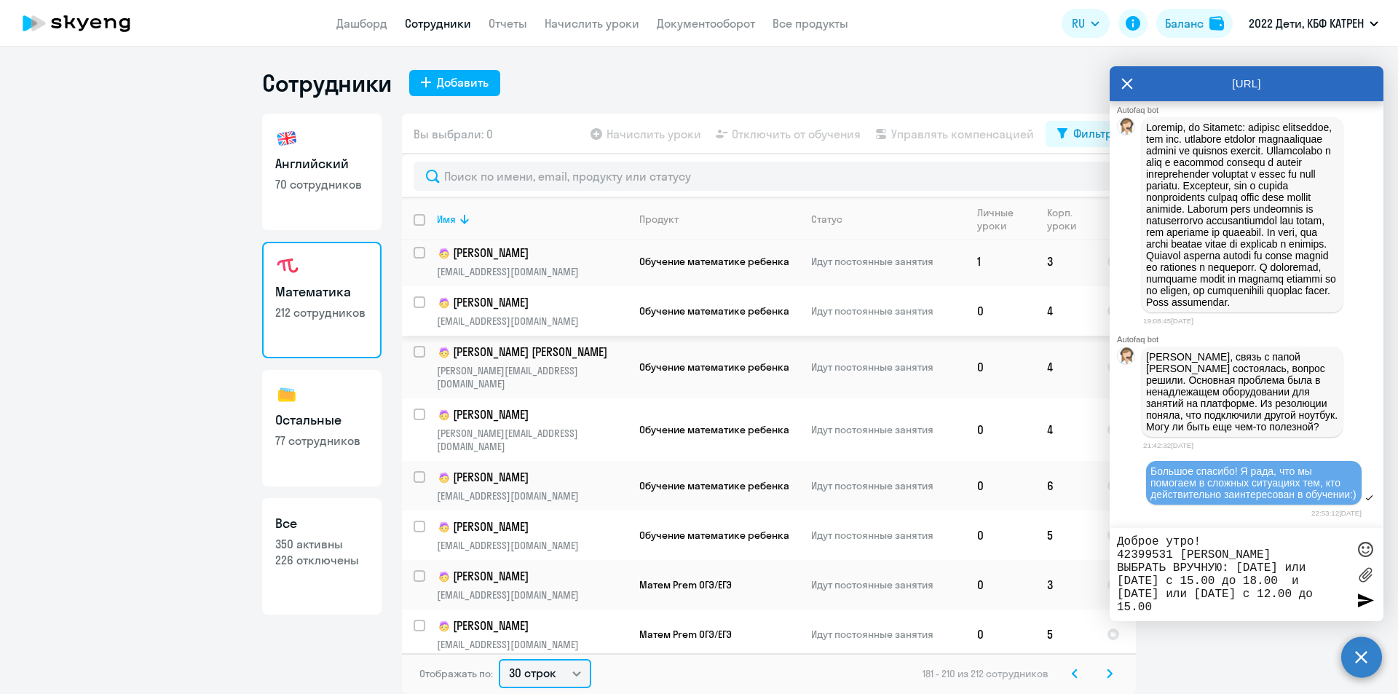
scroll to position [1073, 0]
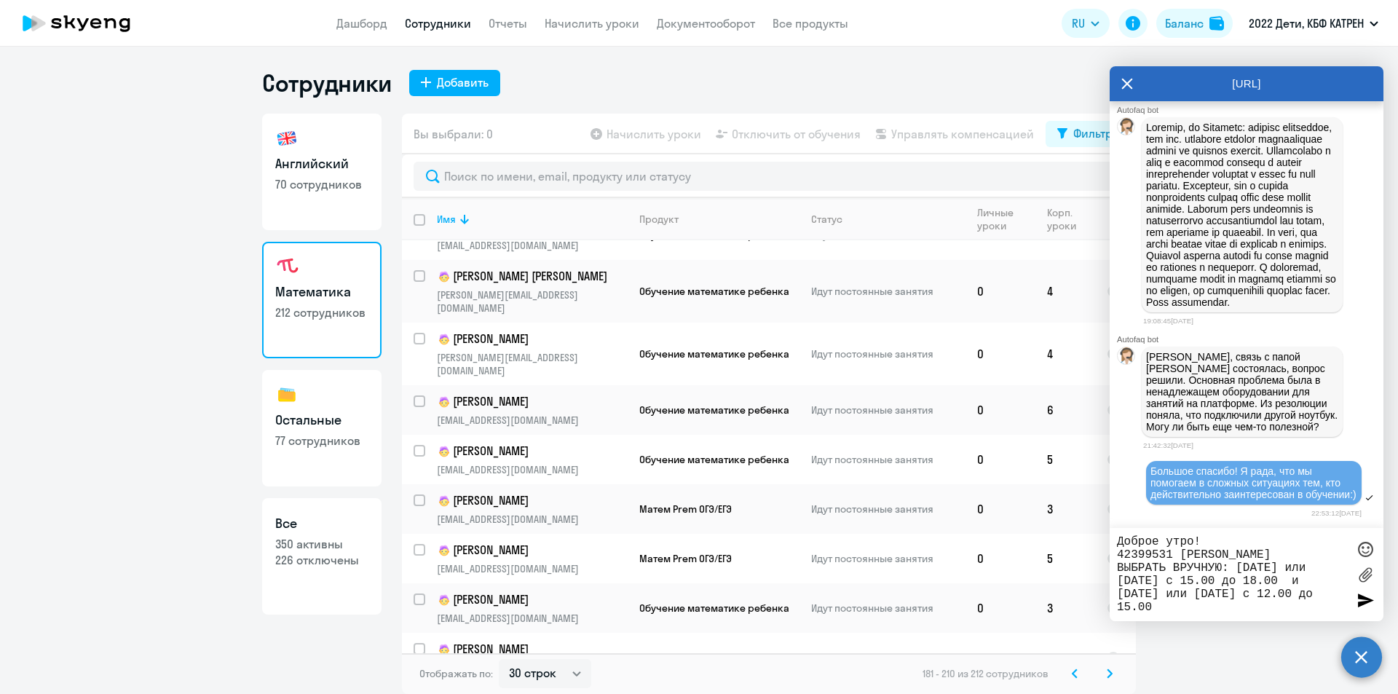
click at [202, 635] on ng-component "Сотрудники Добавить Английский 70 сотрудников Математика 212 сотрудников Осталь…" at bounding box center [699, 380] width 1398 height 625
click at [303, 534] on link "Все 350 активны 226 отключены" at bounding box center [321, 556] width 119 height 117
select select "30"
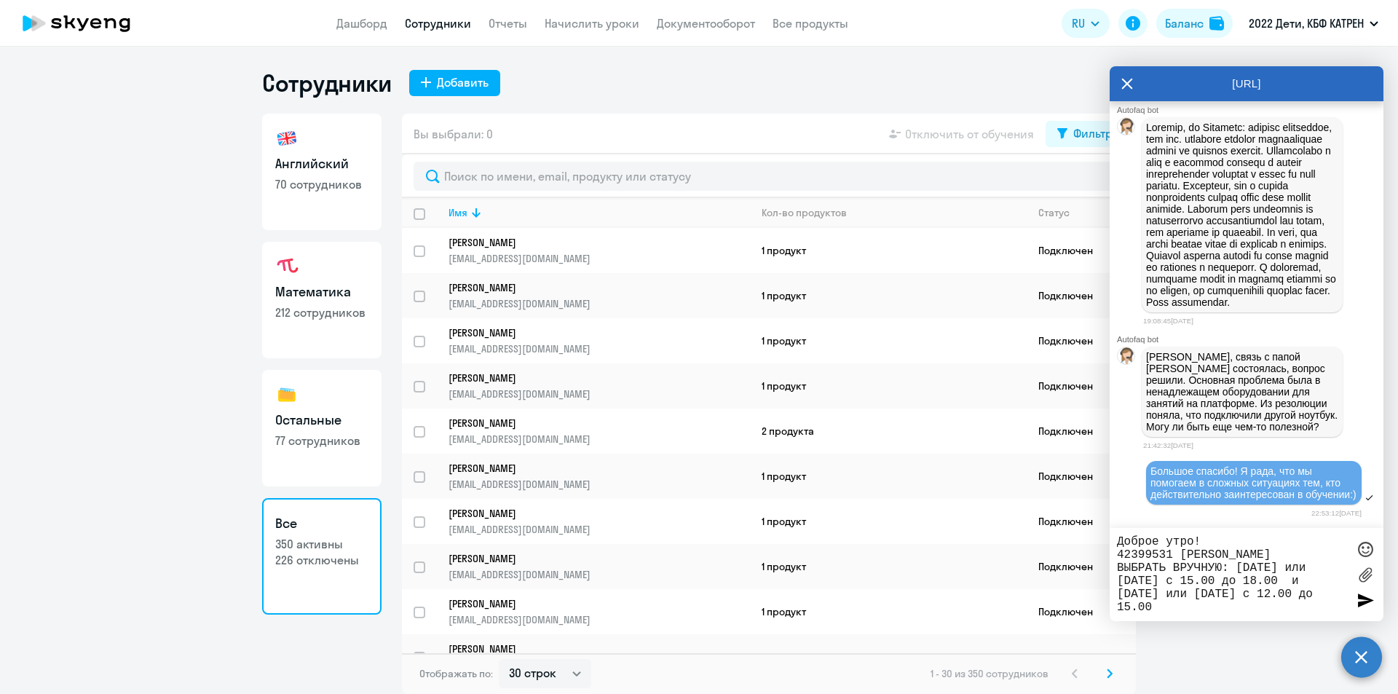
click at [309, 310] on p "212 сотрудников" at bounding box center [321, 312] width 93 height 16
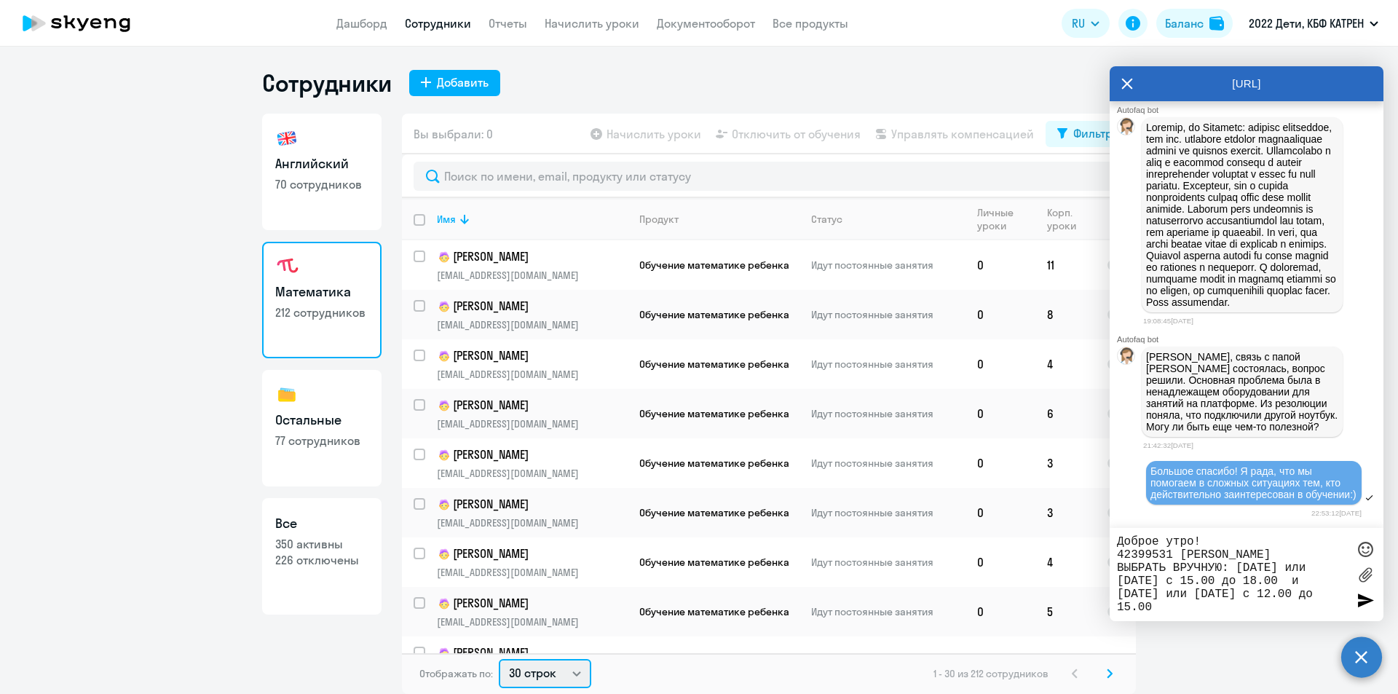
click at [573, 674] on select "30 строк 50 строк 100 строк" at bounding box center [545, 673] width 92 height 29
click at [564, 663] on select "30 строк 50 строк 100 строк" at bounding box center [545, 673] width 92 height 29
click at [573, 673] on select "30 строк 50 строк 100 строк" at bounding box center [545, 673] width 92 height 29
select select "100"
click at [499, 659] on select "30 строк 50 строк 100 строк" at bounding box center [545, 673] width 92 height 29
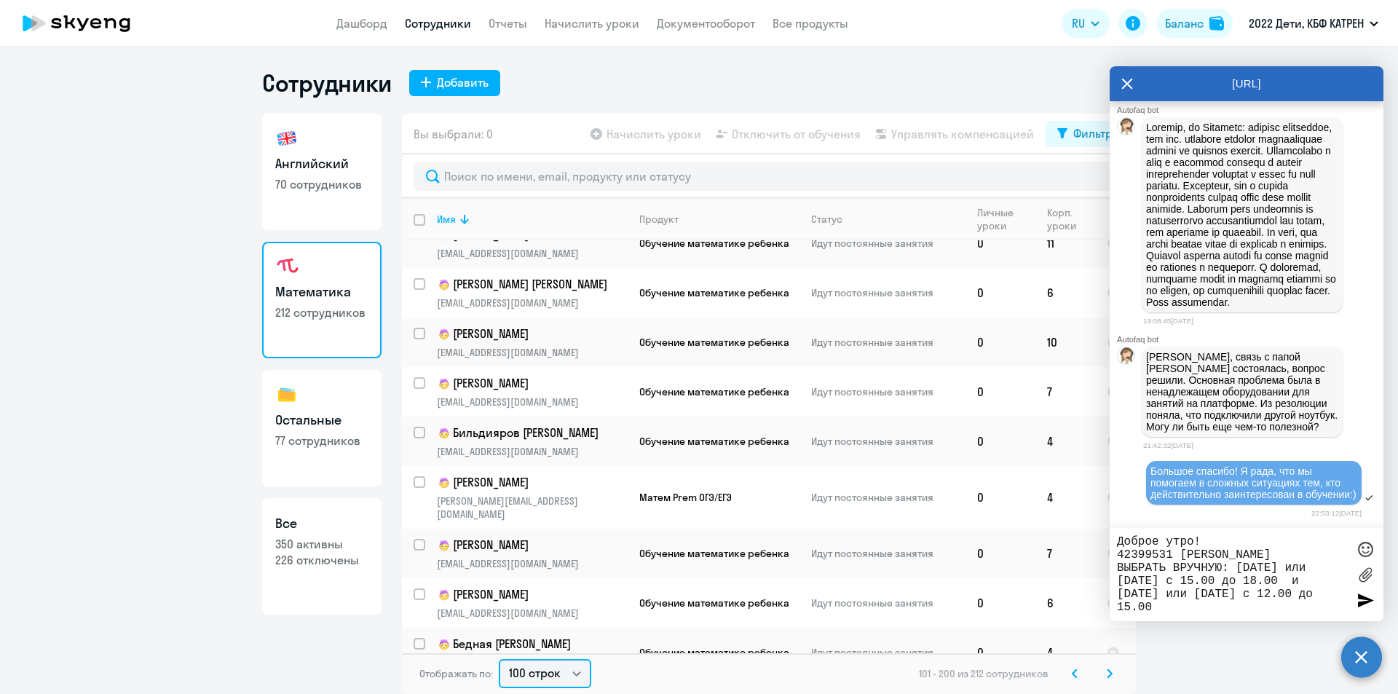
scroll to position [4539, 0]
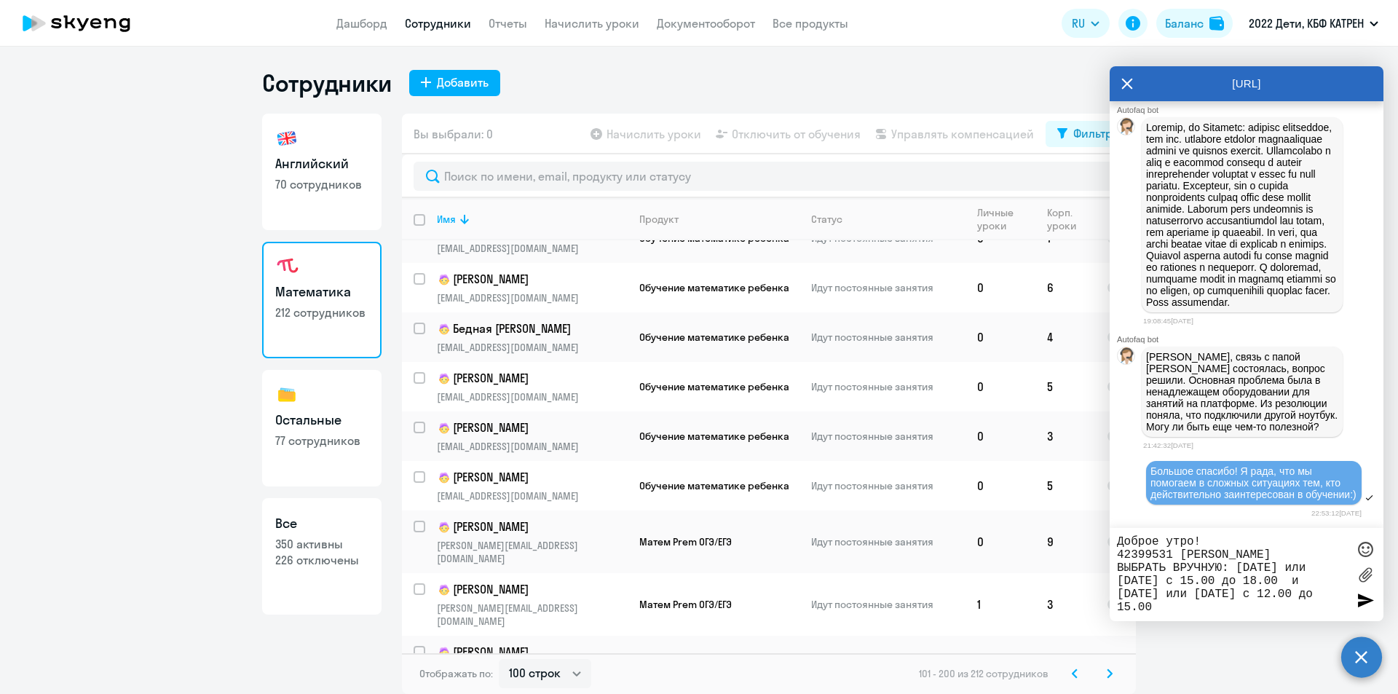
click at [1080, 672] on svg-icon at bounding box center [1074, 673] width 17 height 17
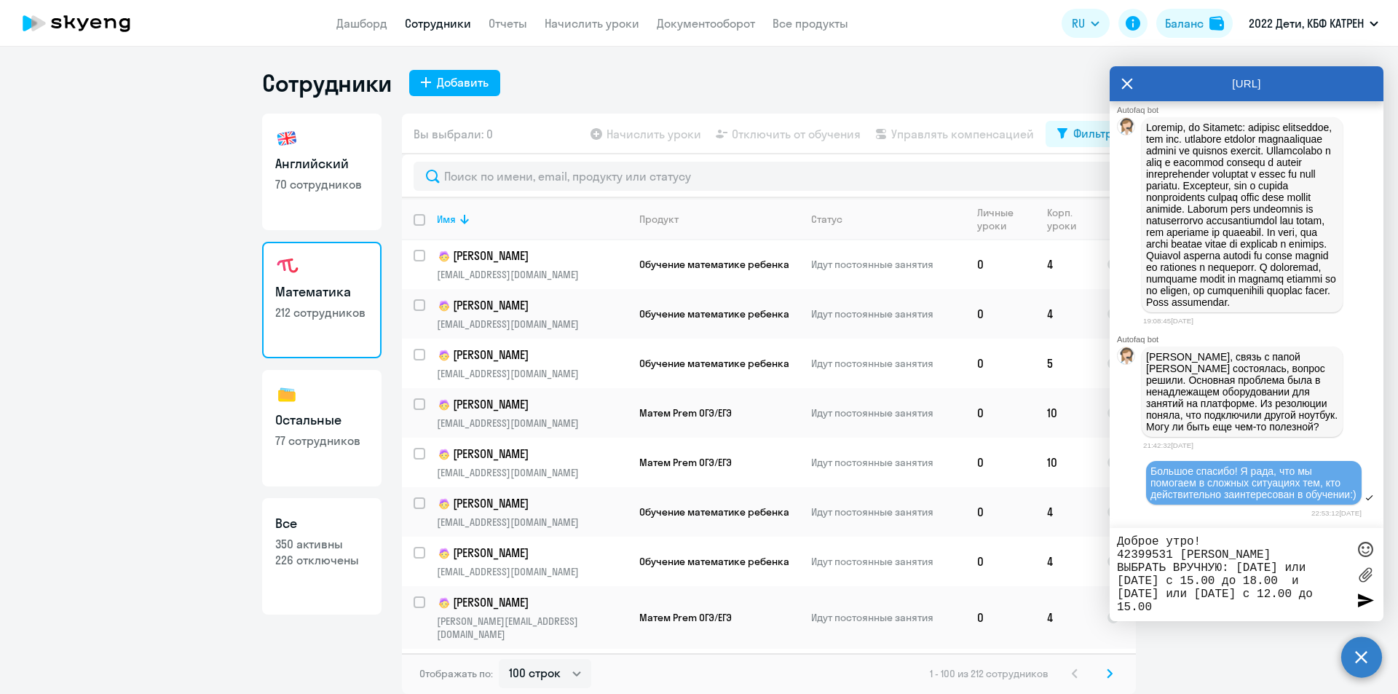
scroll to position [4174, 0]
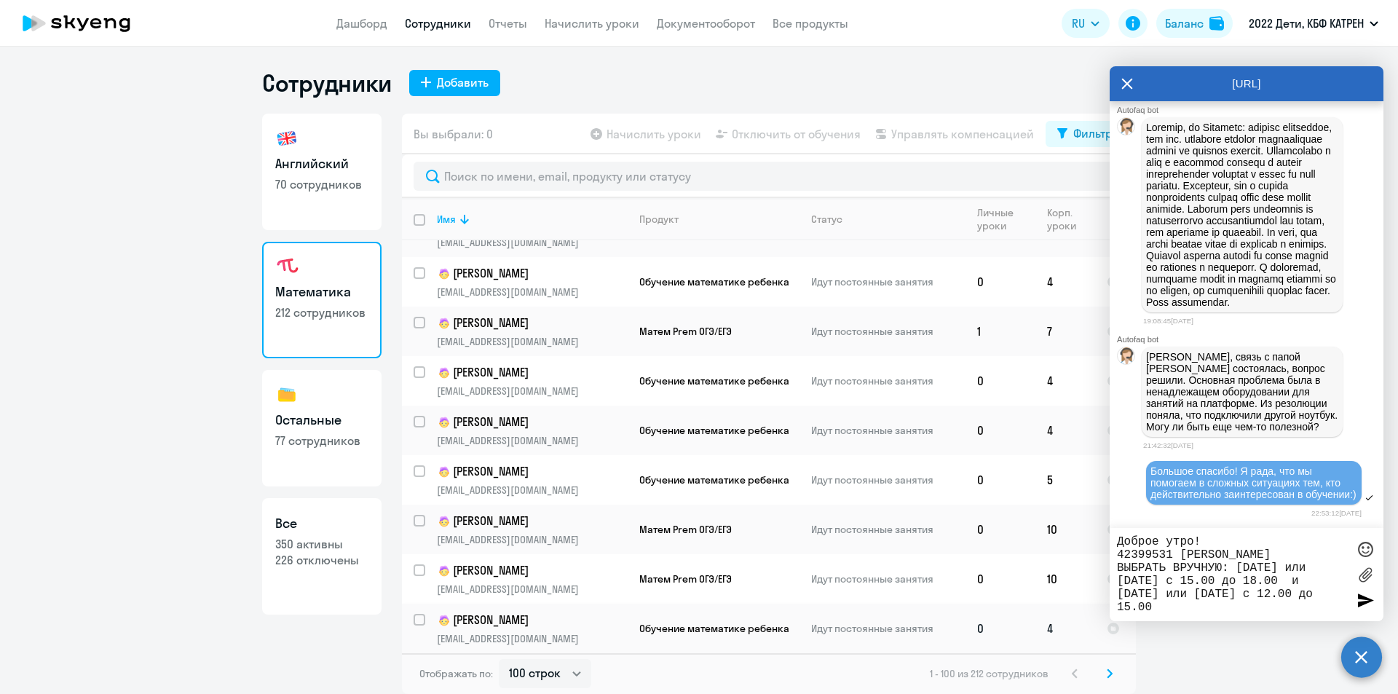
click at [575, 612] on p "[PERSON_NAME]" at bounding box center [532, 620] width 190 height 17
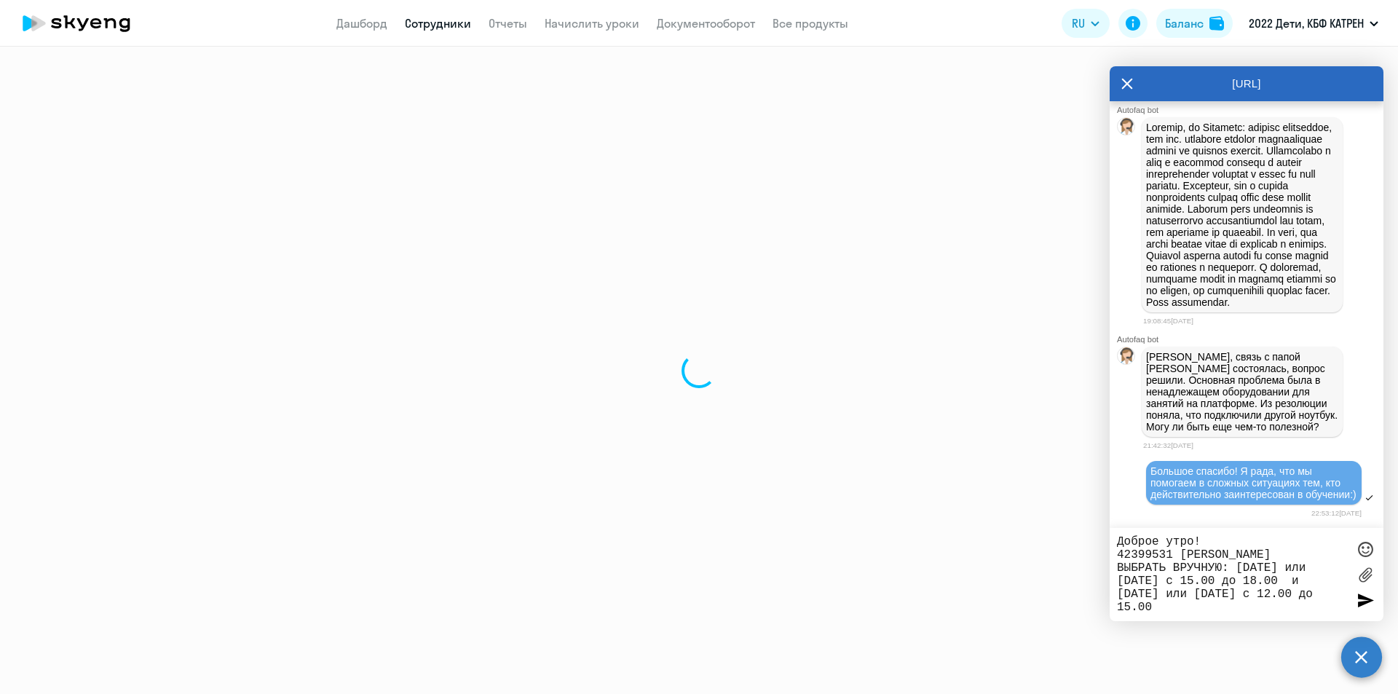
select select "math"
select select "30"
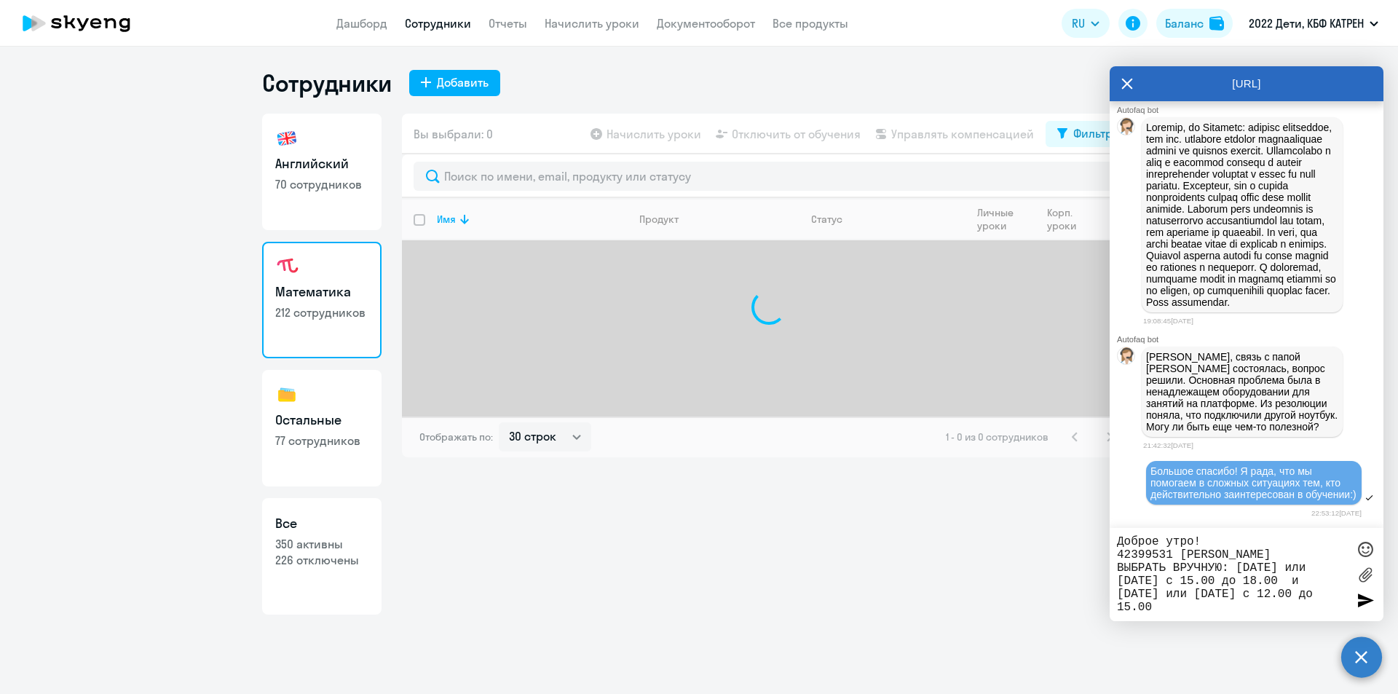
click at [304, 202] on link "Английский 70 сотрудников" at bounding box center [321, 172] width 119 height 117
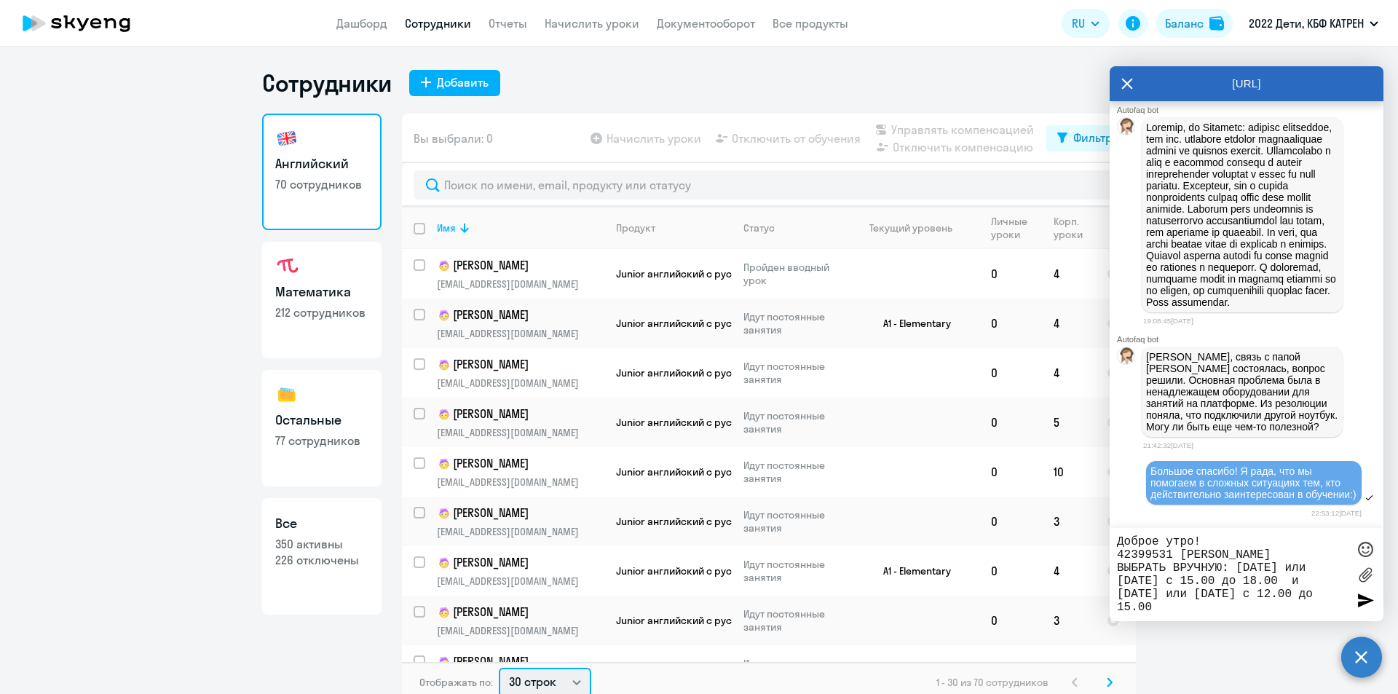
scroll to position [3, 0]
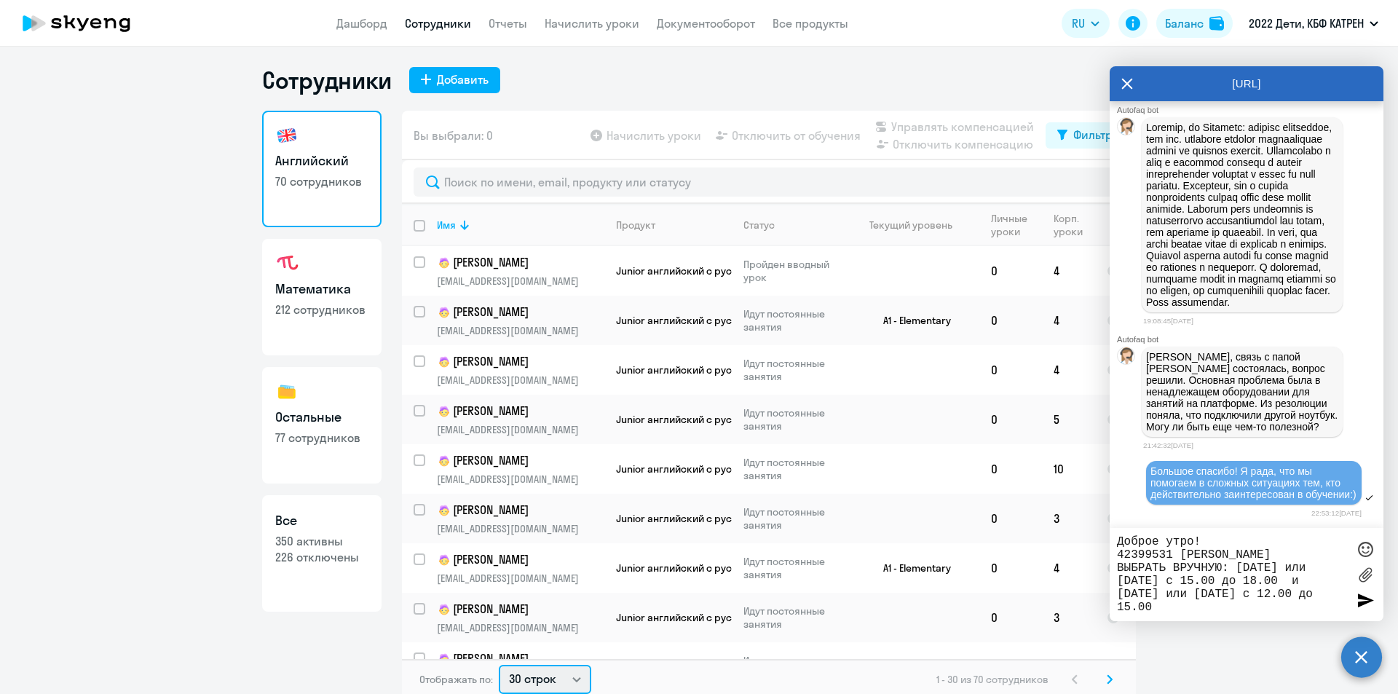
click at [570, 684] on select "30 строк 50 строк 100 строк" at bounding box center [545, 679] width 92 height 29
select select "50"
click at [499, 665] on select "30 строк 50 строк 100 строк" at bounding box center [545, 679] width 92 height 29
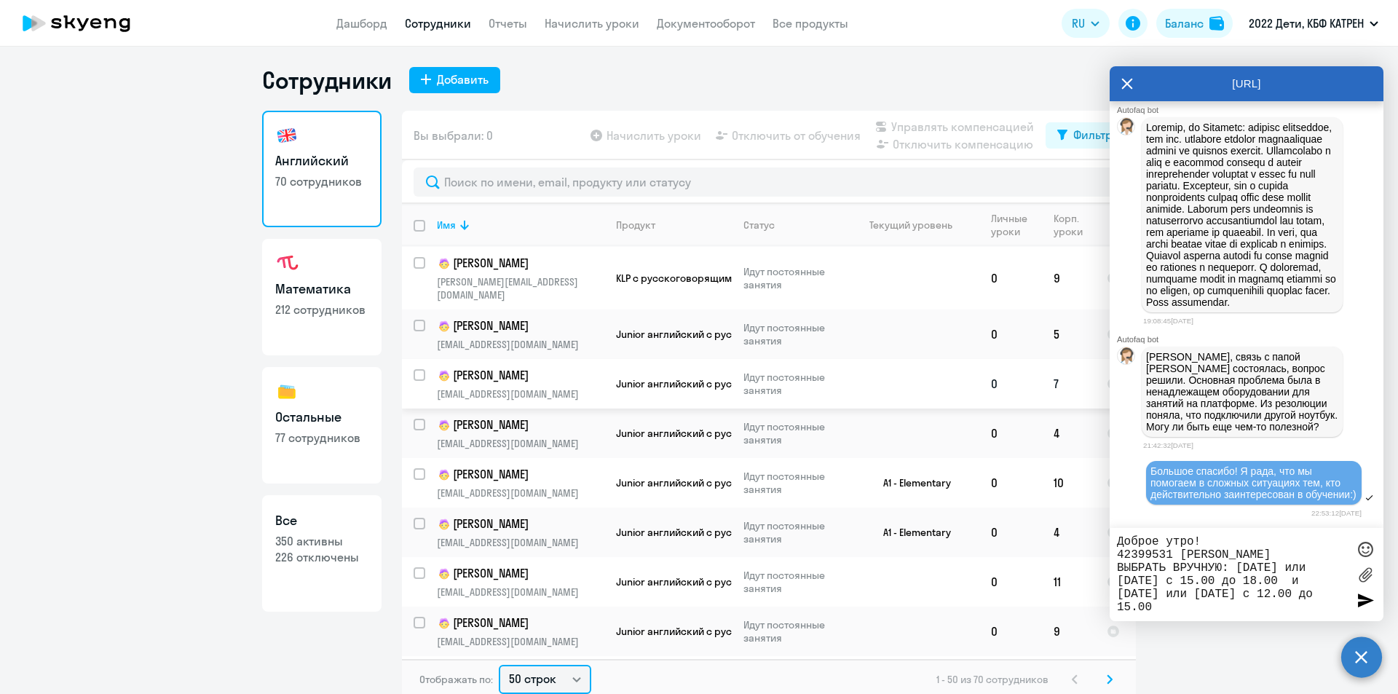
scroll to position [2063, 0]
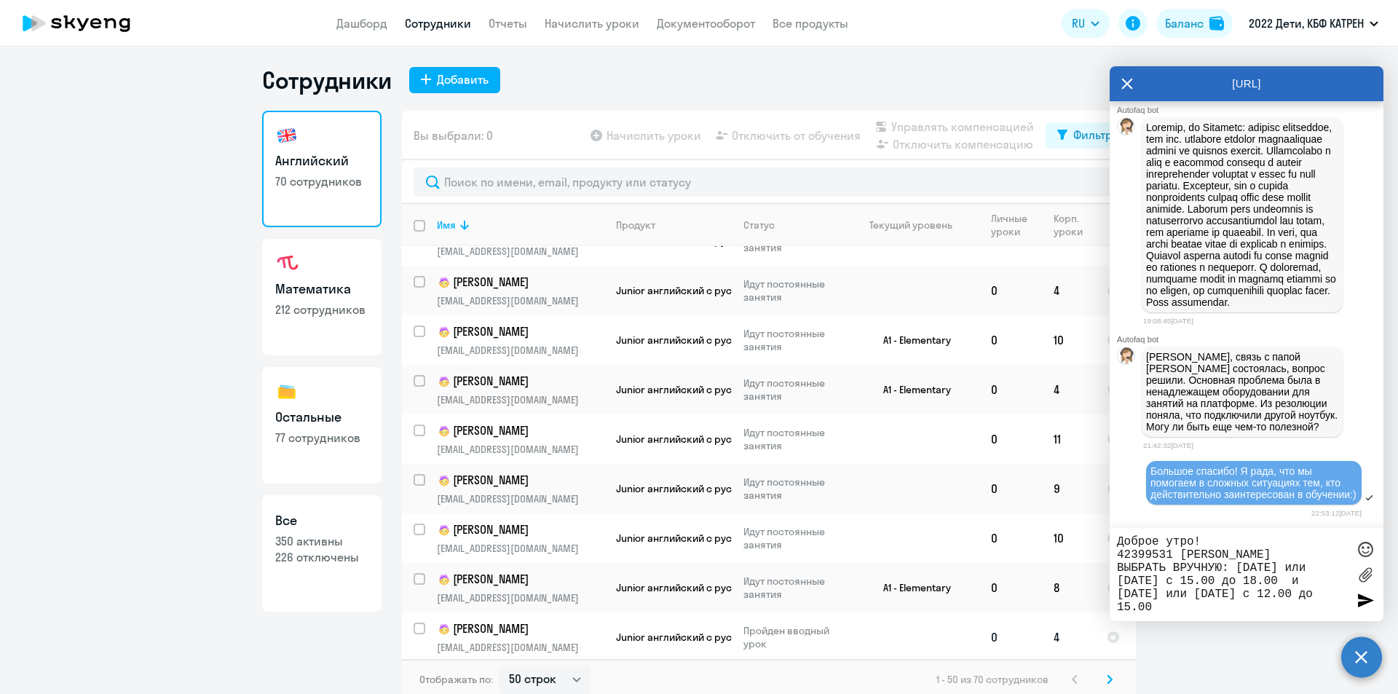
click at [540, 641] on p "[EMAIL_ADDRESS][DOMAIN_NAME]" at bounding box center [520, 647] width 167 height 13
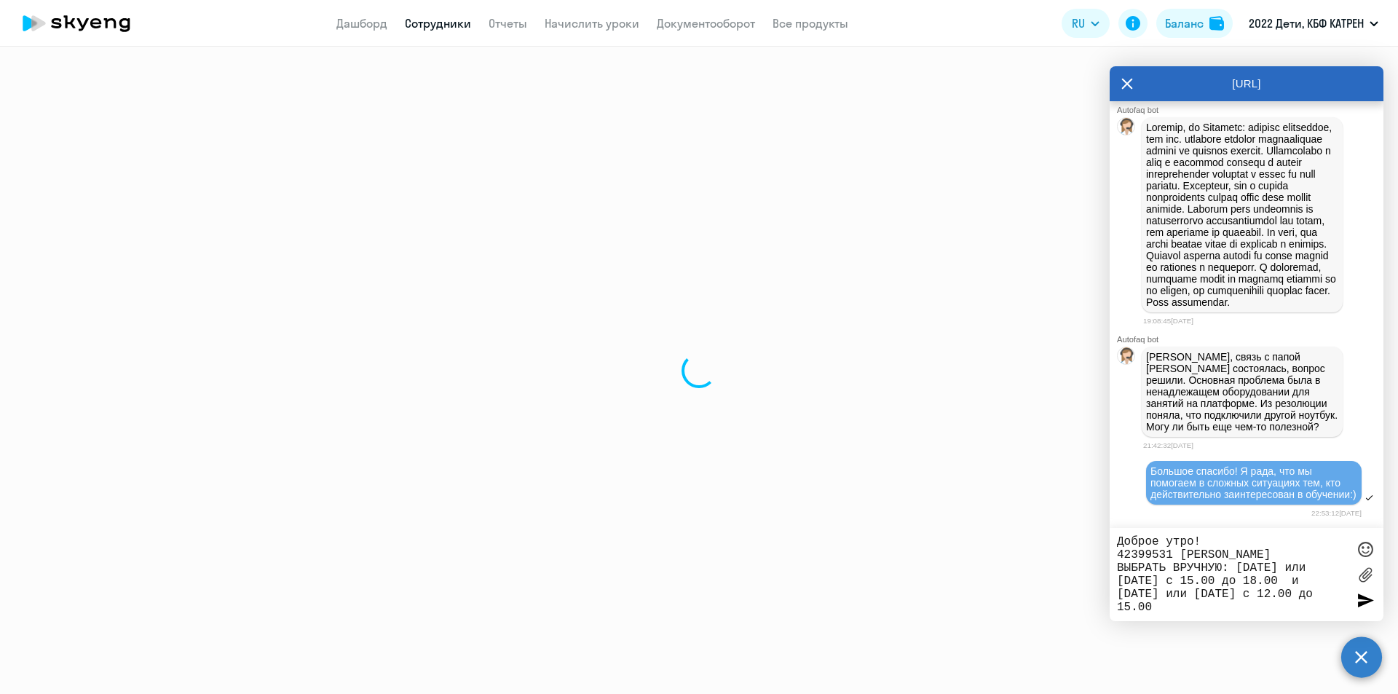
select select "english"
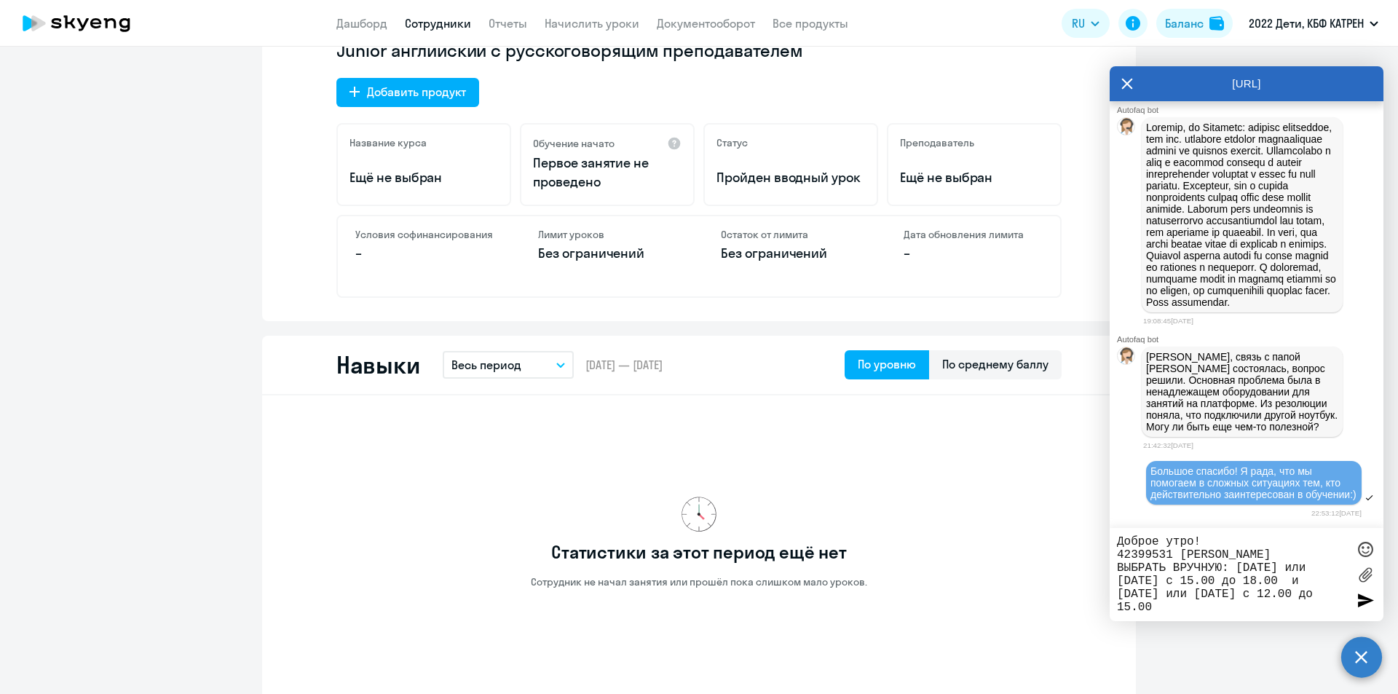
scroll to position [510, 0]
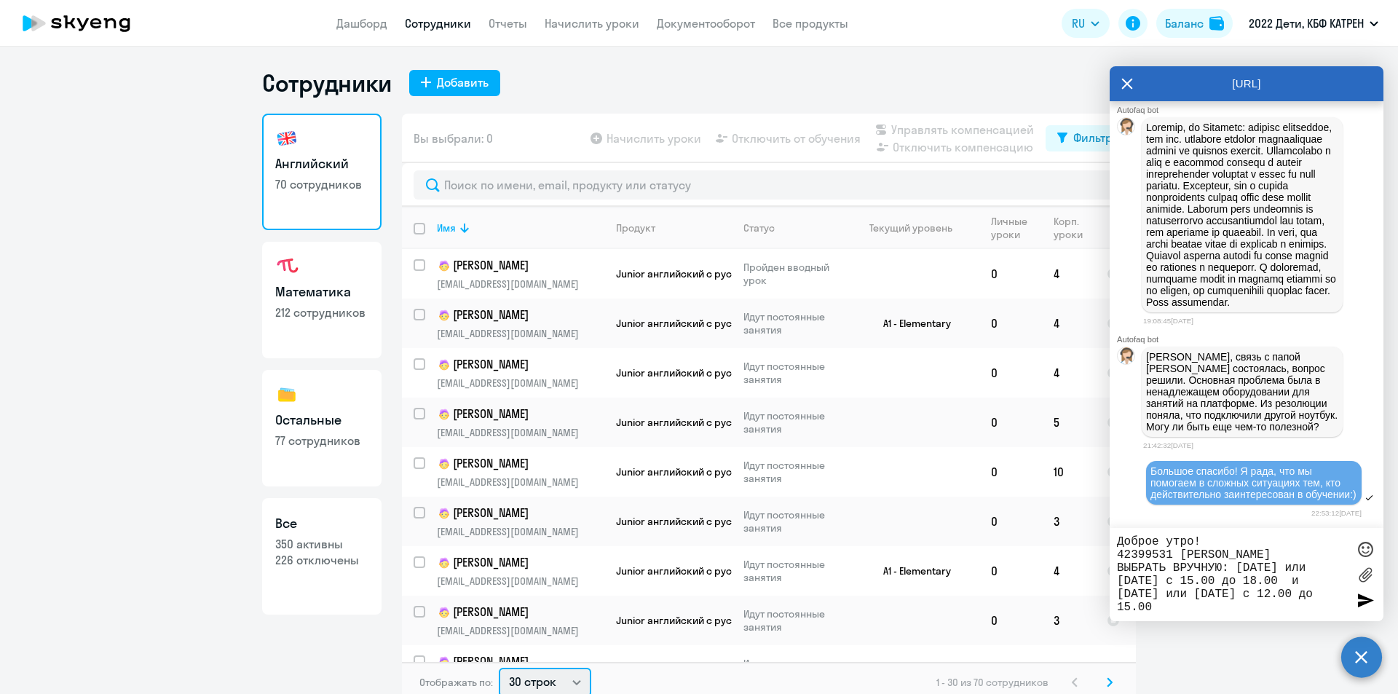
click at [575, 679] on select "30 строк 50 строк 100 строк" at bounding box center [545, 682] width 92 height 29
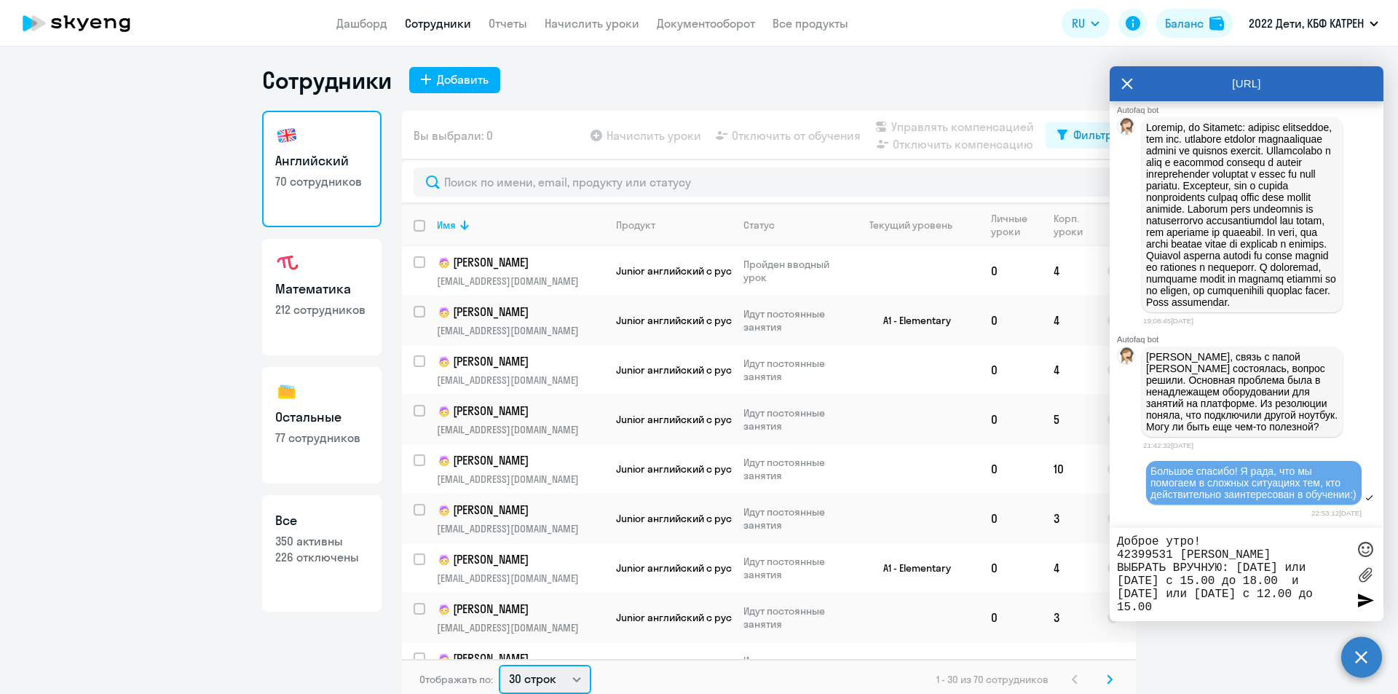
select select "100"
click at [499, 665] on select "30 строк 50 строк 100 строк" at bounding box center [545, 679] width 92 height 29
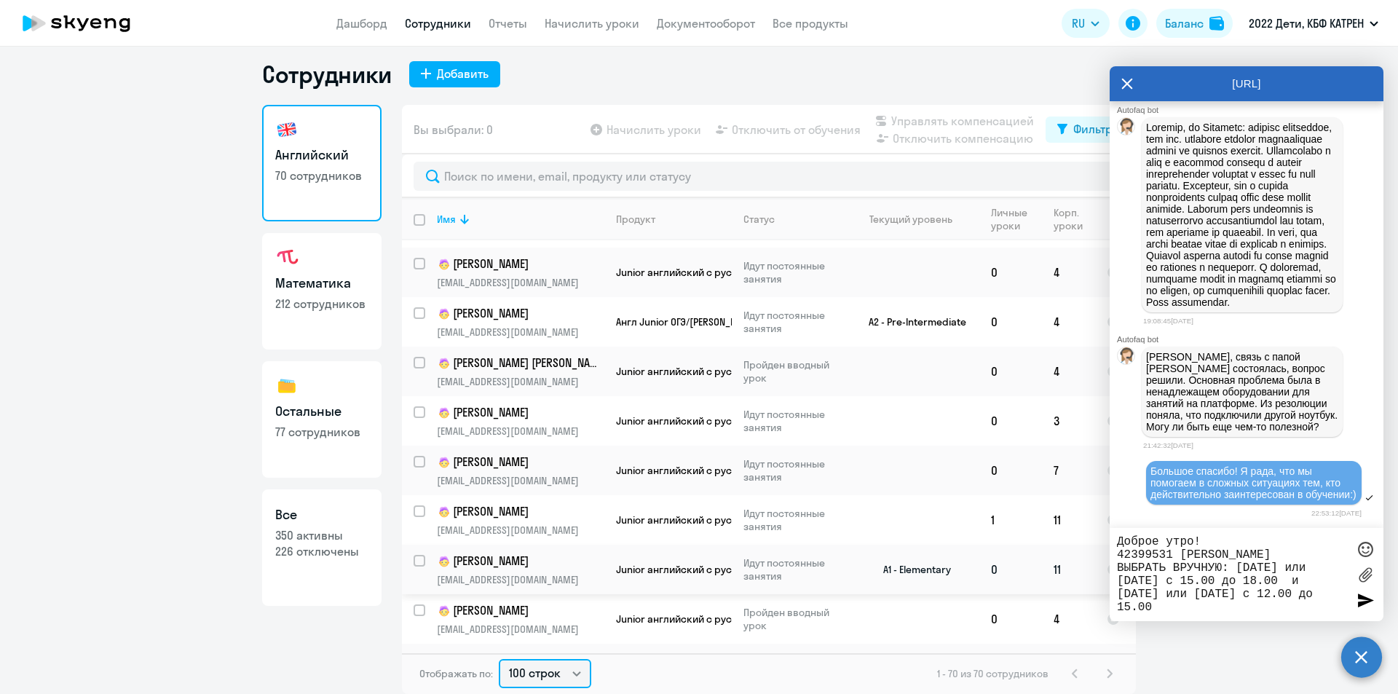
scroll to position [3052, 0]
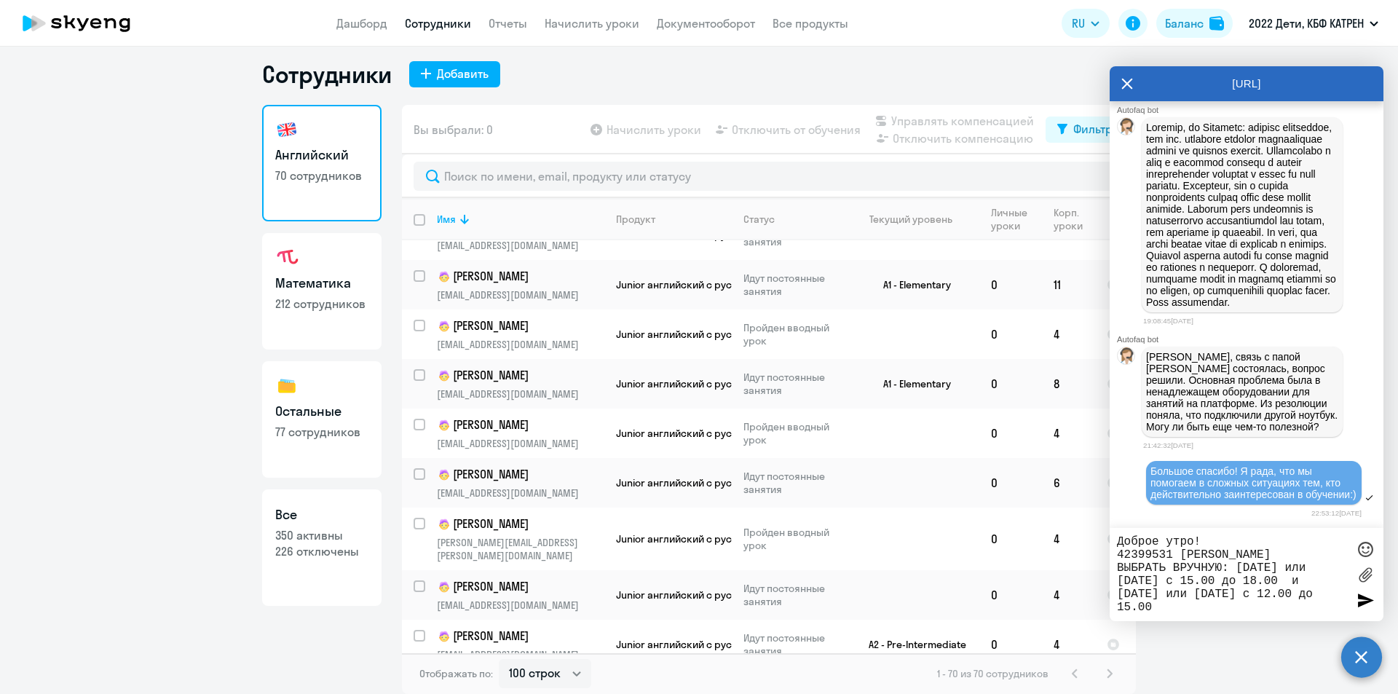
click at [542, 677] on p "[PERSON_NAME]" at bounding box center [519, 685] width 165 height 17
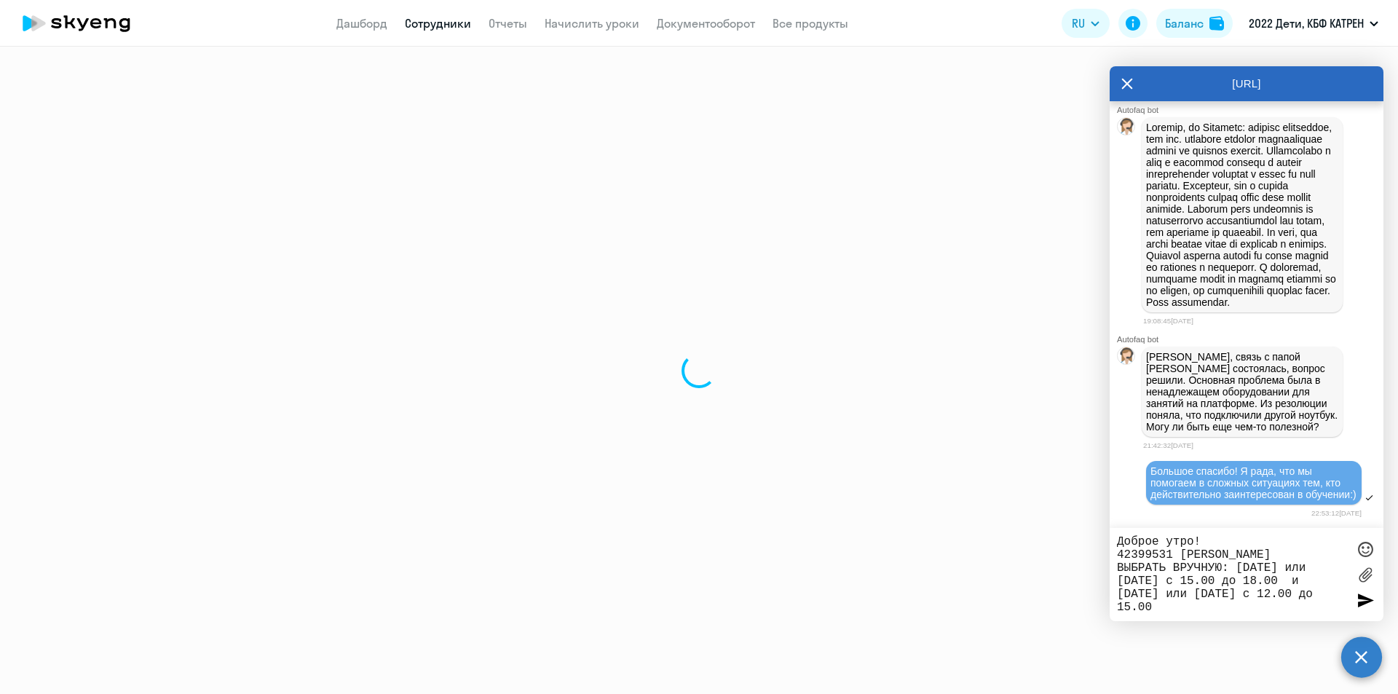
select select "english"
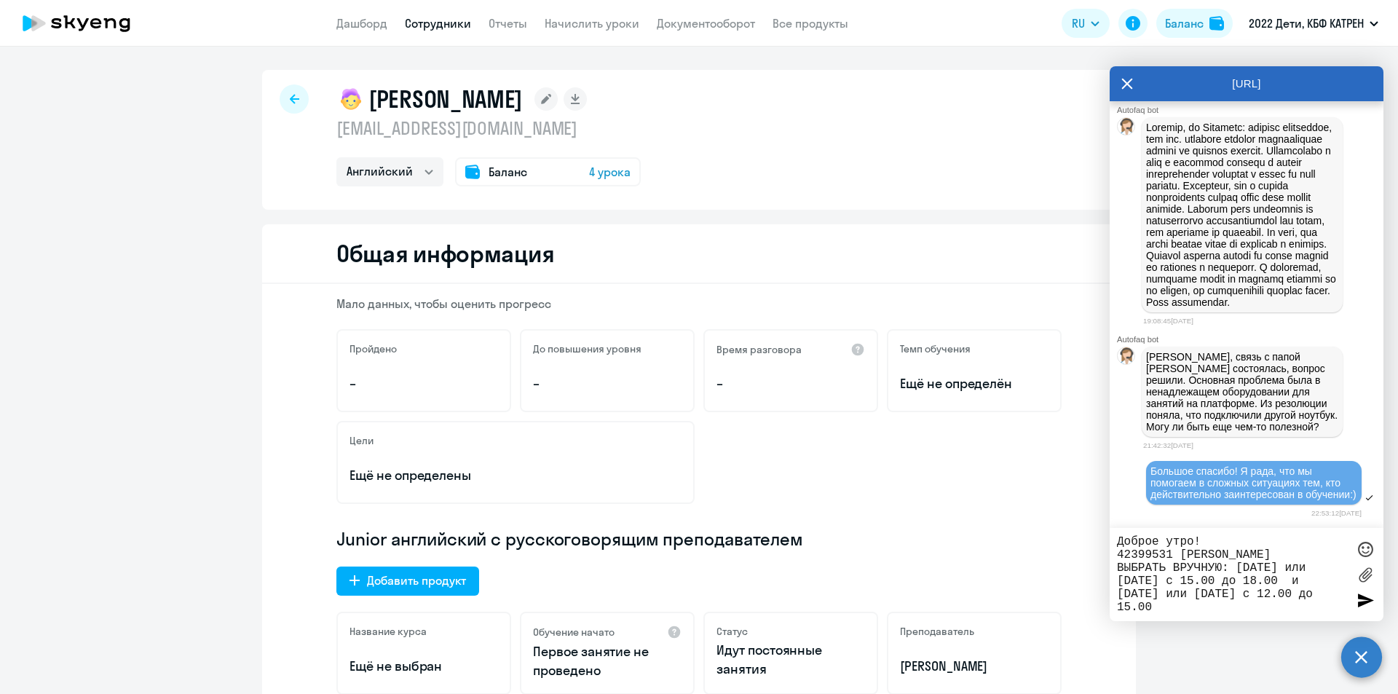
select select "30"
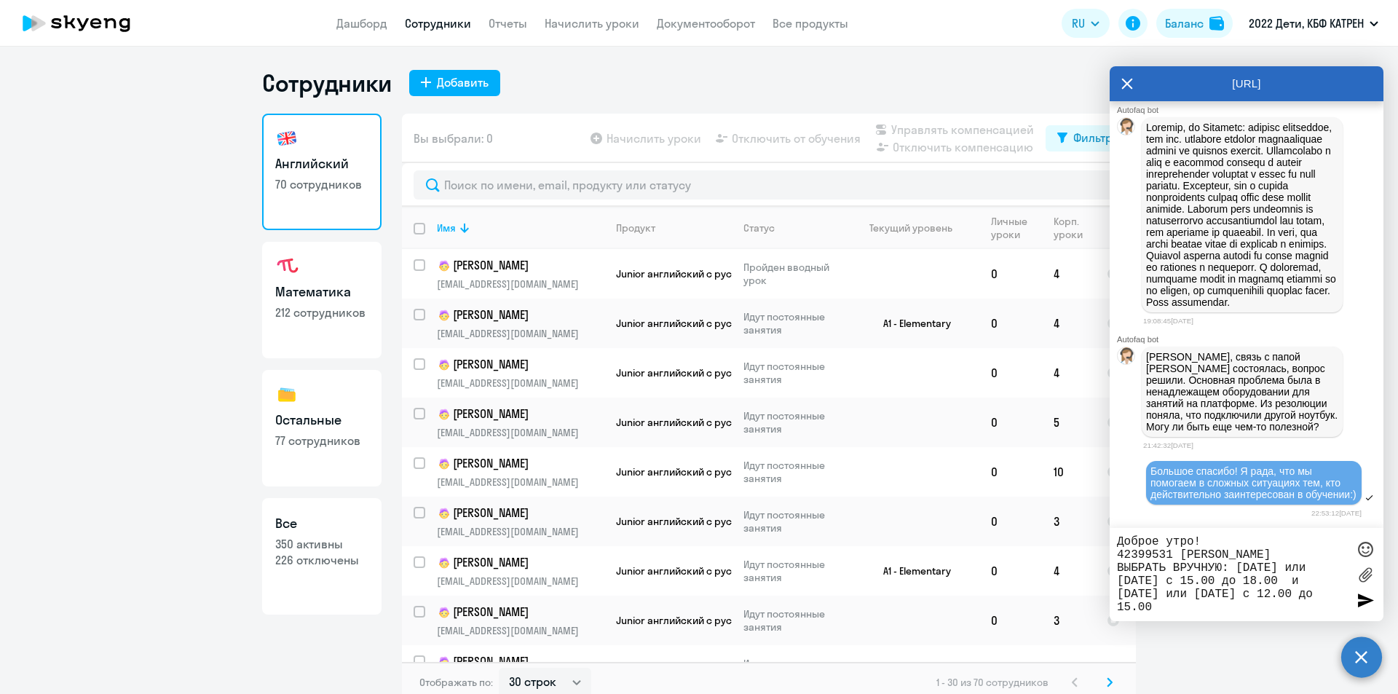
click at [310, 312] on p "212 сотрудников" at bounding box center [321, 312] width 93 height 16
select select "30"
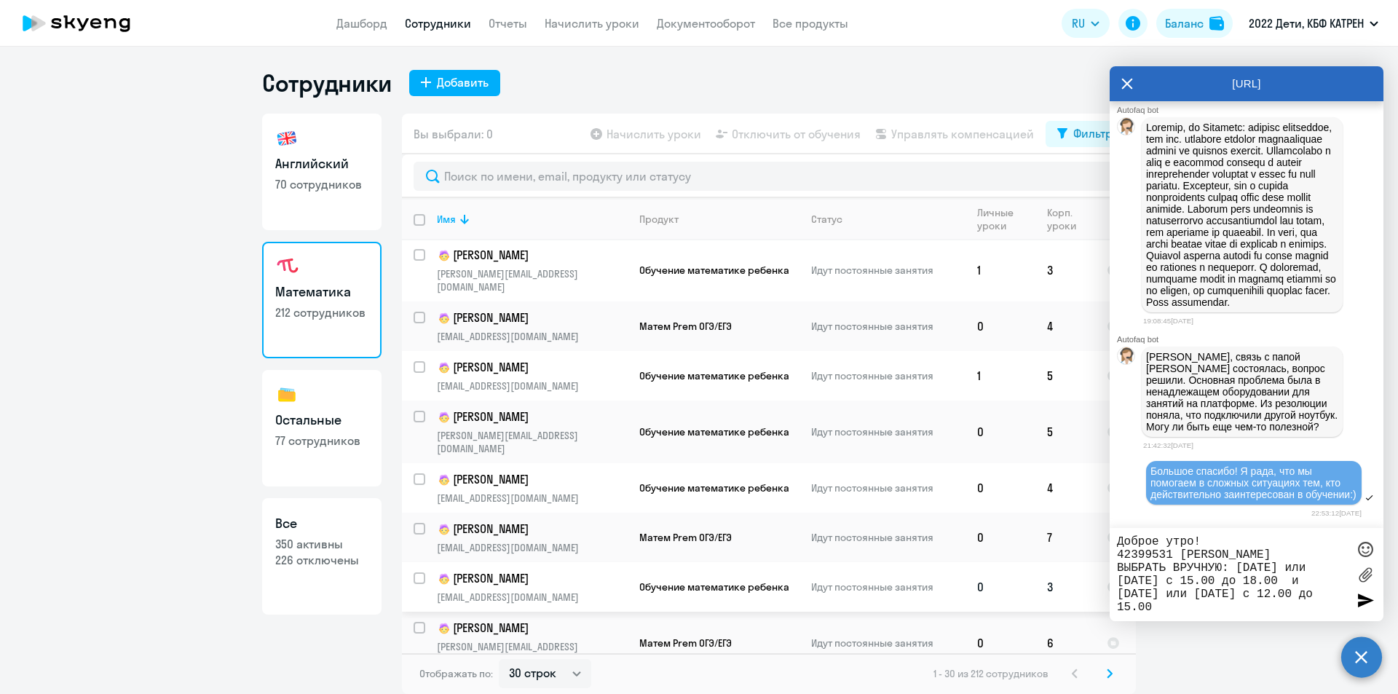
scroll to position [1073, 0]
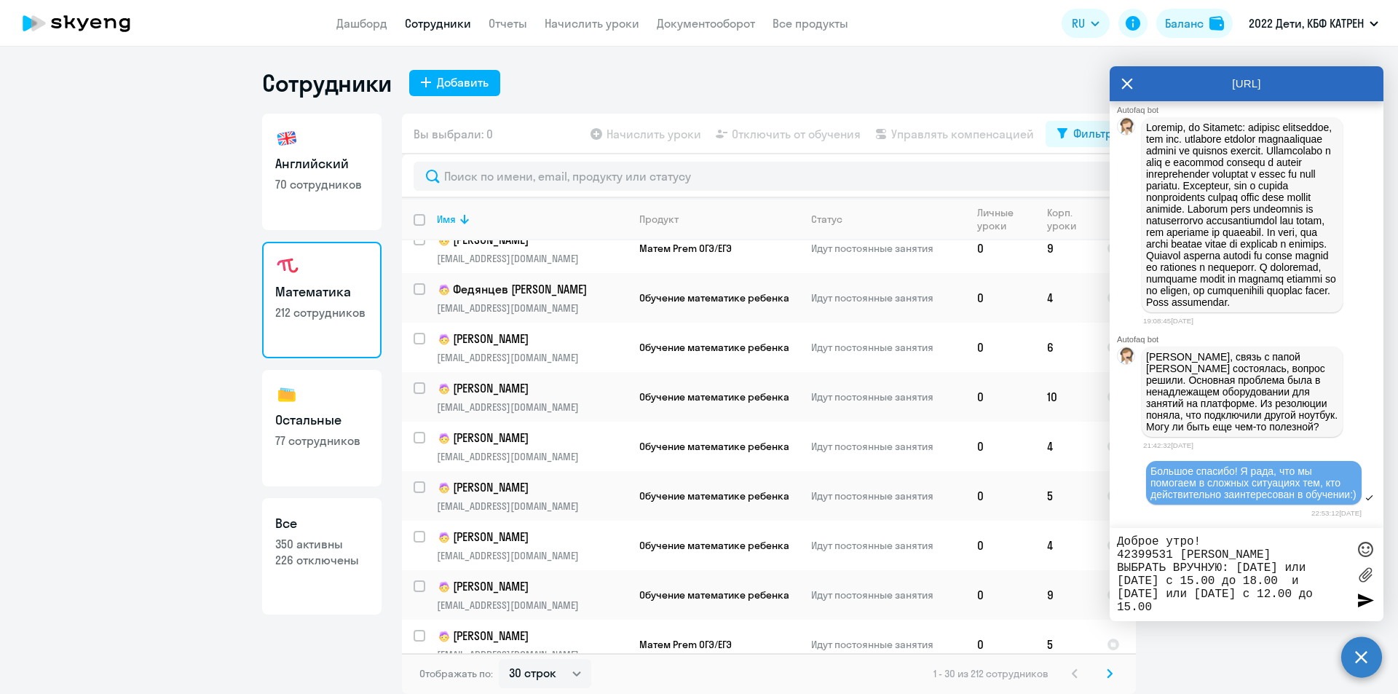
click at [1110, 674] on icon at bounding box center [1110, 673] width 6 height 10
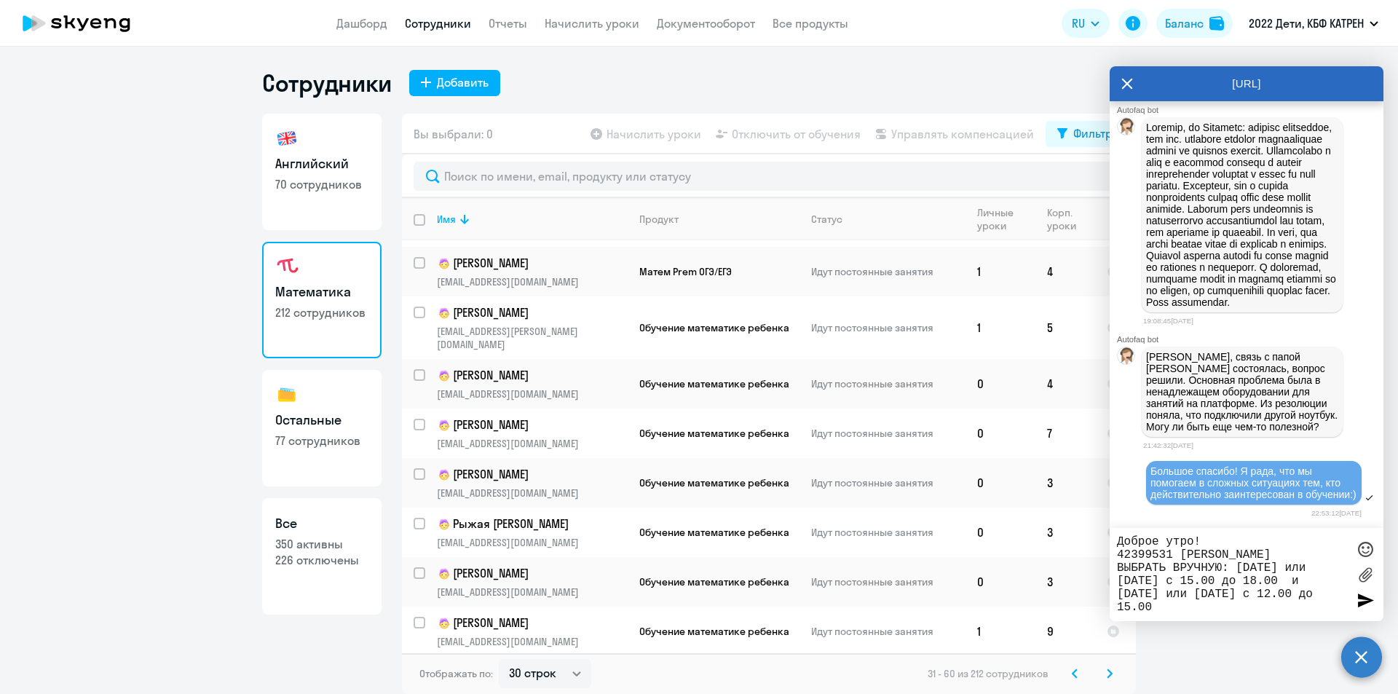
click at [1116, 675] on svg-icon at bounding box center [1109, 673] width 17 height 17
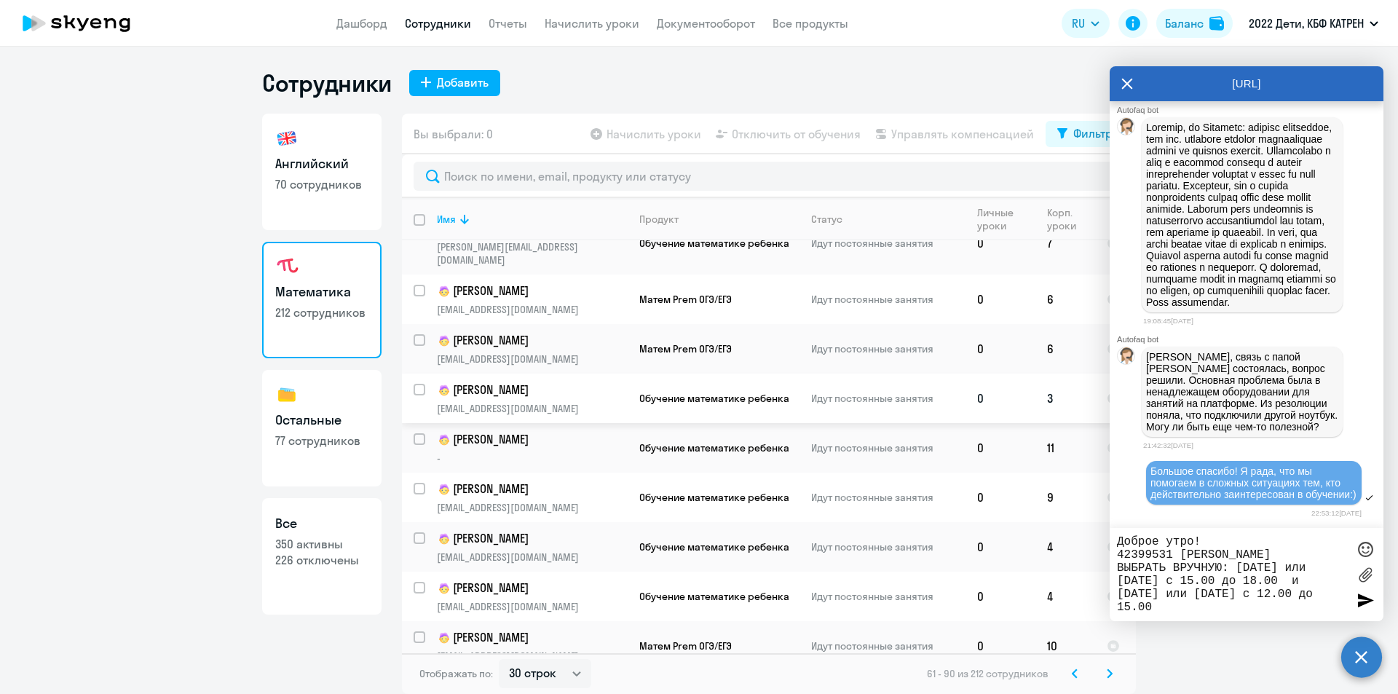
scroll to position [437, 0]
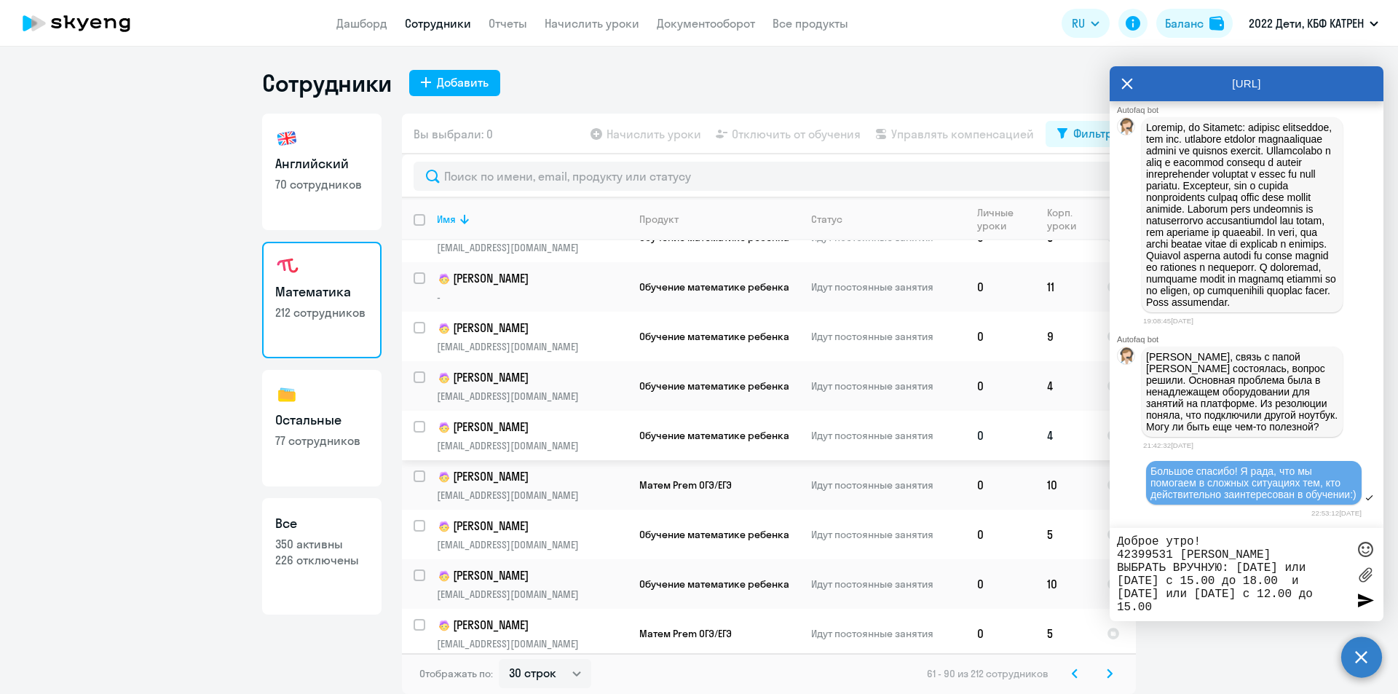
click at [529, 419] on p "[PERSON_NAME]" at bounding box center [532, 427] width 190 height 17
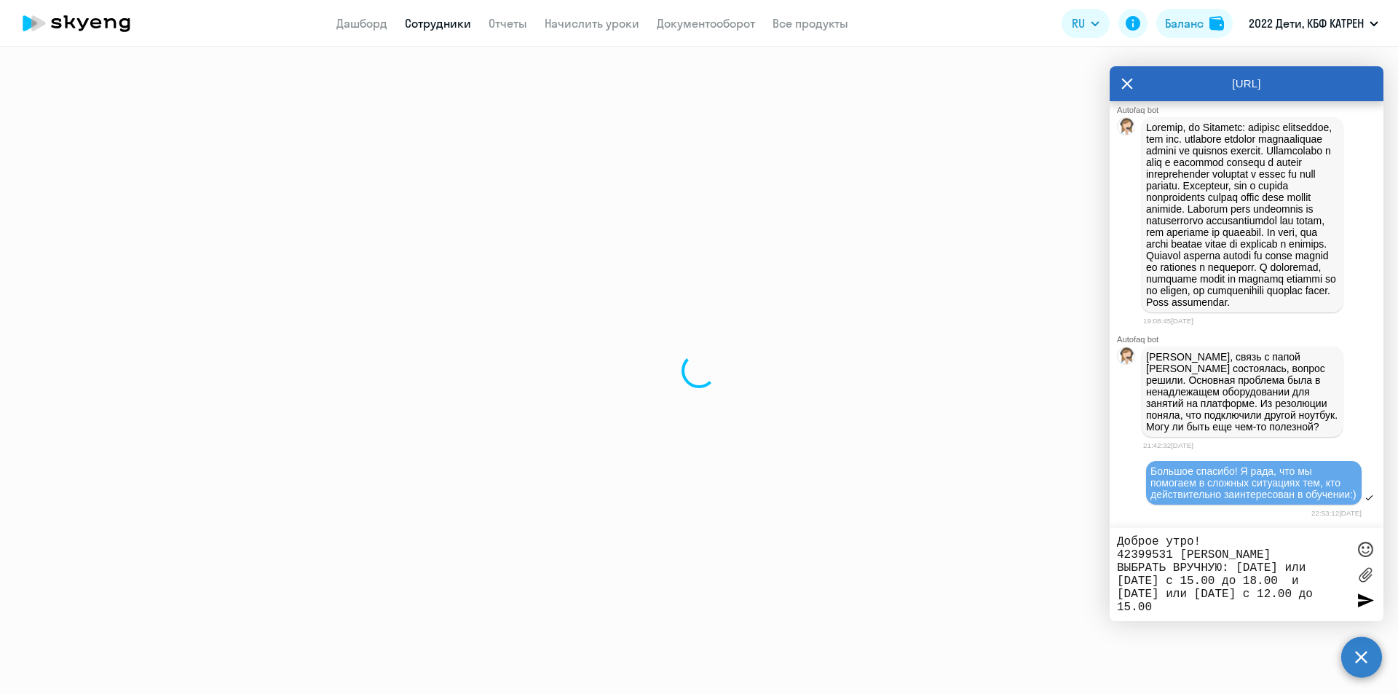
select select "math"
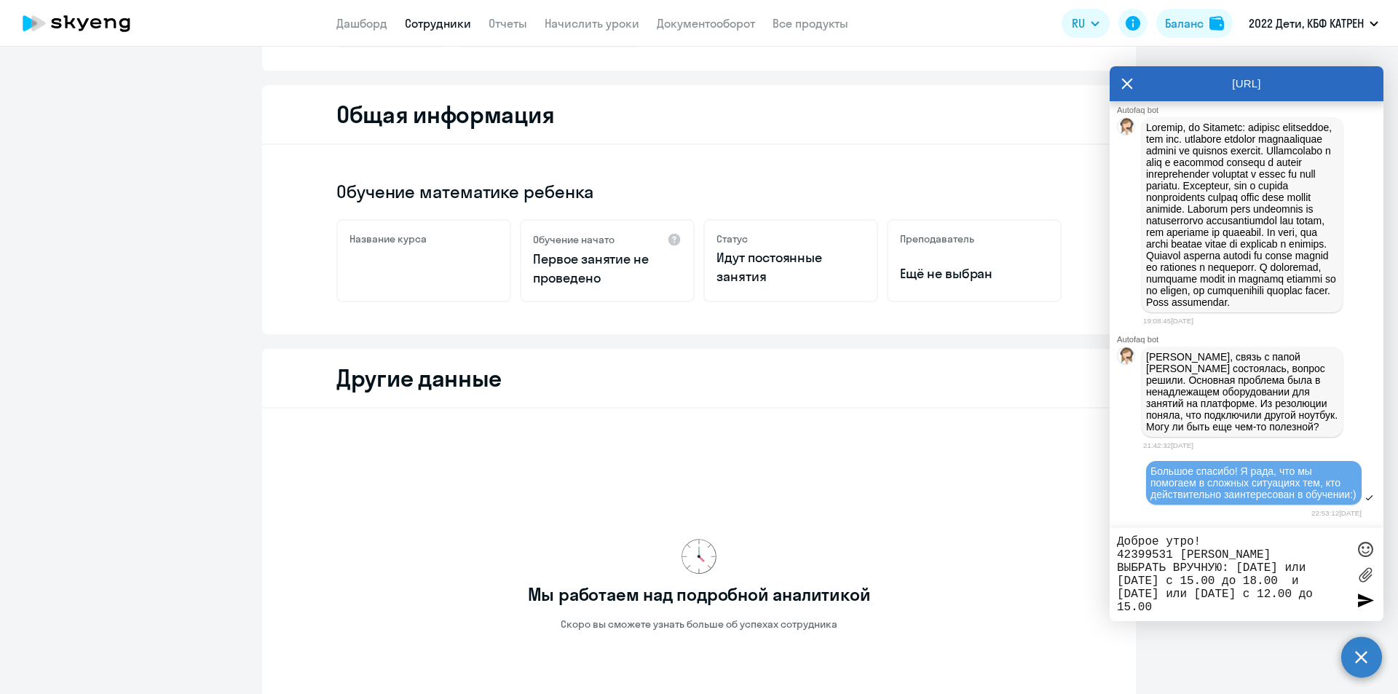
scroll to position [33, 0]
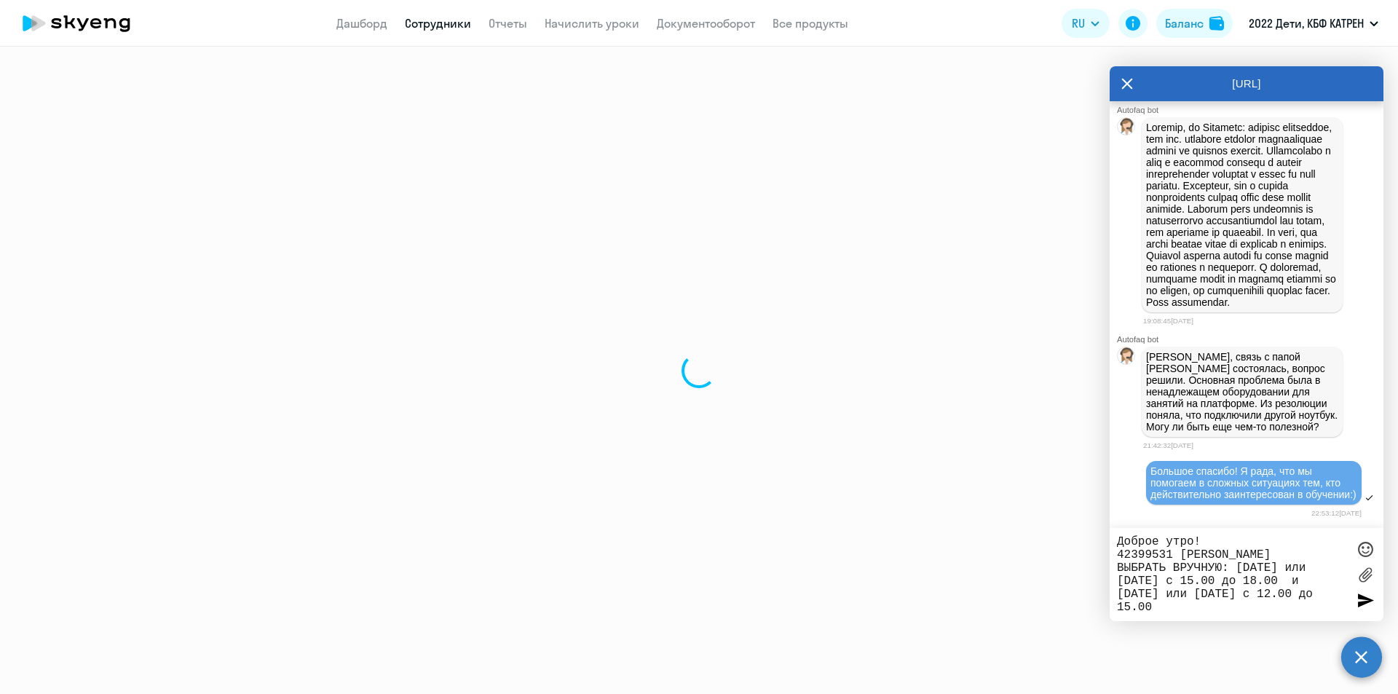
select select "30"
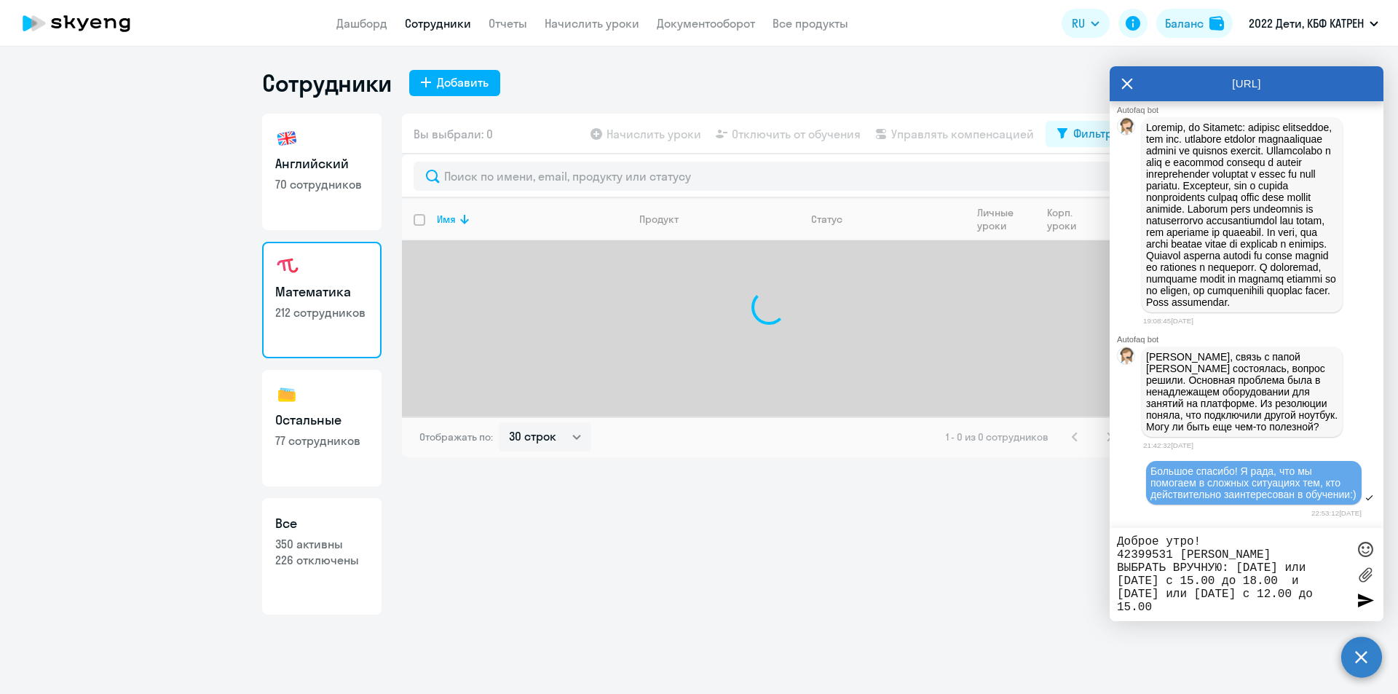
click at [340, 143] on link "Английский 70 сотрудников" at bounding box center [321, 172] width 119 height 117
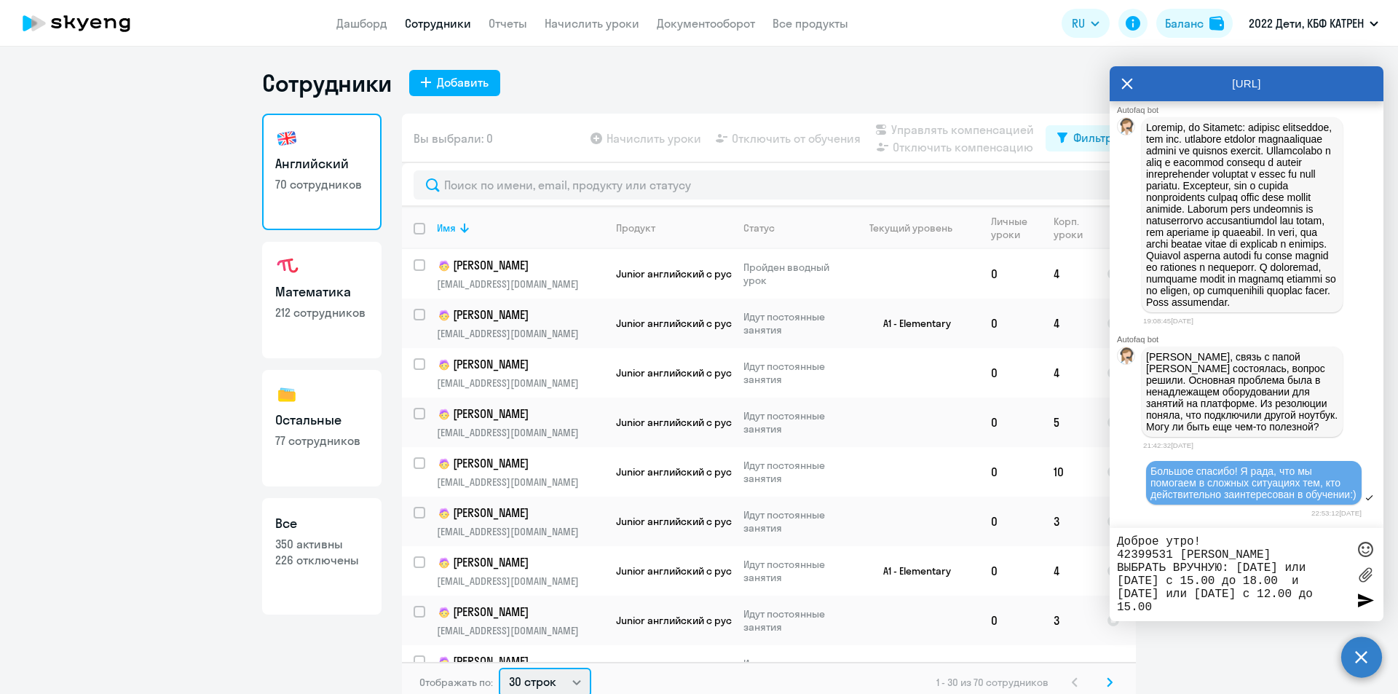
click at [569, 683] on select "30 строк 50 строк 100 строк" at bounding box center [545, 682] width 92 height 29
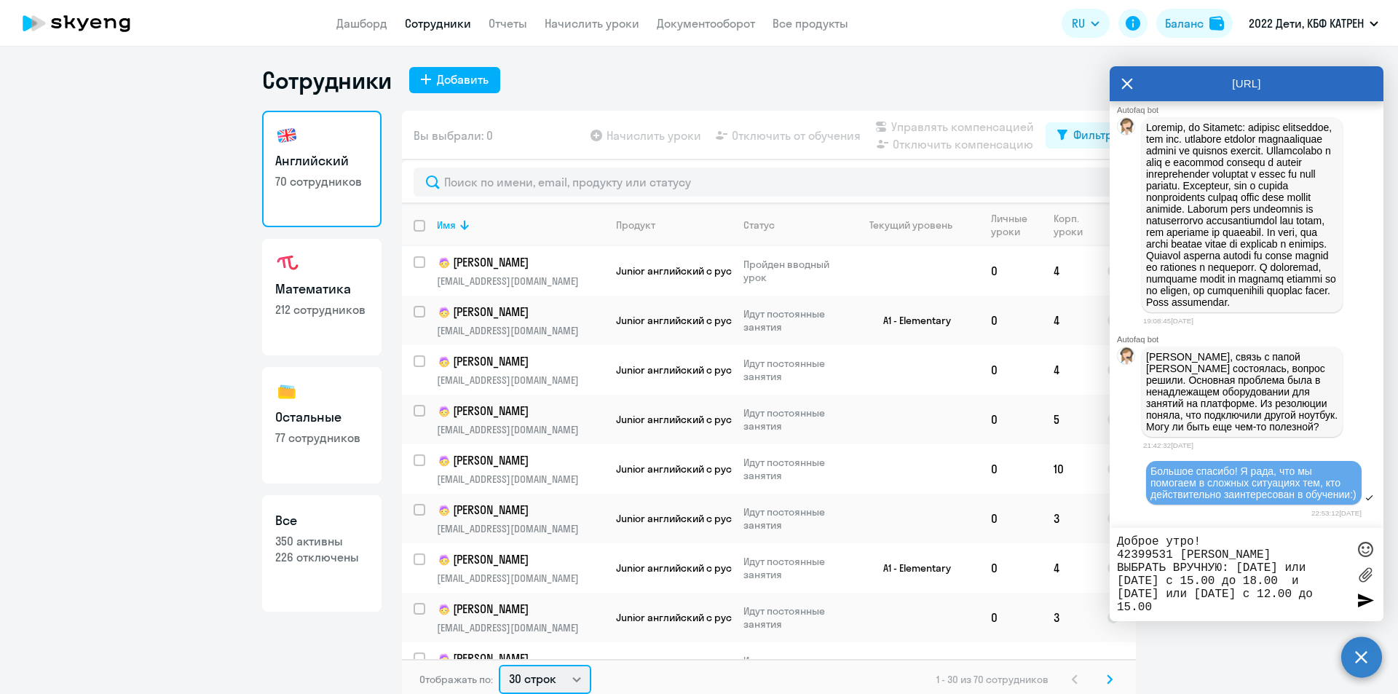
select select "100"
click at [499, 665] on select "30 строк 50 строк 100 строк" at bounding box center [545, 679] width 92 height 29
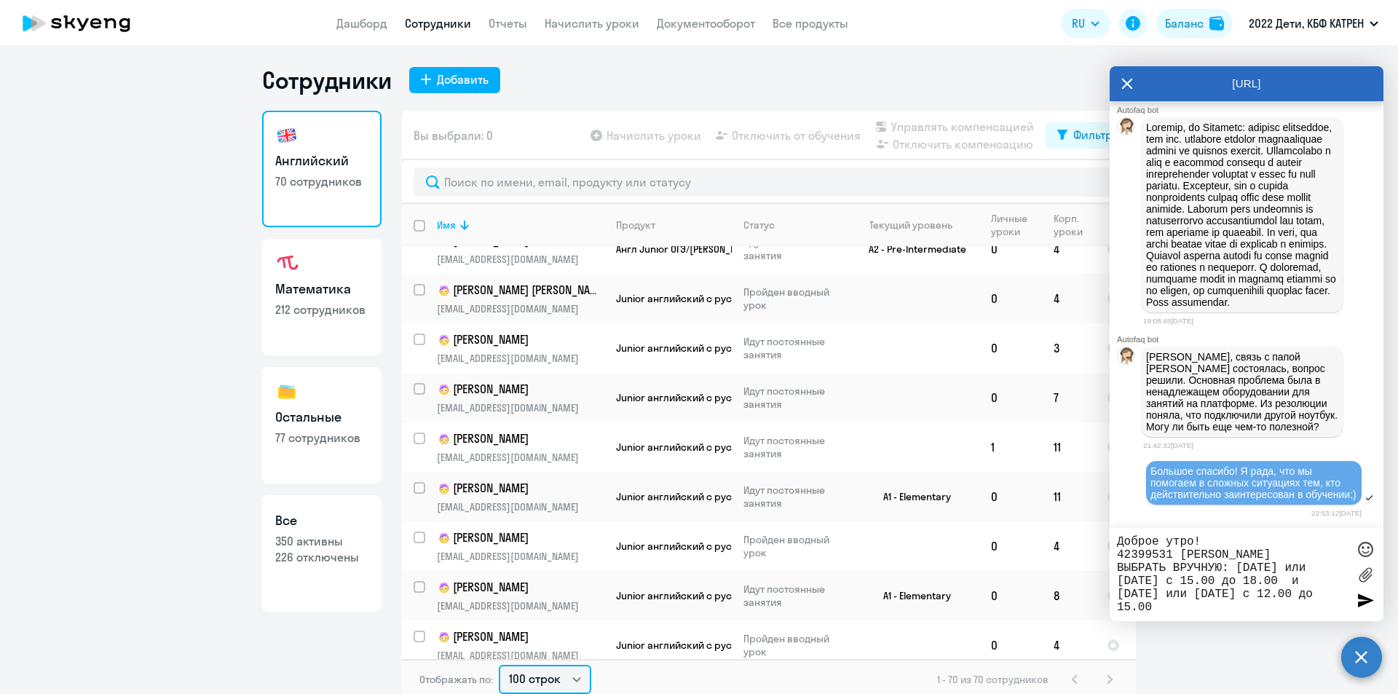
scroll to position [2833, 0]
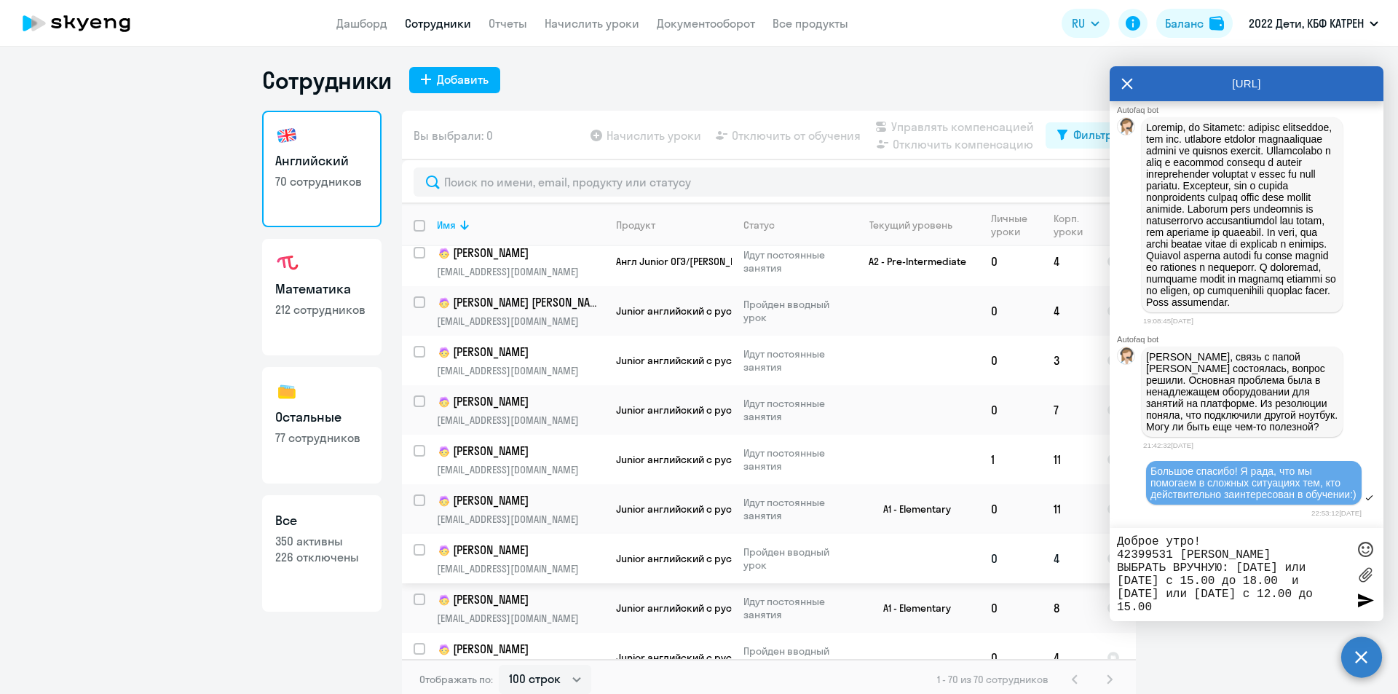
click at [553, 534] on td "[PERSON_NAME] [PERSON_NAME][EMAIL_ADDRESS][DOMAIN_NAME]" at bounding box center [514, 559] width 179 height 50
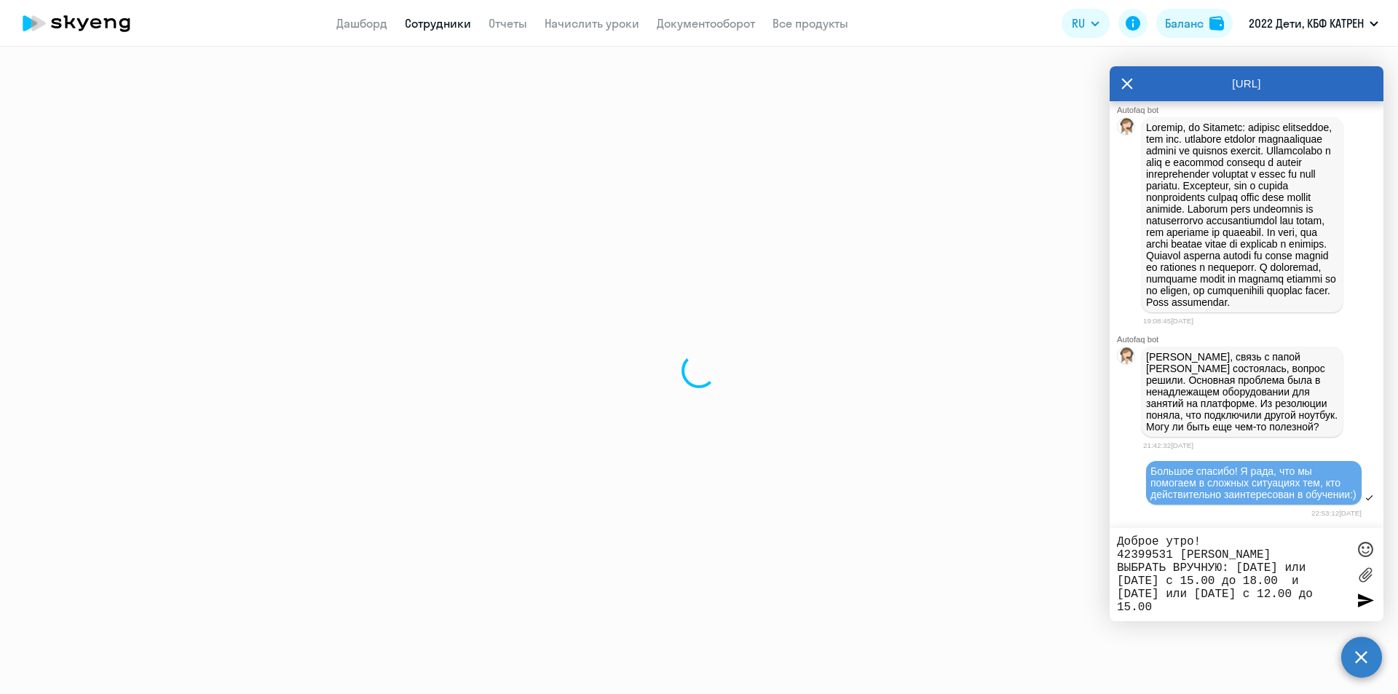
select select "english"
select select "30"
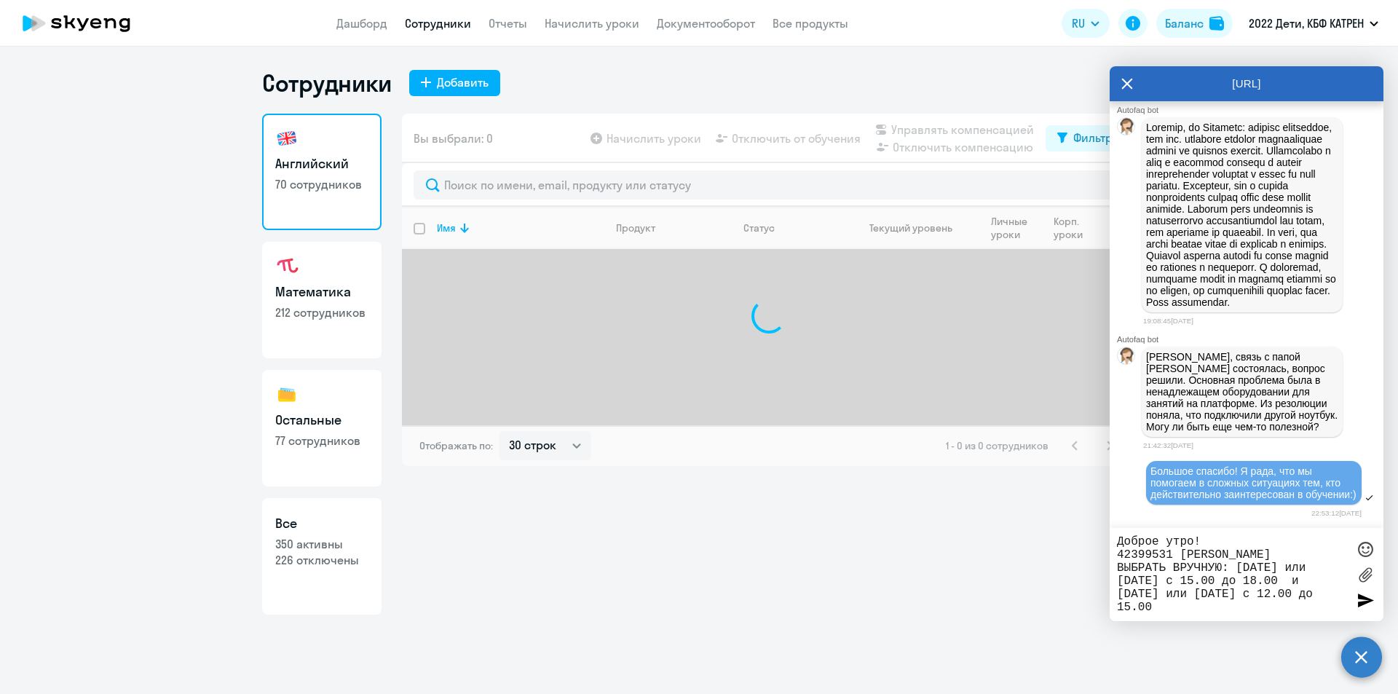
click at [322, 425] on h3 "Остальные" at bounding box center [321, 420] width 93 height 19
select select "30"
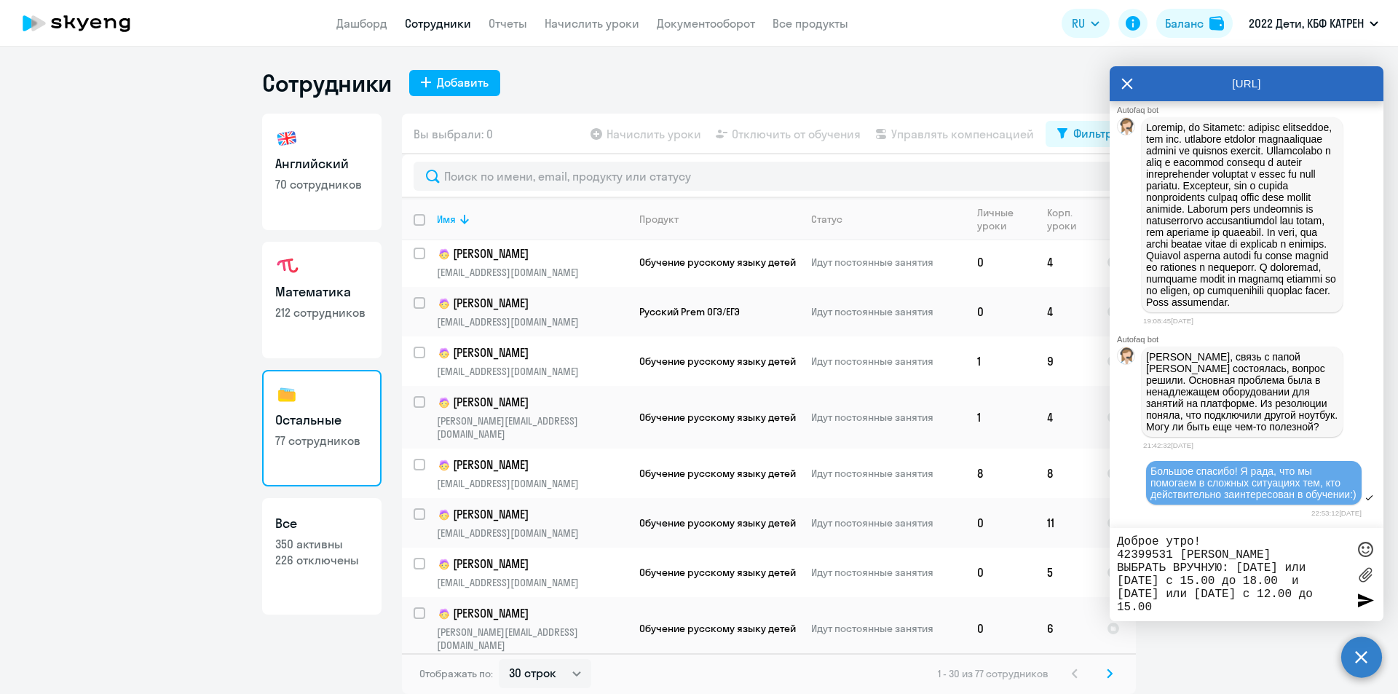
scroll to position [1073, 0]
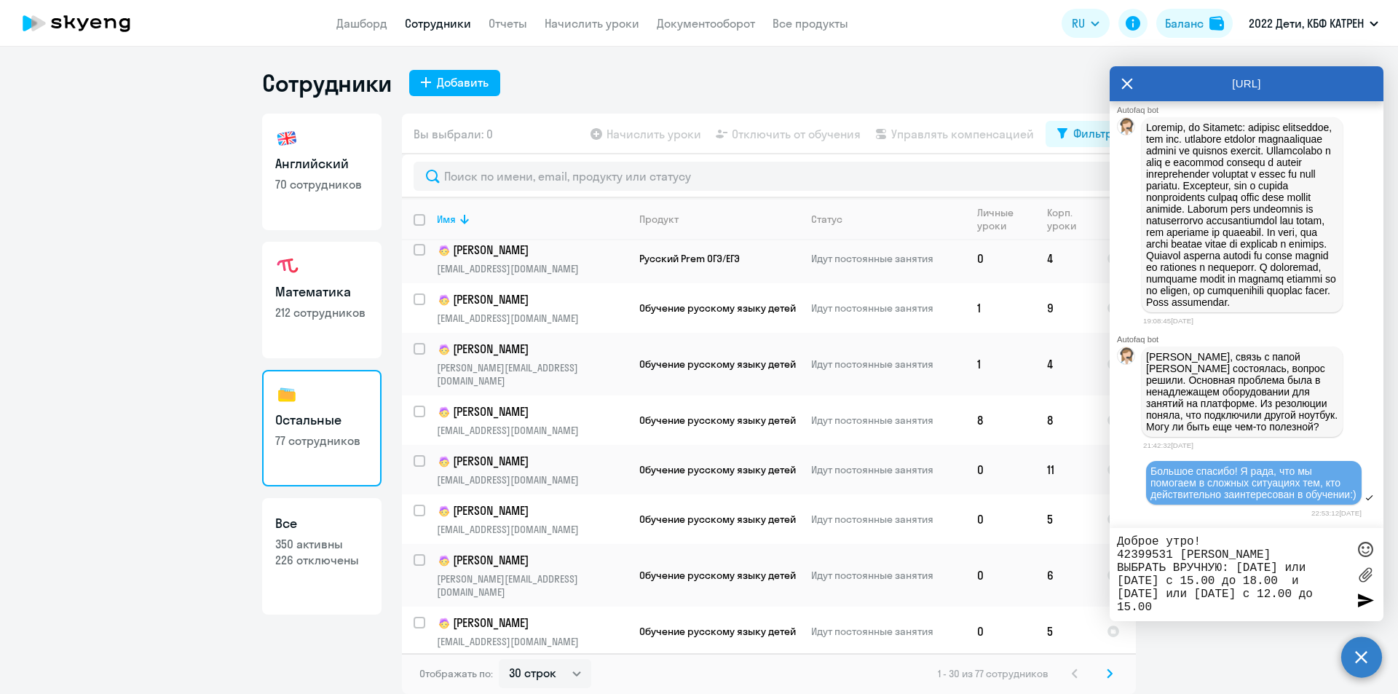
click at [1110, 678] on icon at bounding box center [1110, 673] width 6 height 10
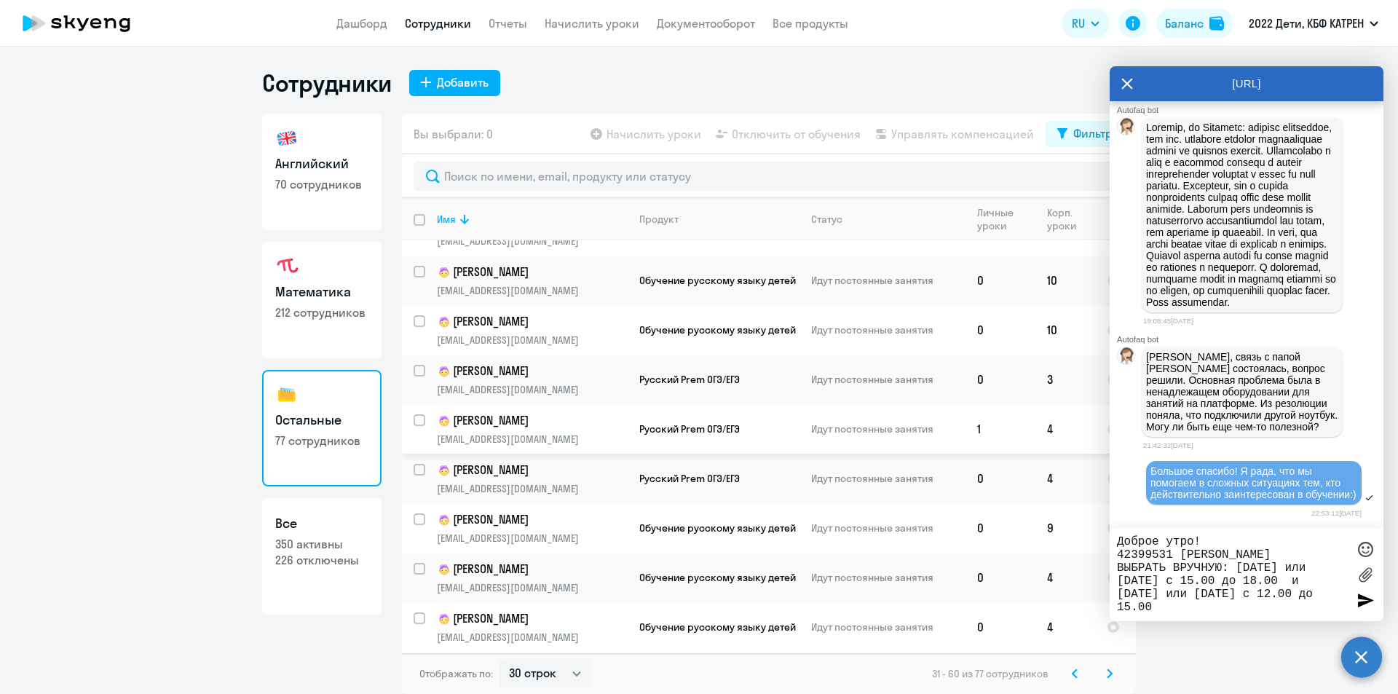
scroll to position [801, 0]
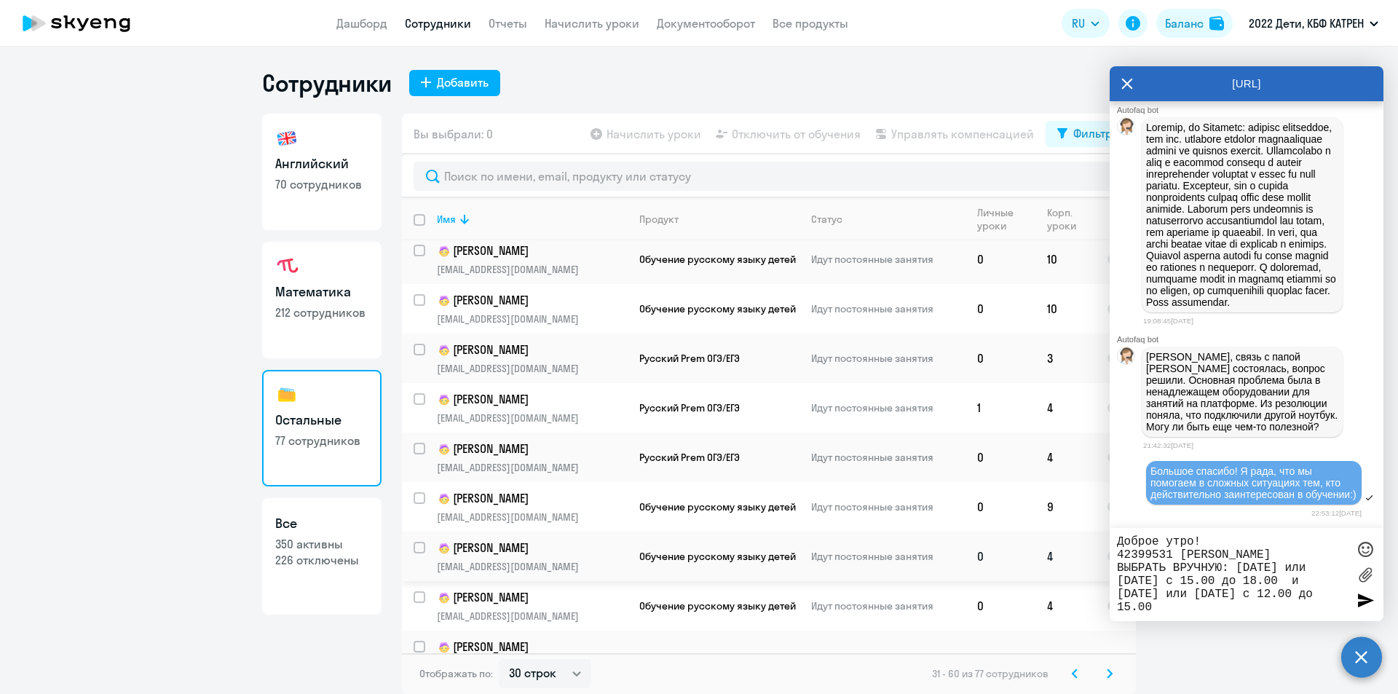
click at [520, 540] on p "[PERSON_NAME]" at bounding box center [532, 548] width 190 height 17
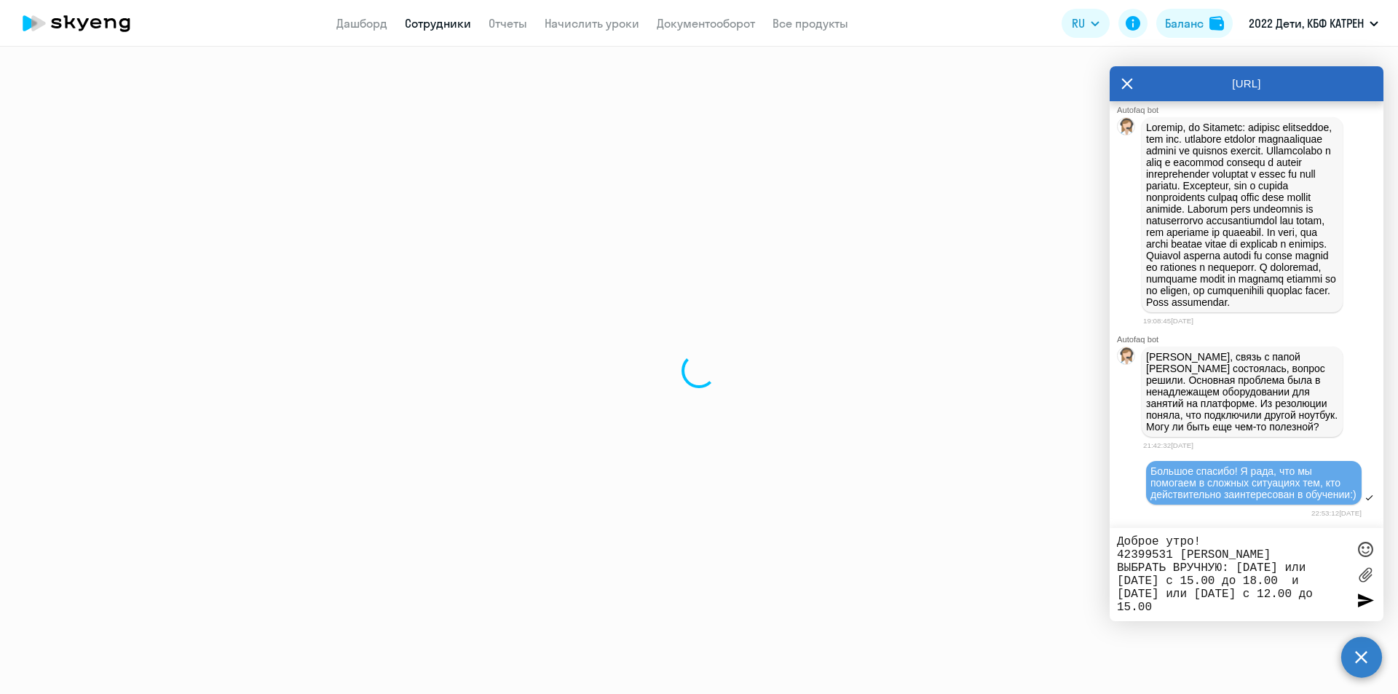
select select "others"
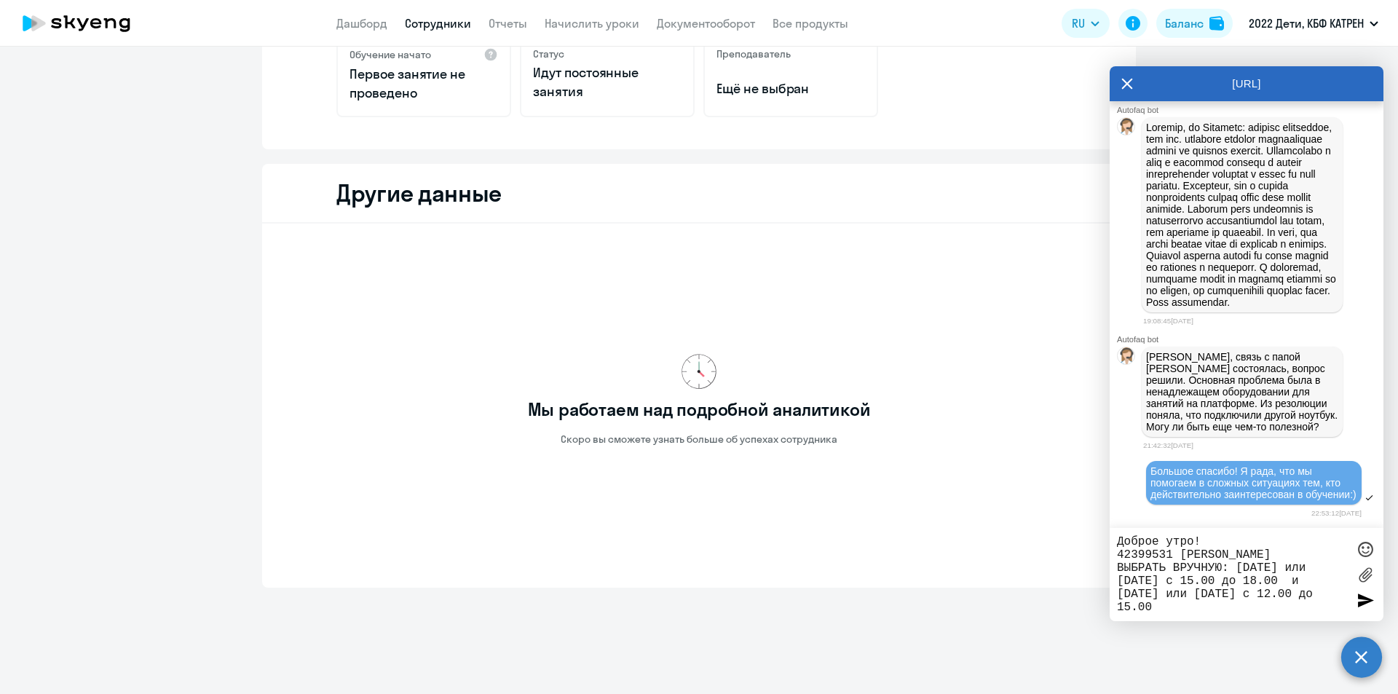
scroll to position [106, 0]
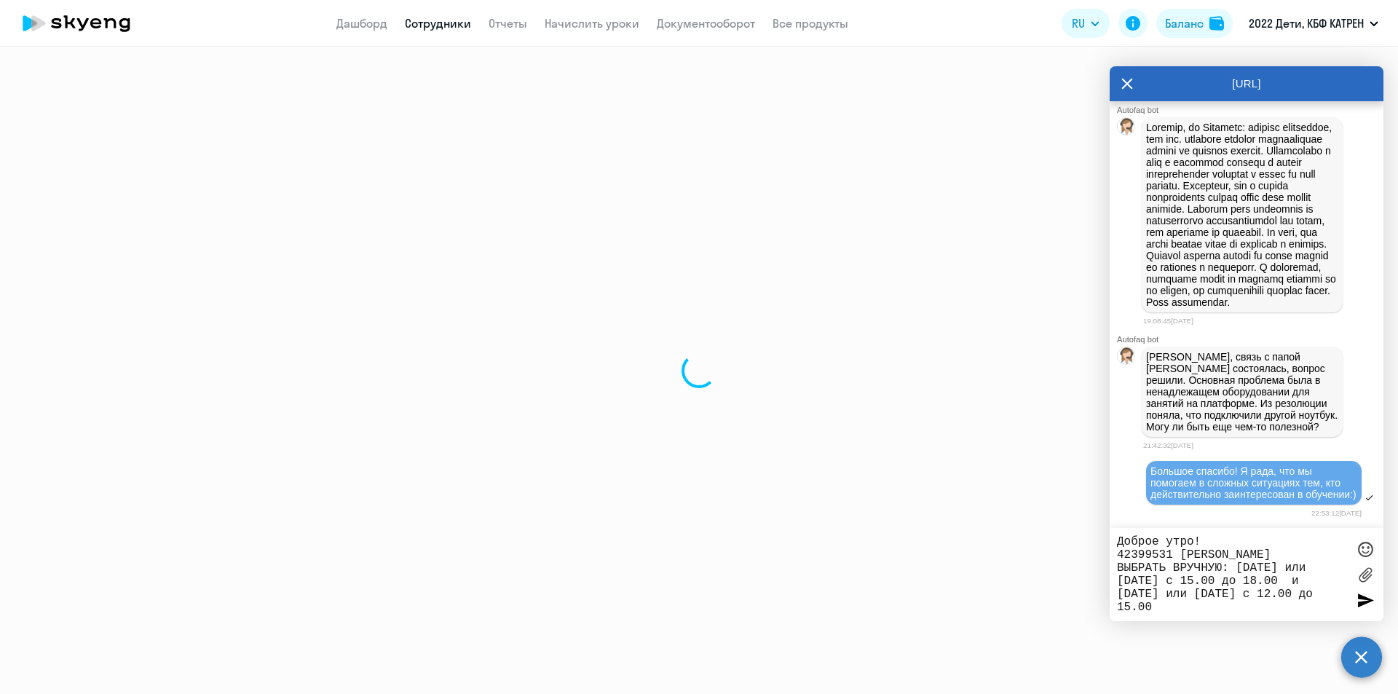
select select "30"
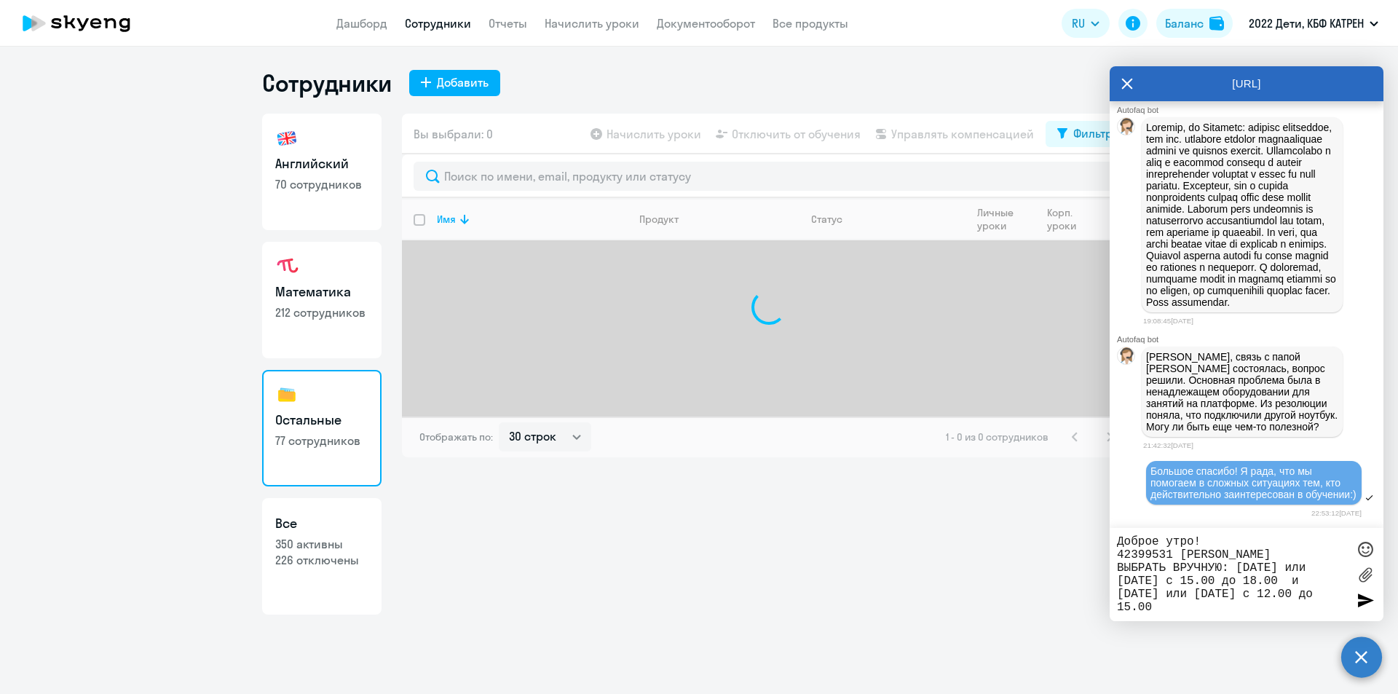
click at [299, 177] on p "70 сотрудников" at bounding box center [321, 184] width 93 height 16
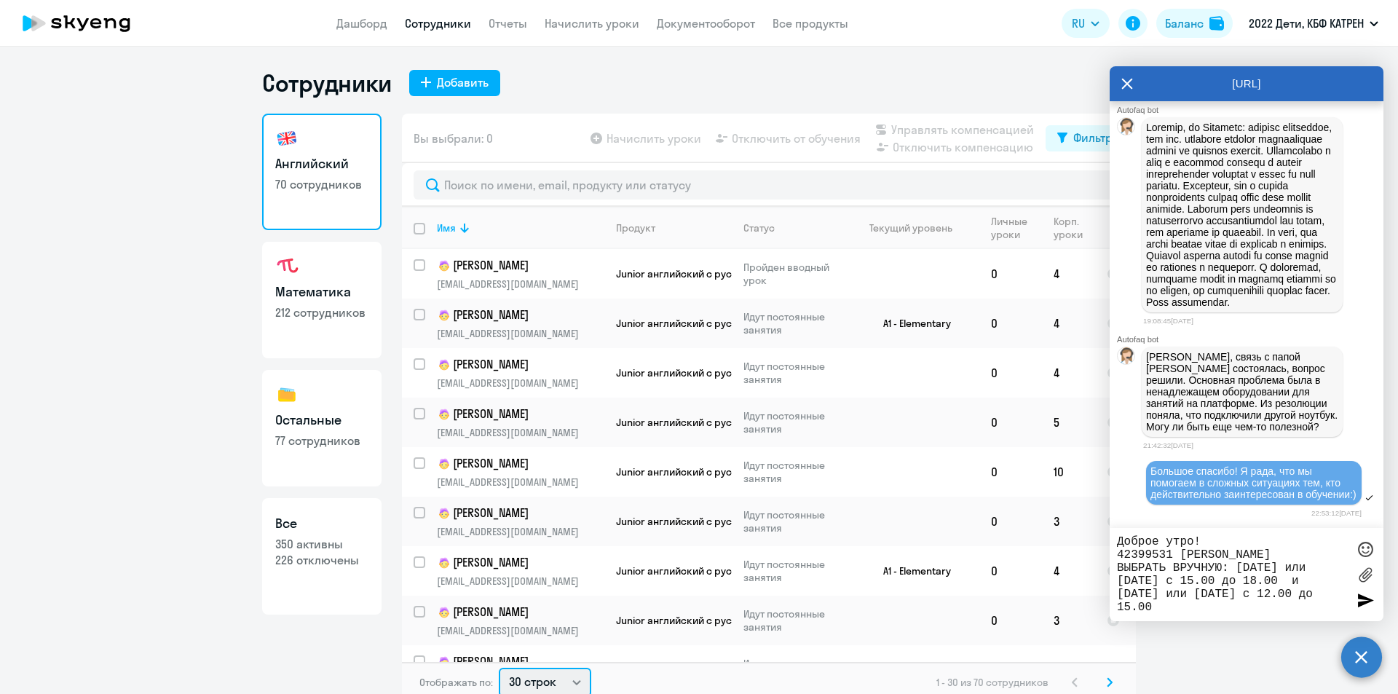
click at [572, 676] on select "30 строк 50 строк 100 строк" at bounding box center [545, 682] width 92 height 29
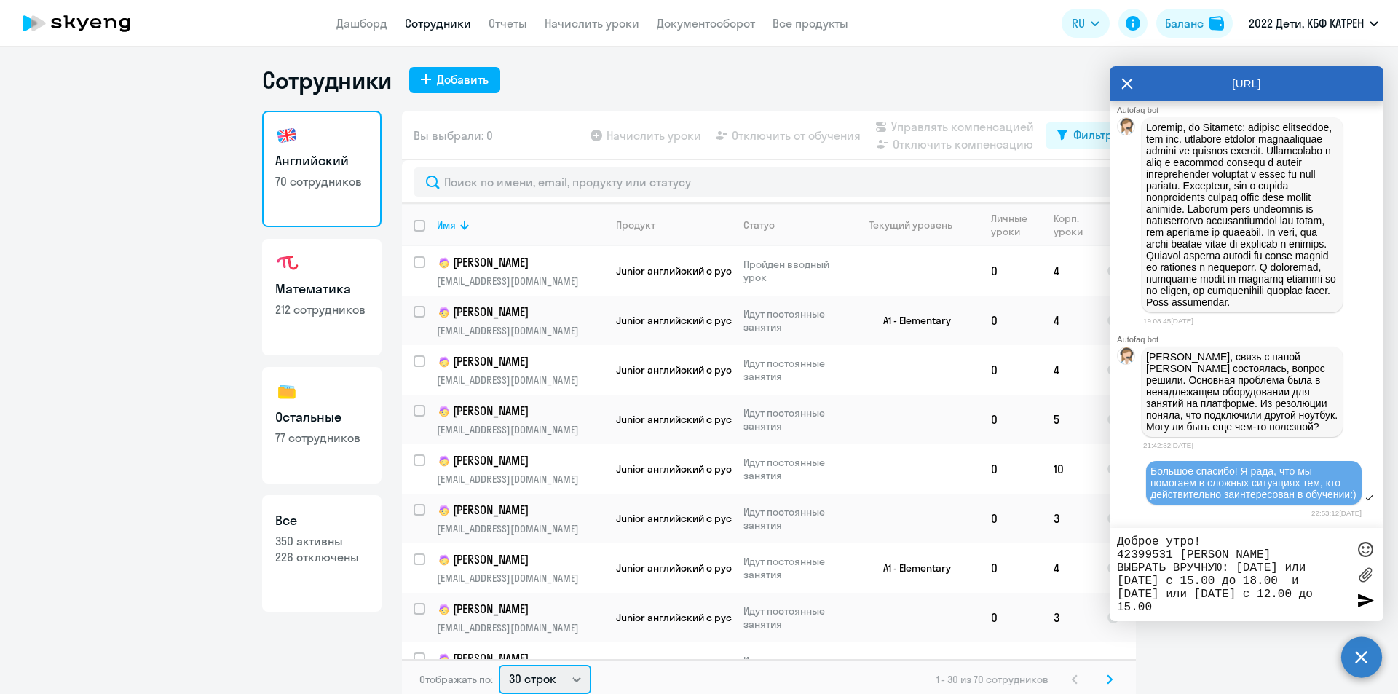
select select "100"
click at [499, 665] on select "30 строк 50 строк 100 строк" at bounding box center [545, 679] width 92 height 29
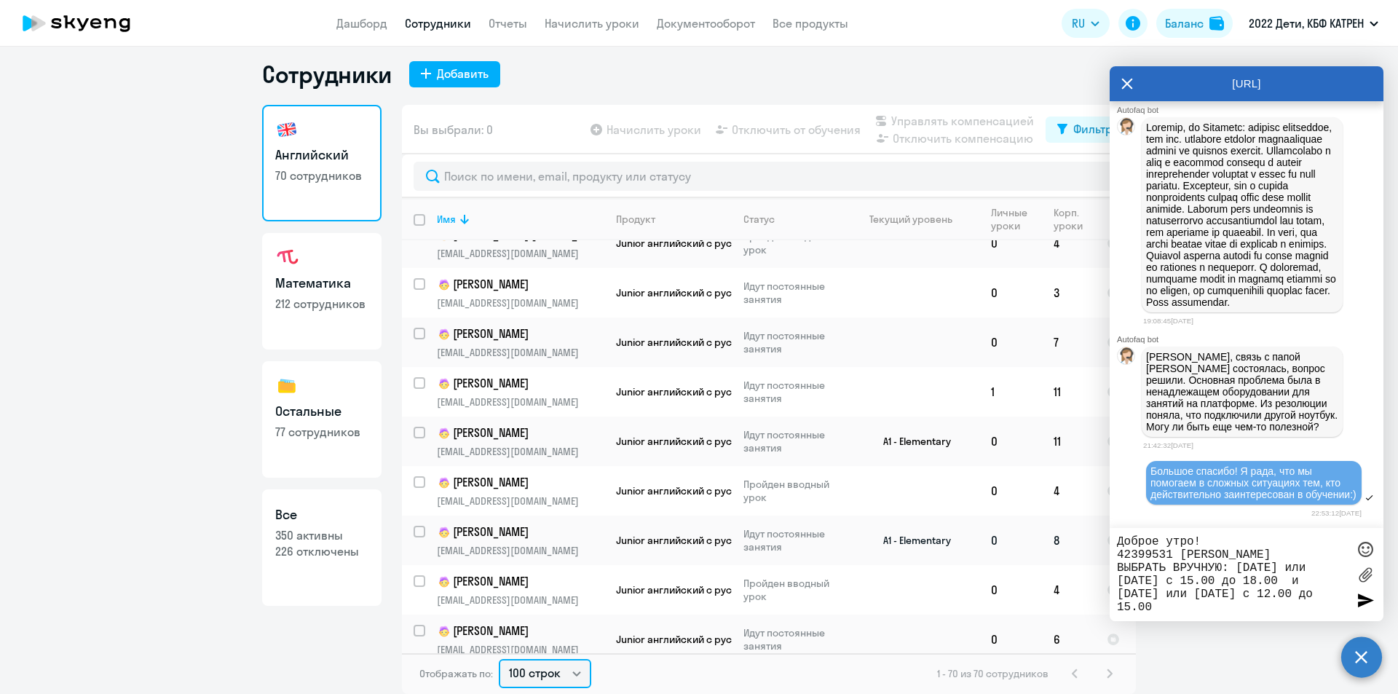
scroll to position [3052, 0]
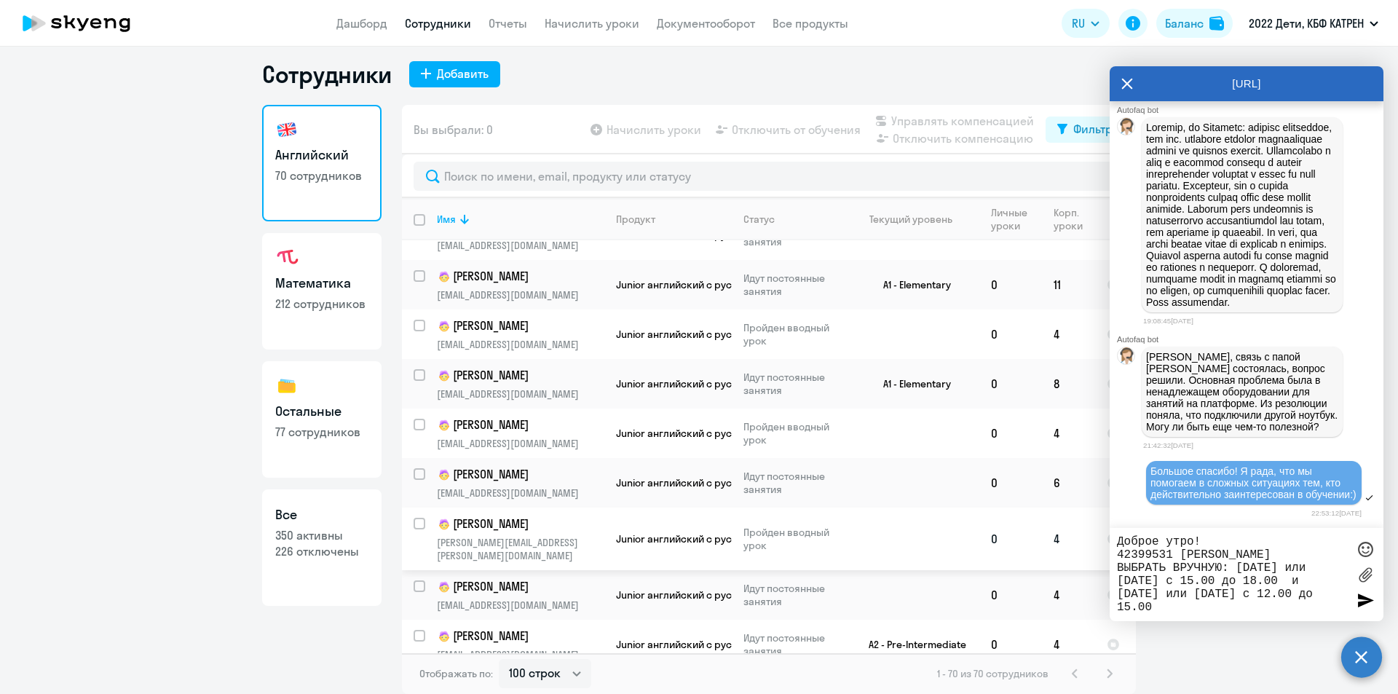
click at [569, 508] on td "[PERSON_NAME] [PERSON_NAME][EMAIL_ADDRESS][PERSON_NAME][DOMAIN_NAME]" at bounding box center [514, 539] width 179 height 63
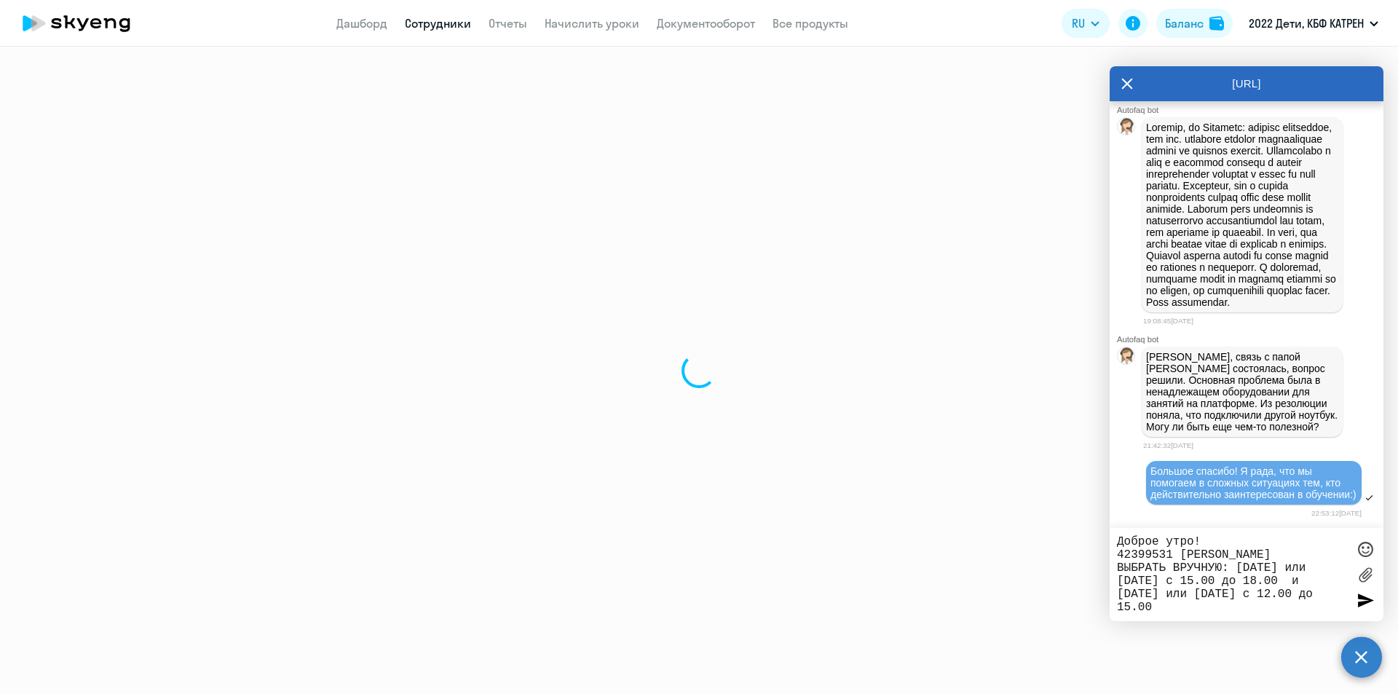
select select "english"
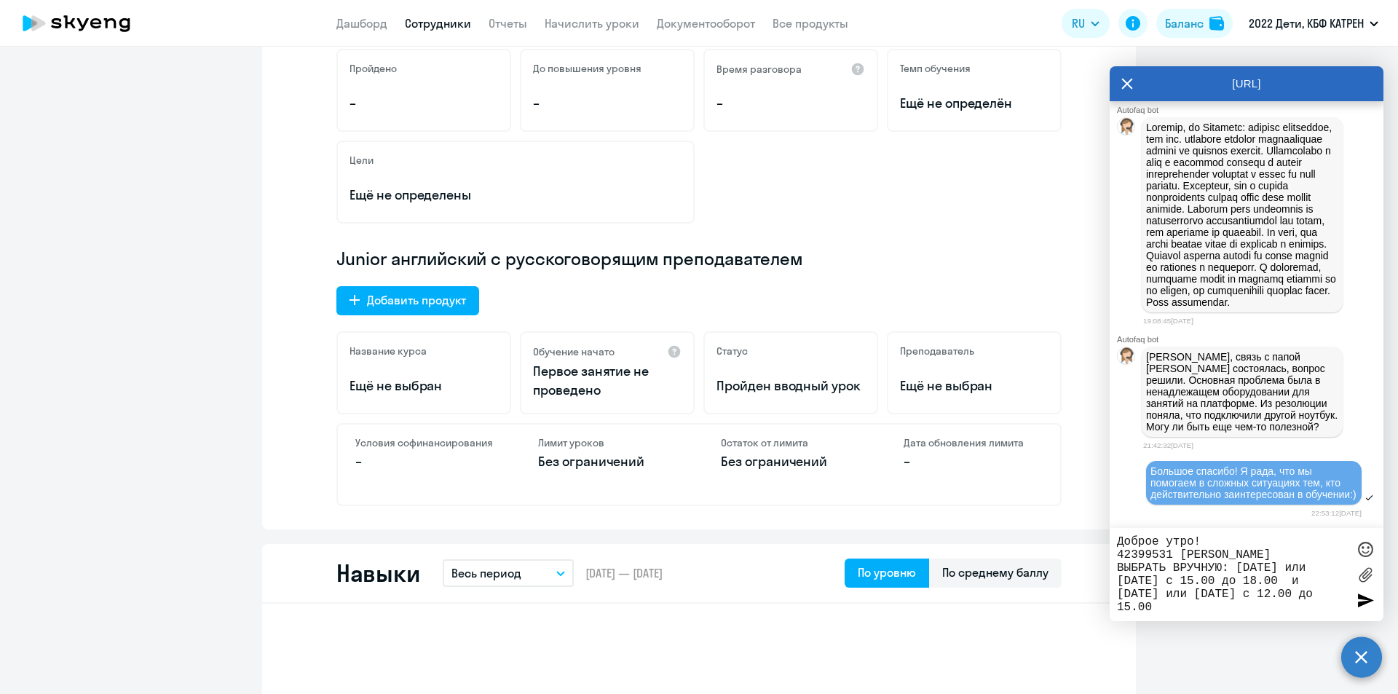
scroll to position [291, 0]
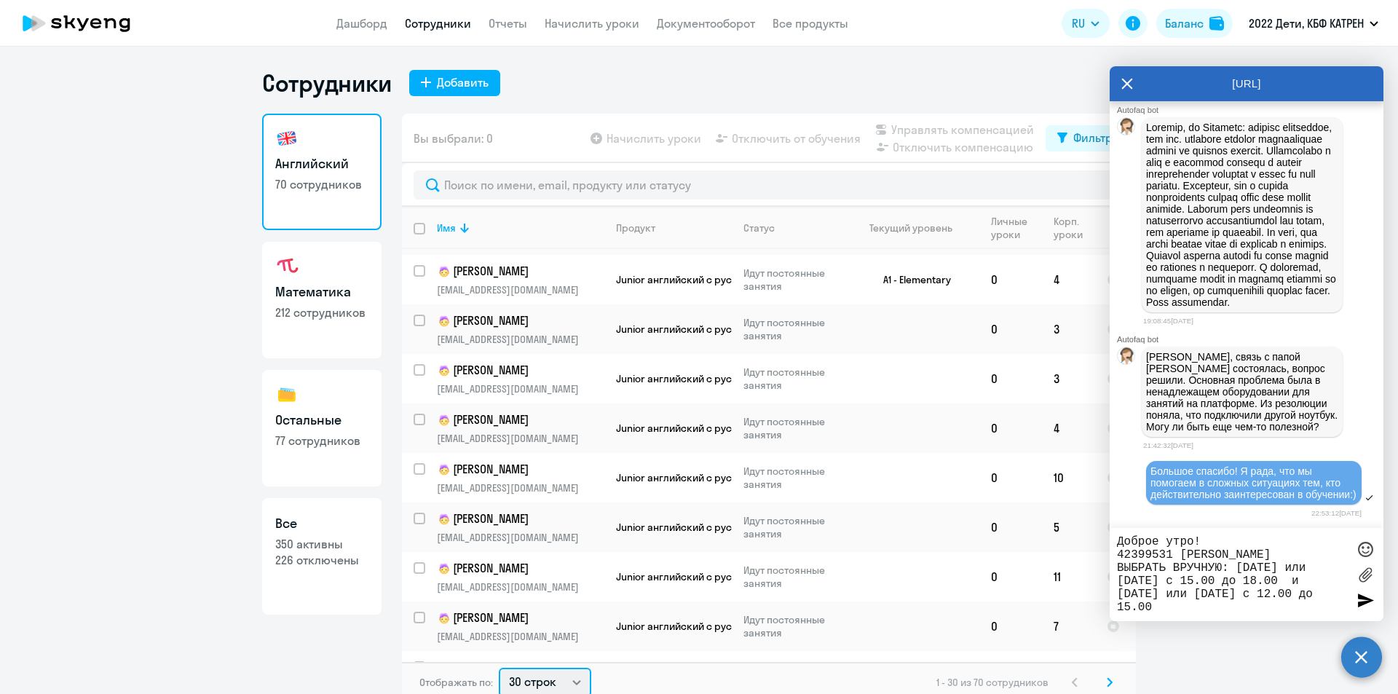
scroll to position [3, 0]
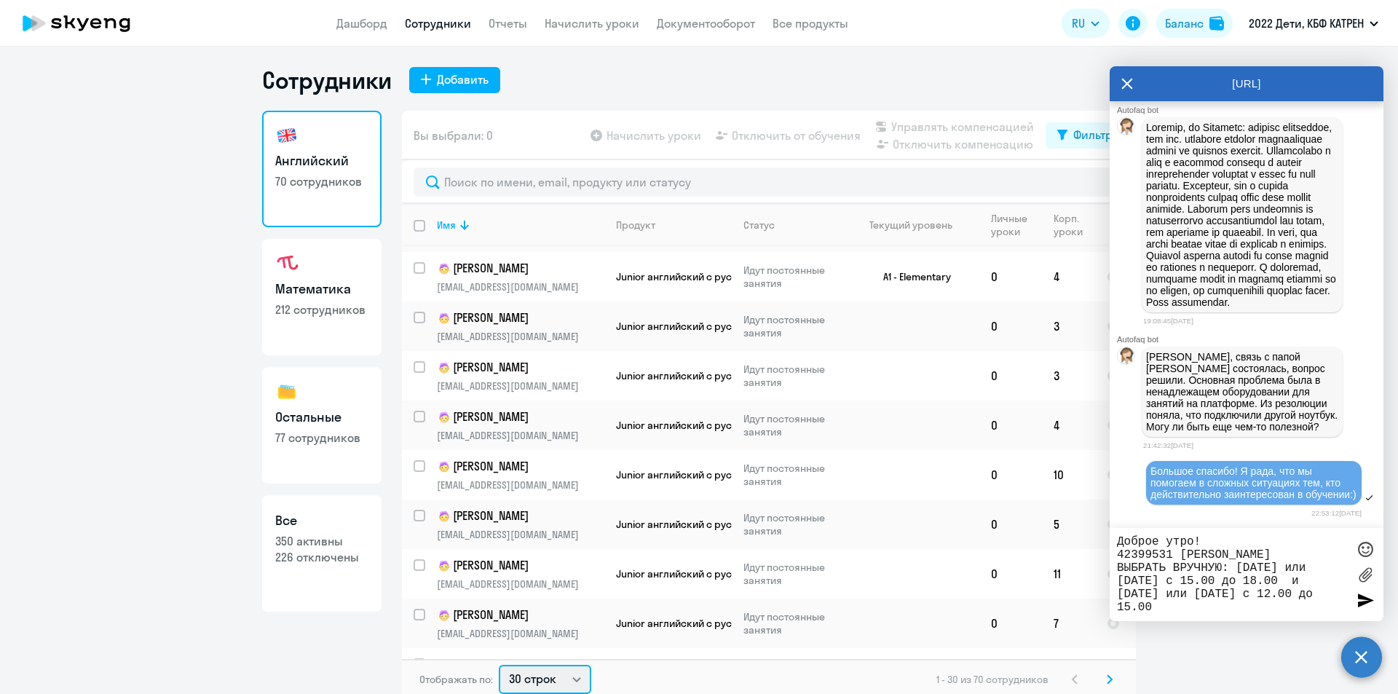
click at [578, 681] on select "30 строк 50 строк 100 строк" at bounding box center [545, 679] width 92 height 29
select select "100"
click at [499, 665] on select "30 строк 50 строк 100 строк" at bounding box center [545, 679] width 92 height 29
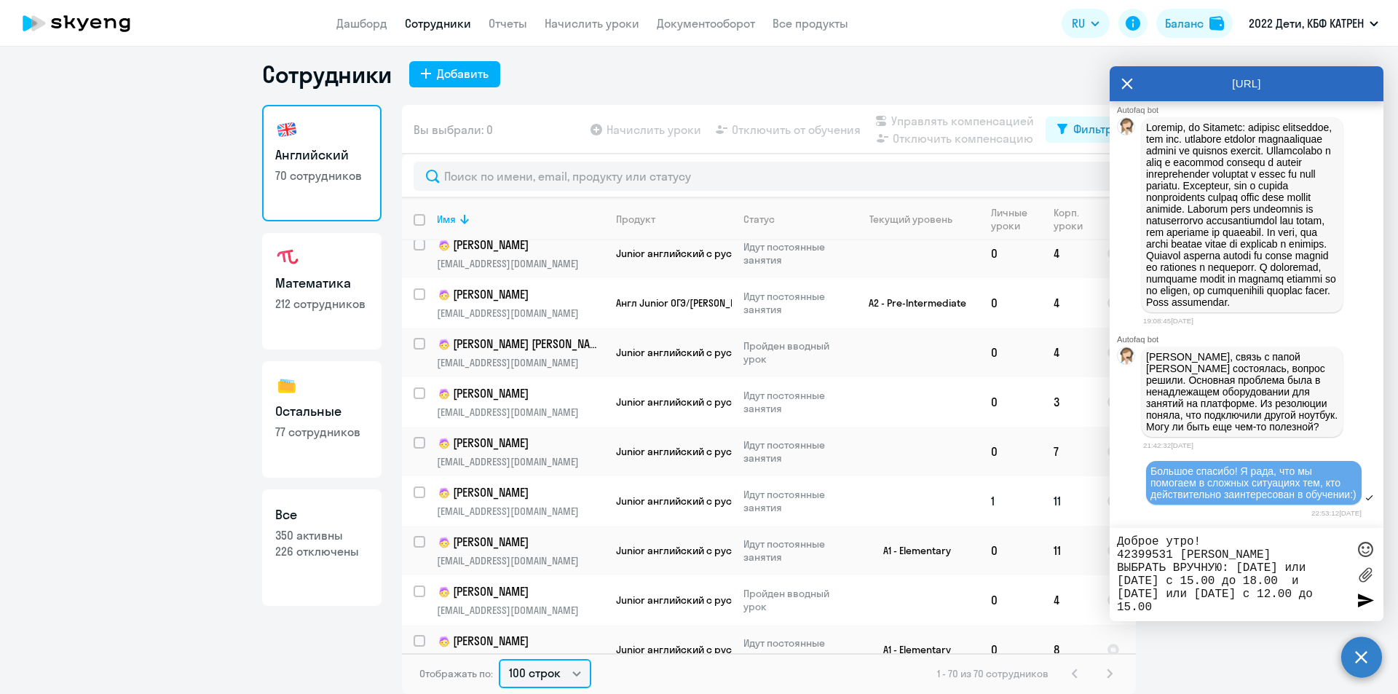
scroll to position [2760, 0]
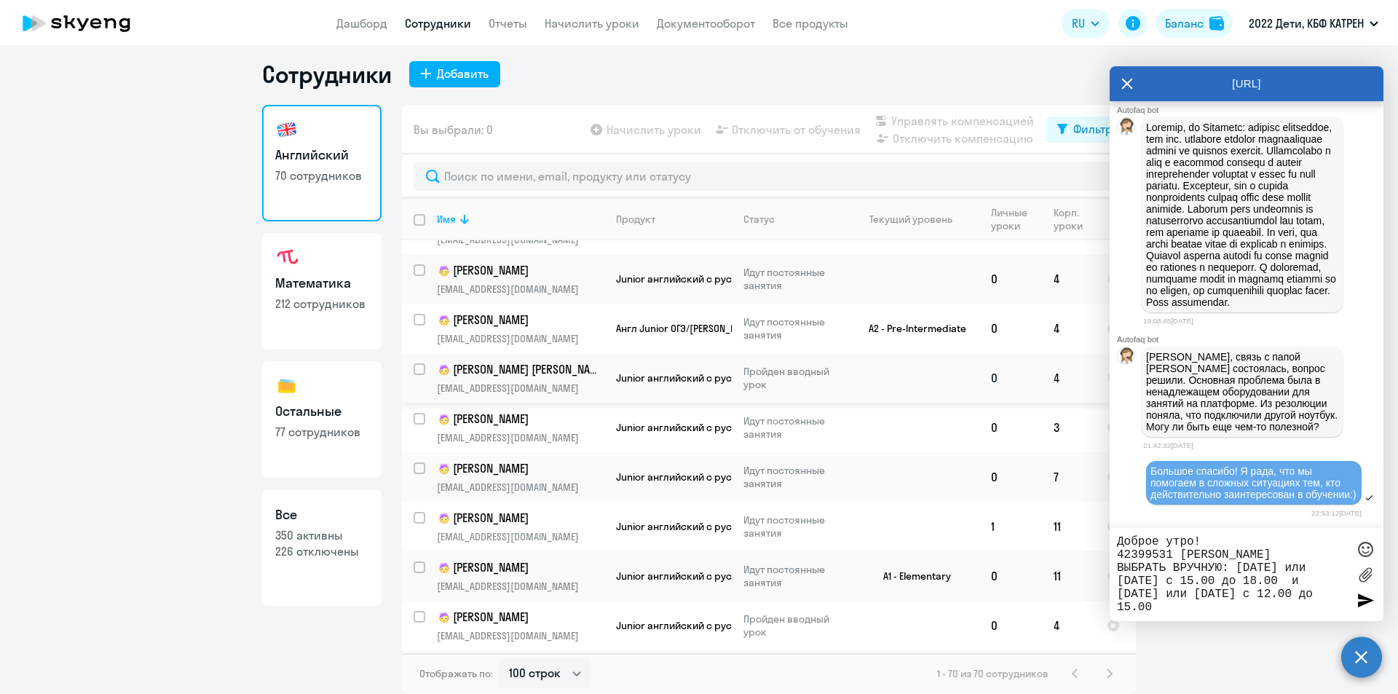
click at [522, 353] on td "[PERSON_NAME] [PERSON_NAME] [PERSON_NAME][EMAIL_ADDRESS][DOMAIN_NAME]" at bounding box center [514, 378] width 179 height 50
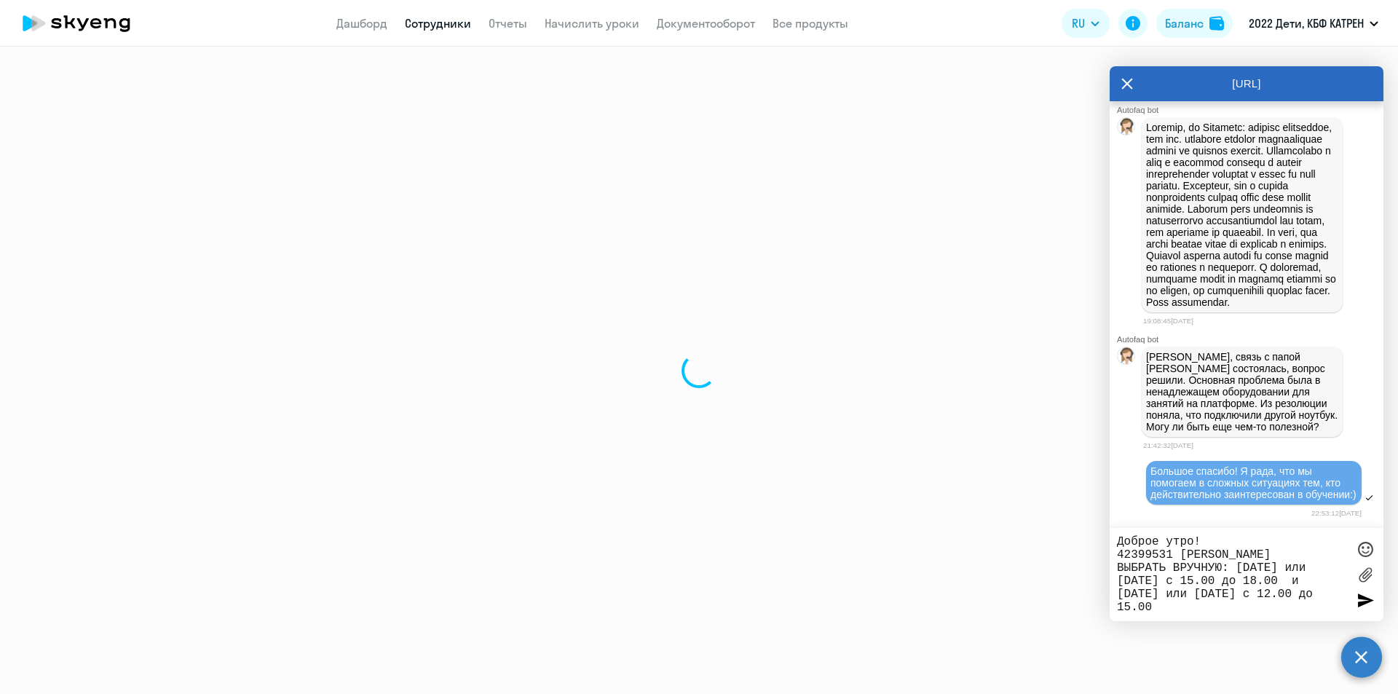
select select "english"
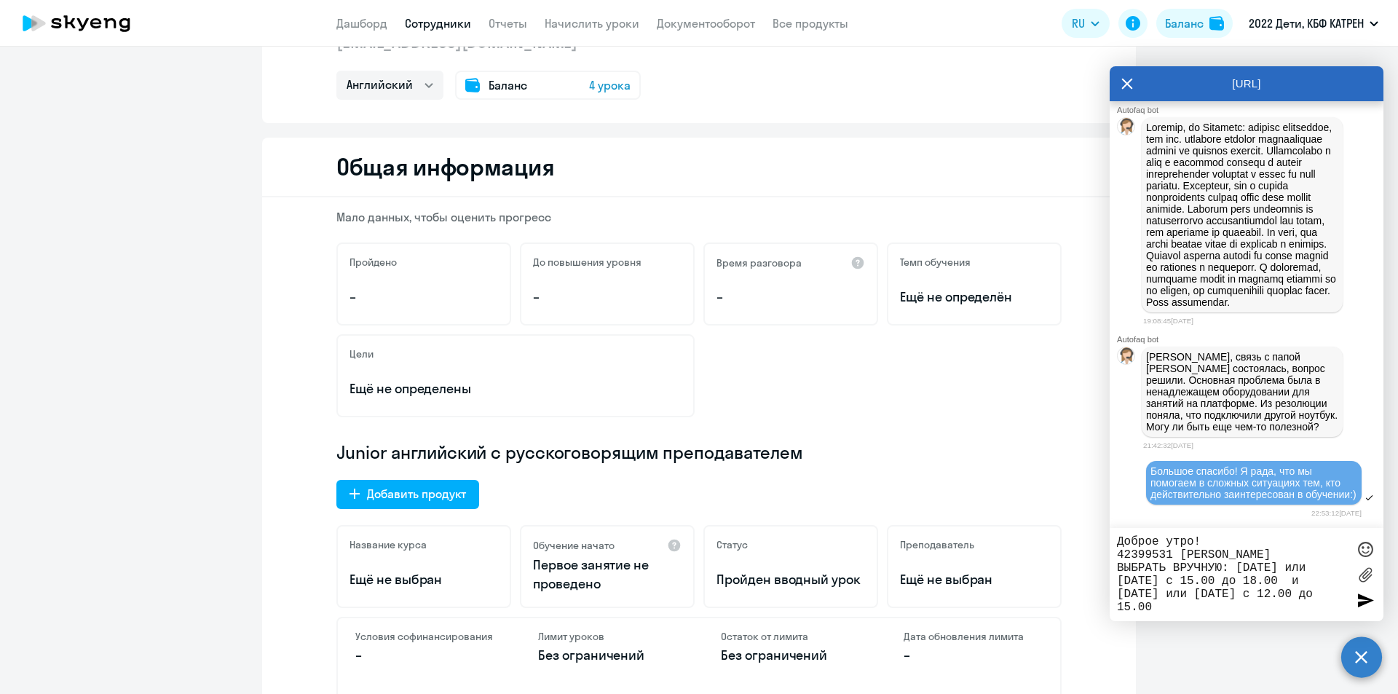
scroll to position [291, 0]
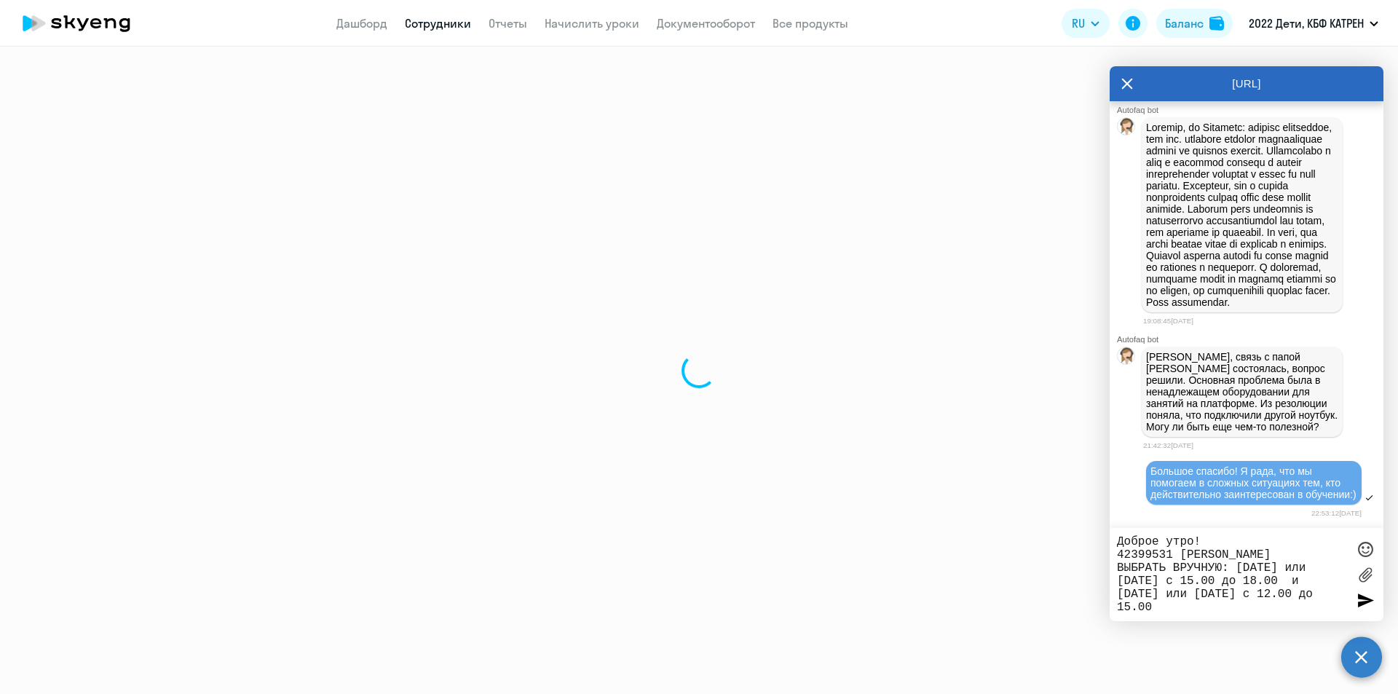
select select "30"
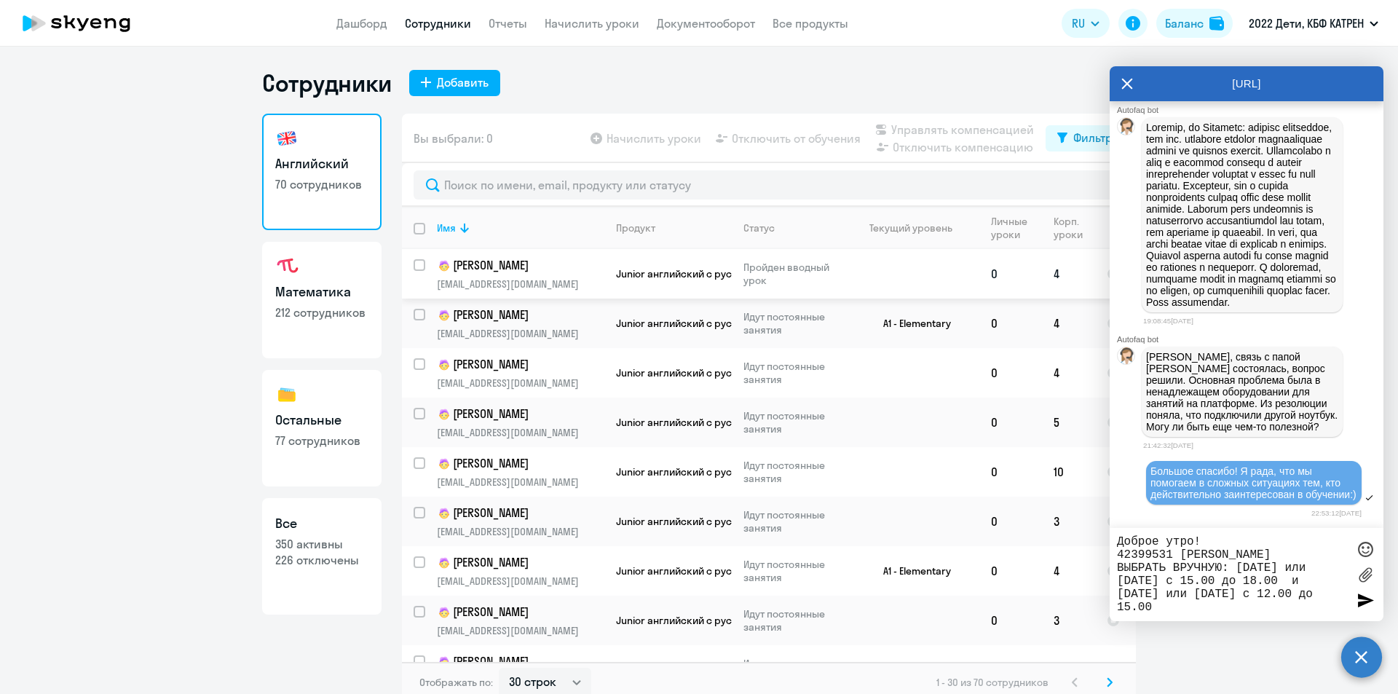
click at [540, 277] on p "[EMAIL_ADDRESS][DOMAIN_NAME]" at bounding box center [520, 283] width 167 height 13
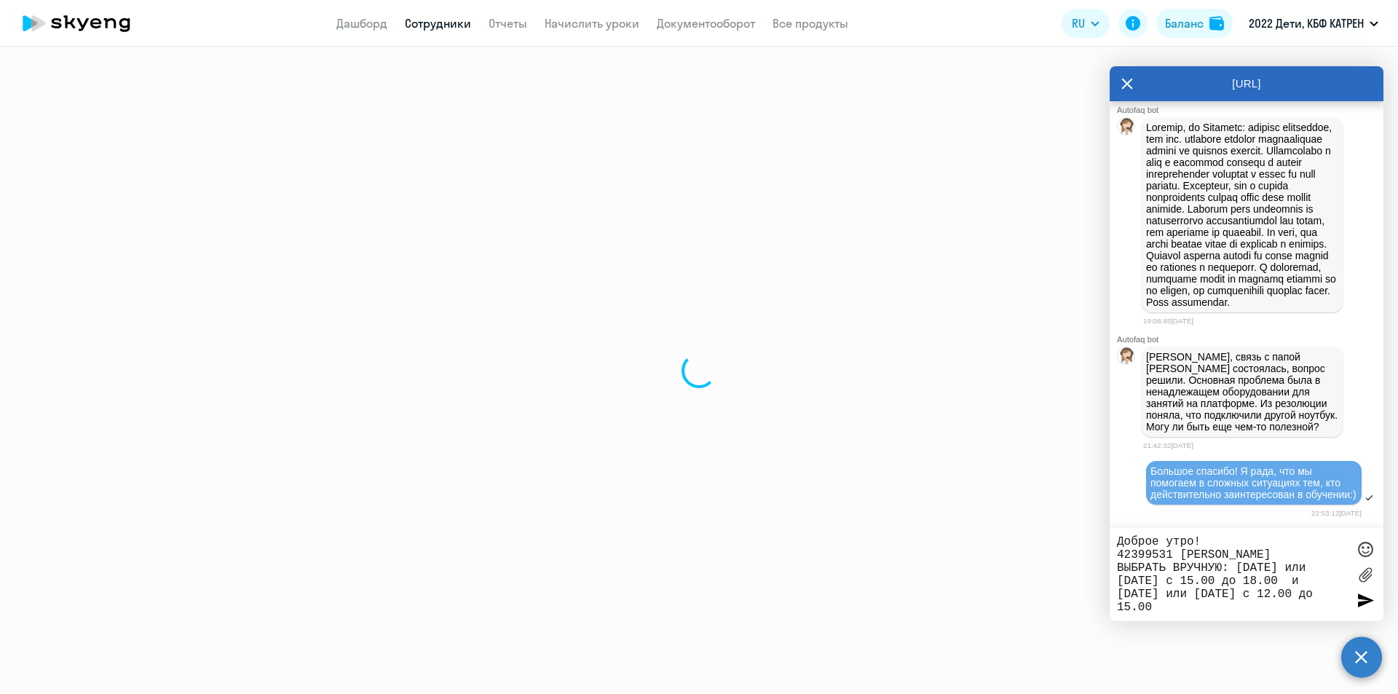
select select "english"
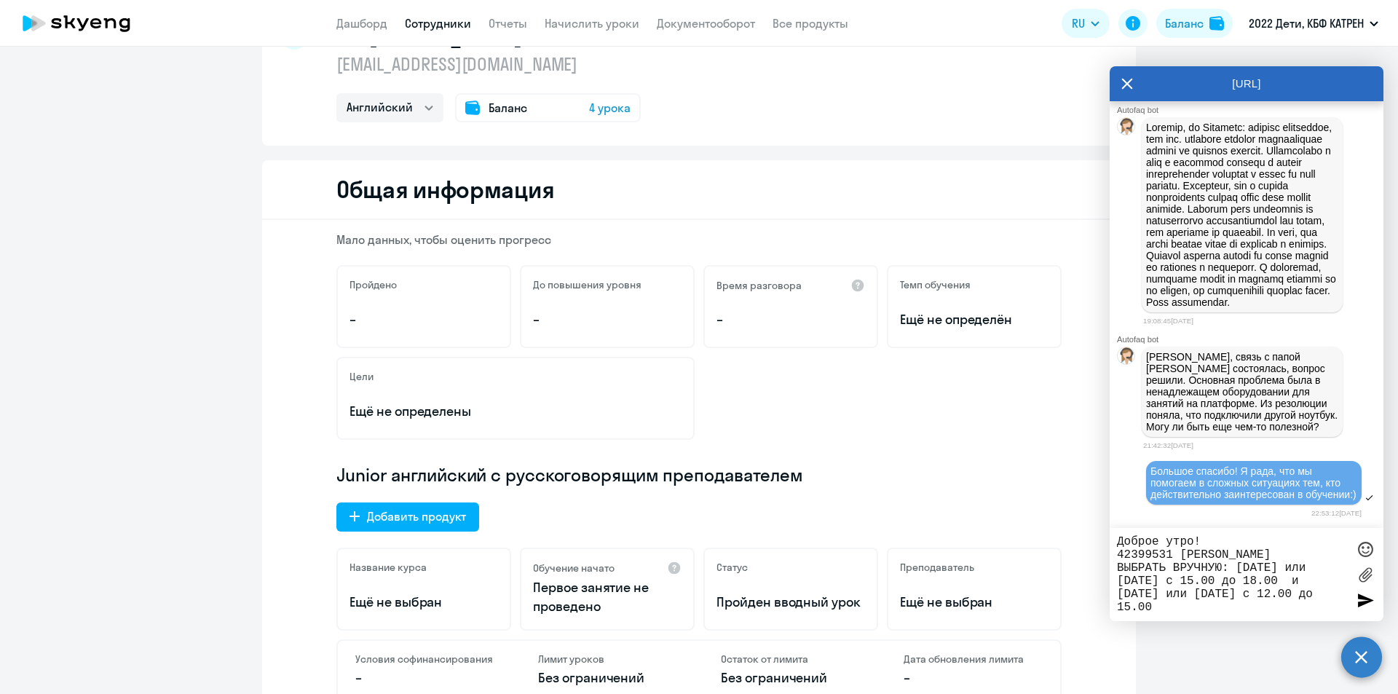
scroll to position [218, 0]
